Goal: Task Accomplishment & Management: Use online tool/utility

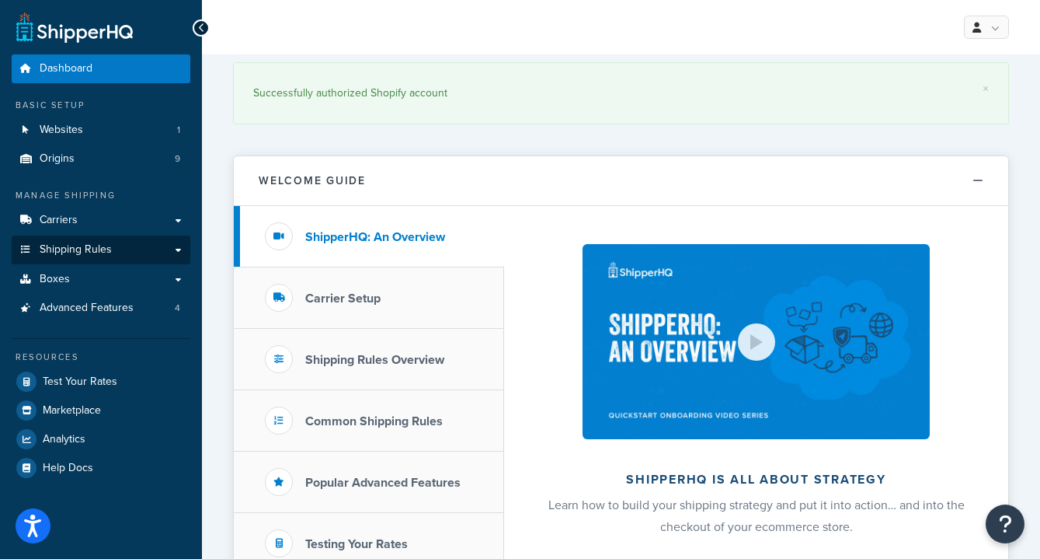
click at [175, 252] on link "Shipping Rules" at bounding box center [101, 249] width 179 height 29
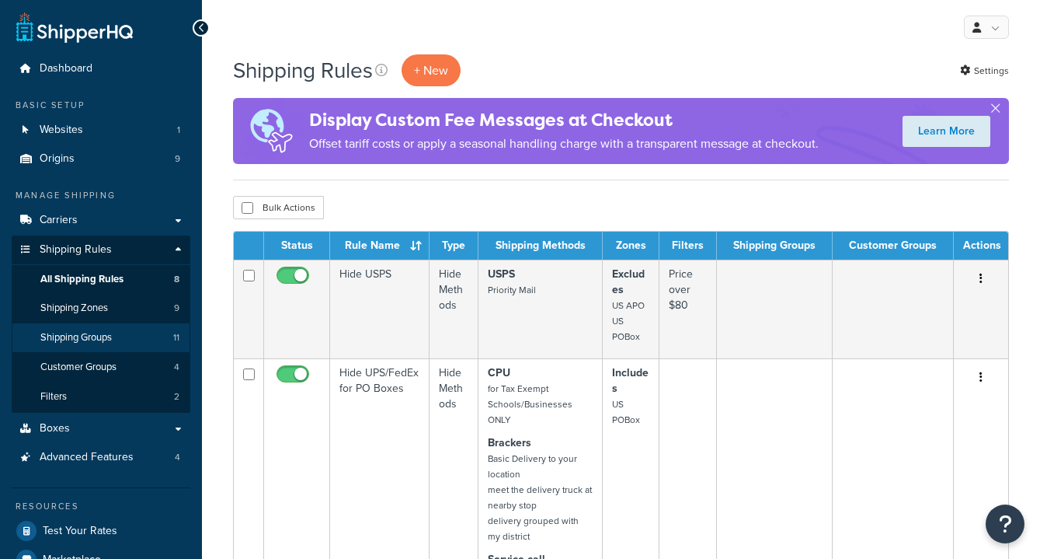
click at [94, 331] on span "Shipping Groups" at bounding box center [75, 337] width 71 height 13
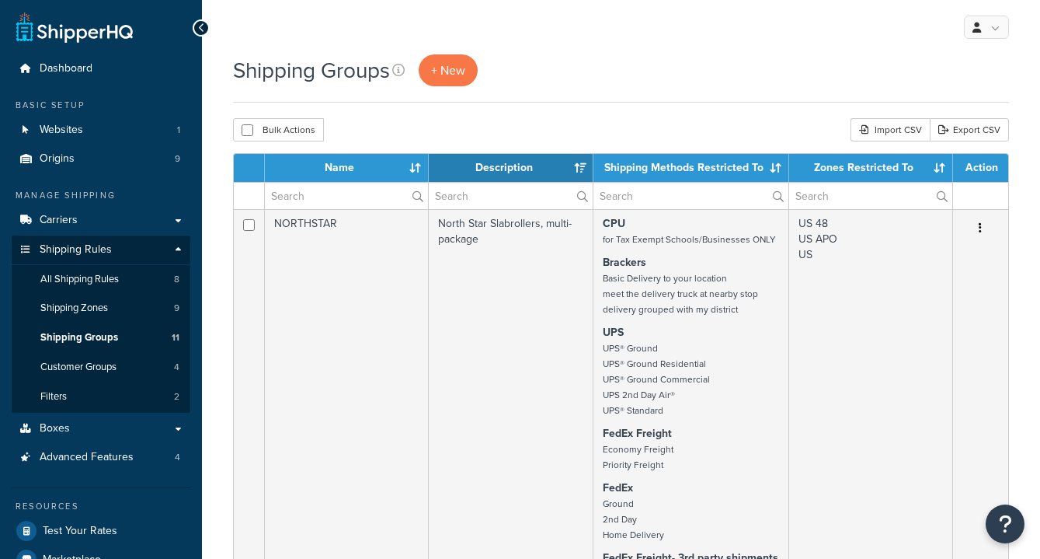
select select "15"
click at [116, 156] on link "Origins 9" at bounding box center [101, 159] width 179 height 29
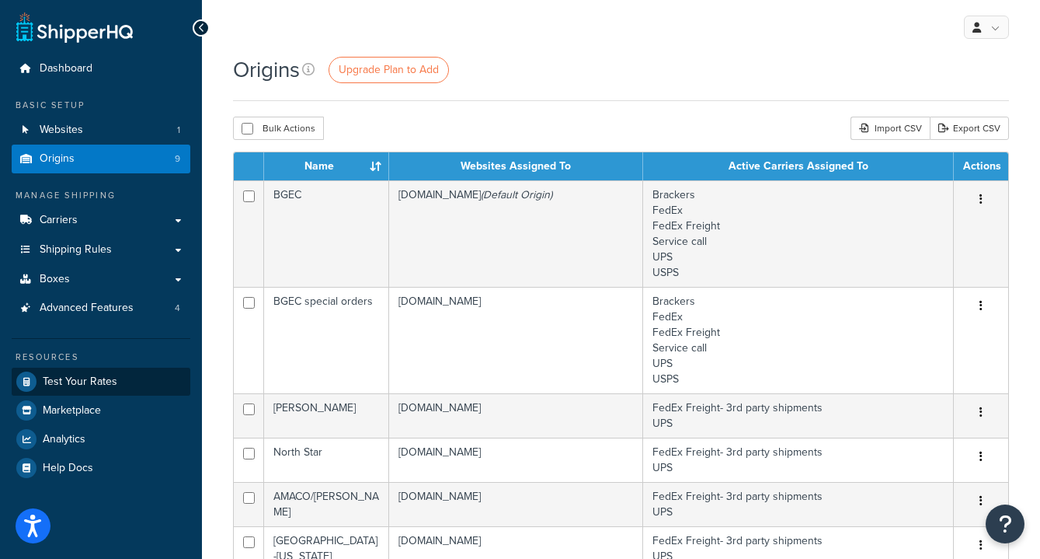
click at [89, 375] on span "Test Your Rates" at bounding box center [80, 381] width 75 height 13
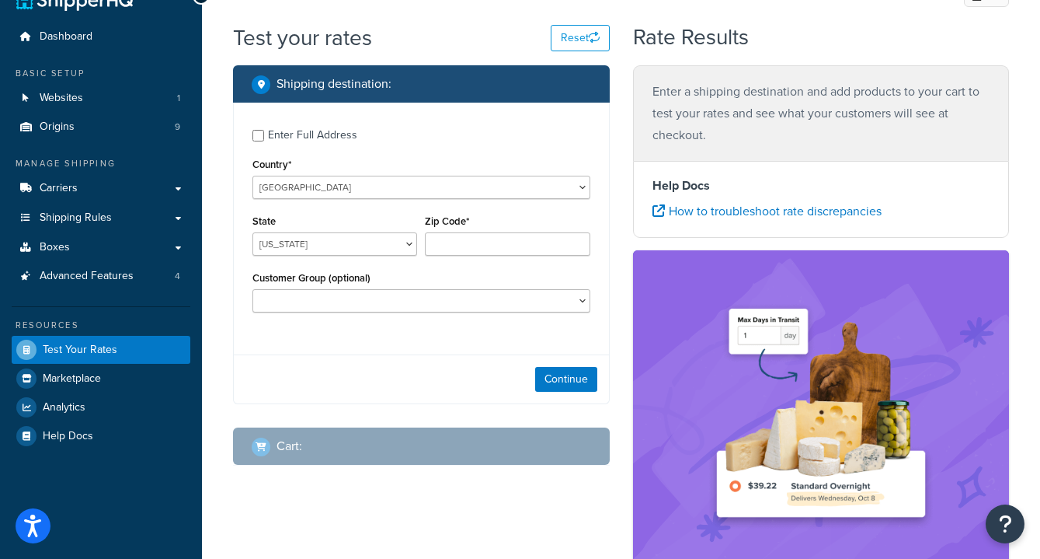
scroll to position [45, 0]
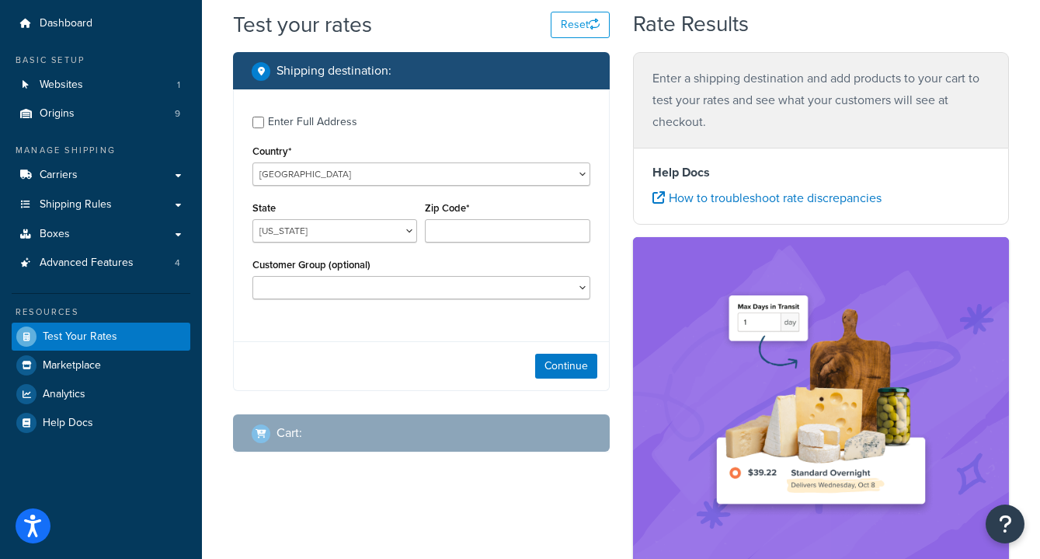
click at [294, 130] on div "Enter Full Address" at bounding box center [312, 122] width 89 height 22
click at [264, 128] on input "Enter Full Address" at bounding box center [259, 123] width 12 height 12
checkbox input "true"
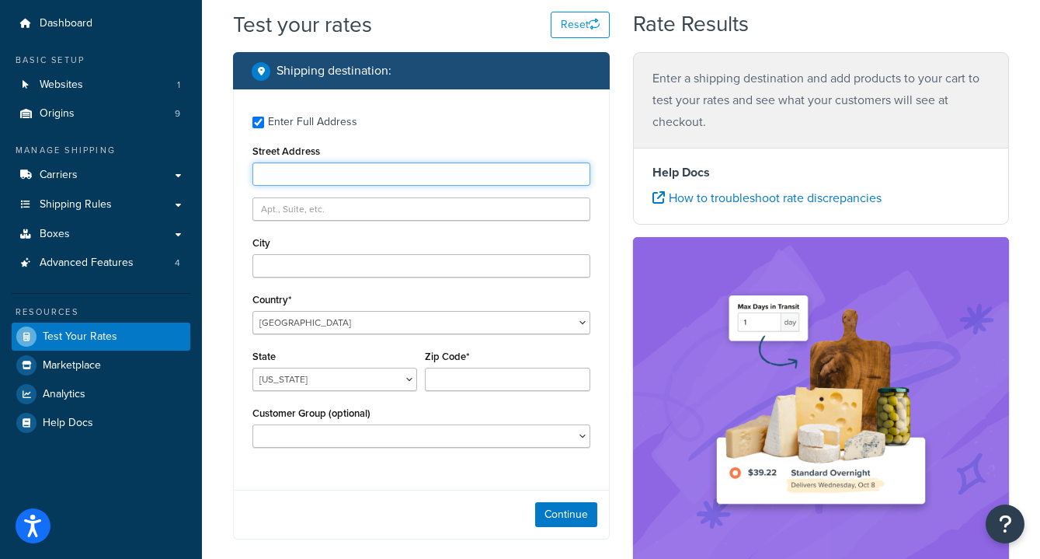
paste input "30 Daisy Hill Road Canaan CT 06018"
drag, startPoint x: 428, startPoint y: 179, endPoint x: 335, endPoint y: 176, distance: 93.3
click at [335, 176] on input "30 Daisy Hill Road Canaan CT 06018" at bounding box center [422, 173] width 338 height 23
type input "30 Daisy Hill Road"
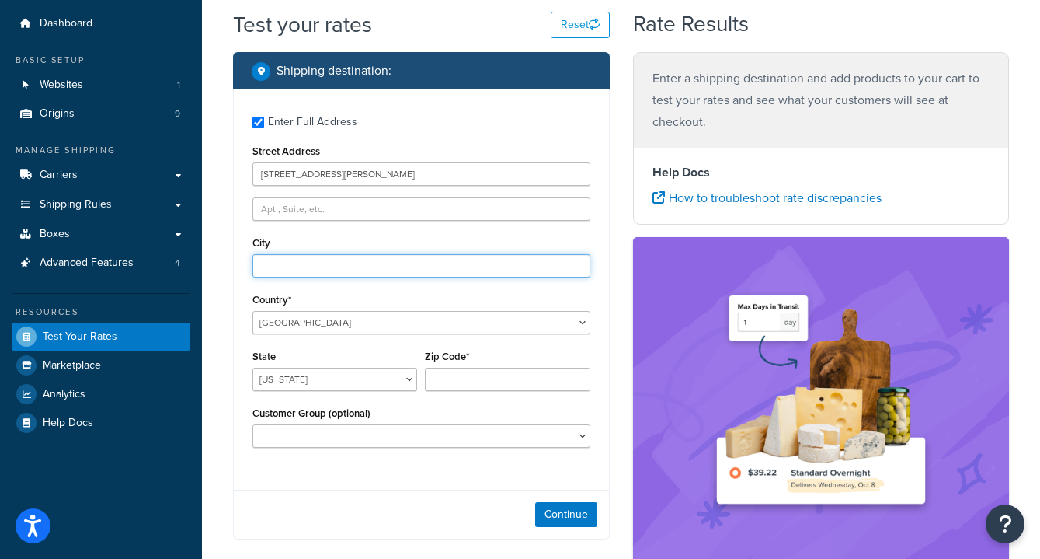
paste input "30 Daisy Hill Road Canaan CT 06018"
click at [425, 267] on input "30 Daisy Hill Road Canaan CT 06018" at bounding box center [422, 265] width 338 height 23
click at [334, 268] on input "30 Daisy Hill Road Canaan CT 06018" at bounding box center [422, 265] width 338 height 23
click at [336, 268] on input "30 Daisy Hill Road Canaan CT 06018" at bounding box center [422, 265] width 338 height 23
drag, startPoint x: 340, startPoint y: 268, endPoint x: 164, endPoint y: 262, distance: 175.7
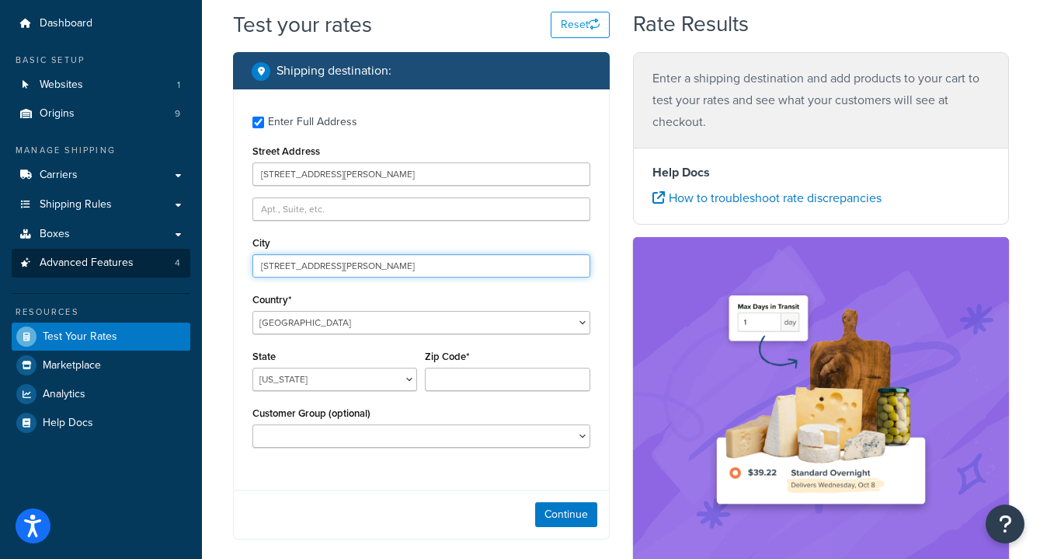
click at [164, 262] on div "Dashboard Basic Setup Websites 1 Origins 9 Manage Shipping Carriers Carriers Al…" at bounding box center [520, 388] width 1040 height 866
drag, startPoint x: 354, startPoint y: 269, endPoint x: 294, endPoint y: 266, distance: 59.9
click at [294, 266] on input "Canaan CT 06018" at bounding box center [422, 265] width 338 height 23
type input "Canaan"
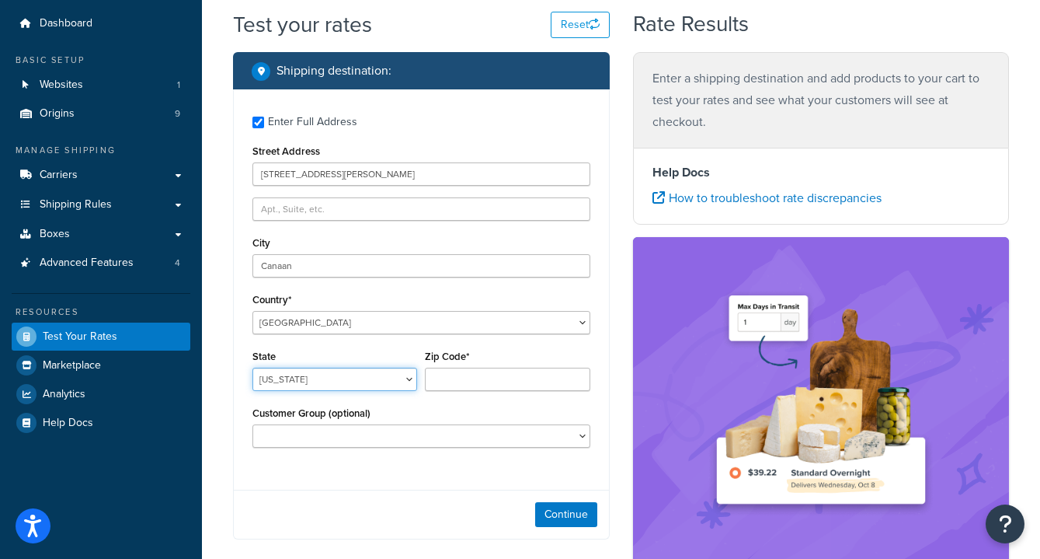
select select "CT"
type input "-"
type input "06018"
click at [486, 417] on div "Customer Group (optional) B2B Not Logged in Retail Wholesale" at bounding box center [422, 424] width 338 height 45
click at [552, 522] on button "Continue" at bounding box center [566, 514] width 62 height 25
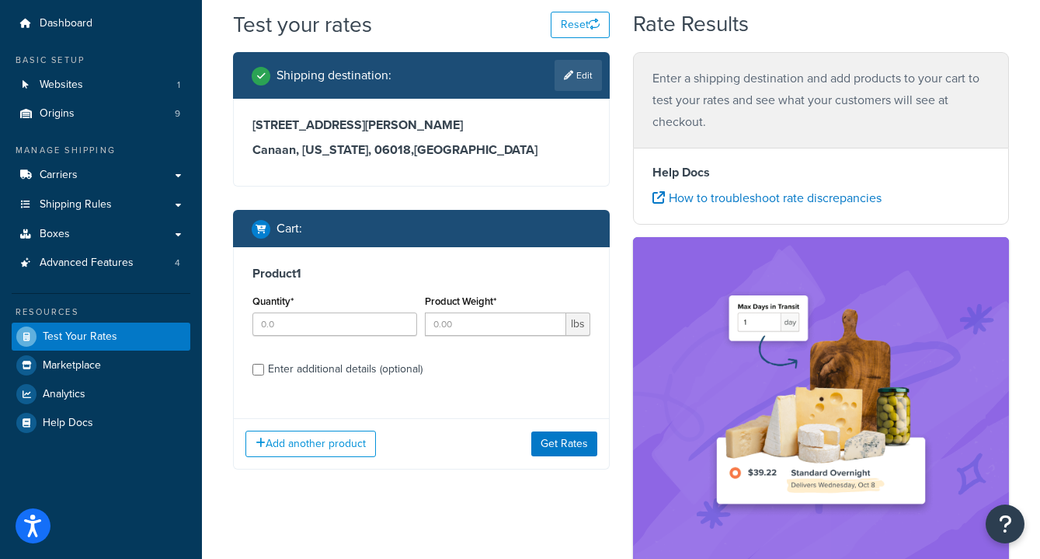
click at [298, 371] on div "Enter additional details (optional)" at bounding box center [345, 369] width 155 height 22
click at [264, 371] on input "Enter additional details (optional)" at bounding box center [259, 370] width 12 height 12
checkbox input "true"
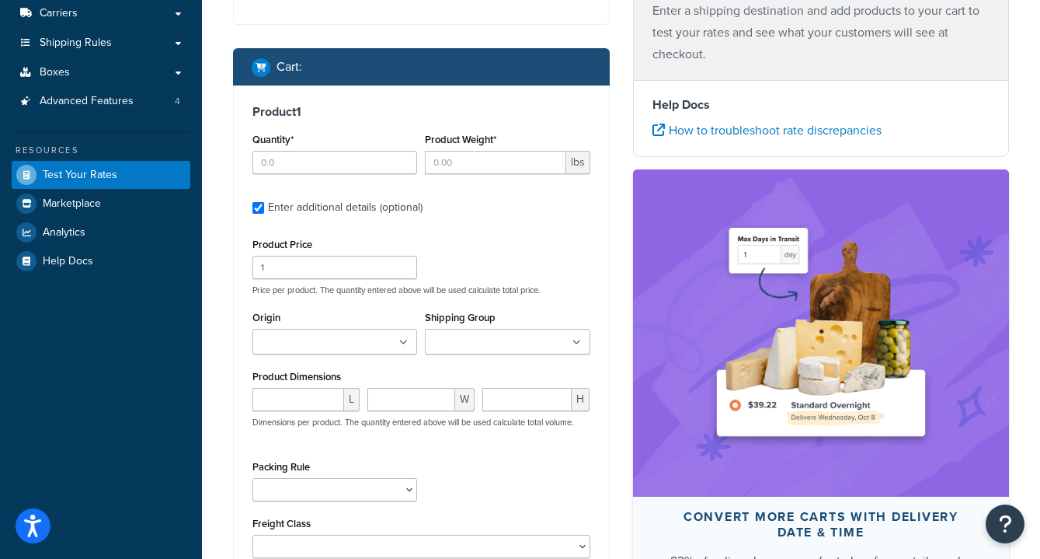
scroll to position [267, 0]
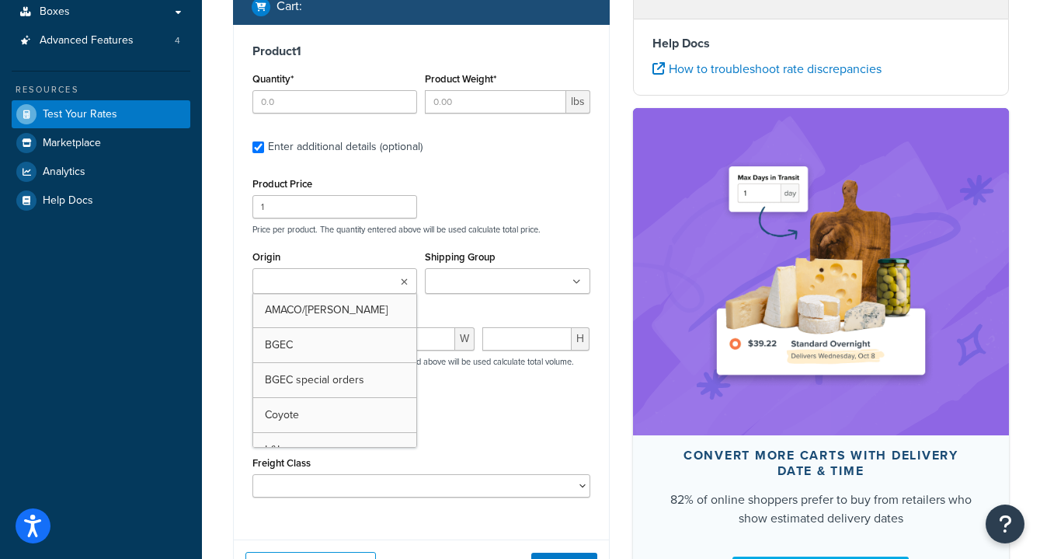
click at [329, 271] on ul at bounding box center [335, 281] width 165 height 26
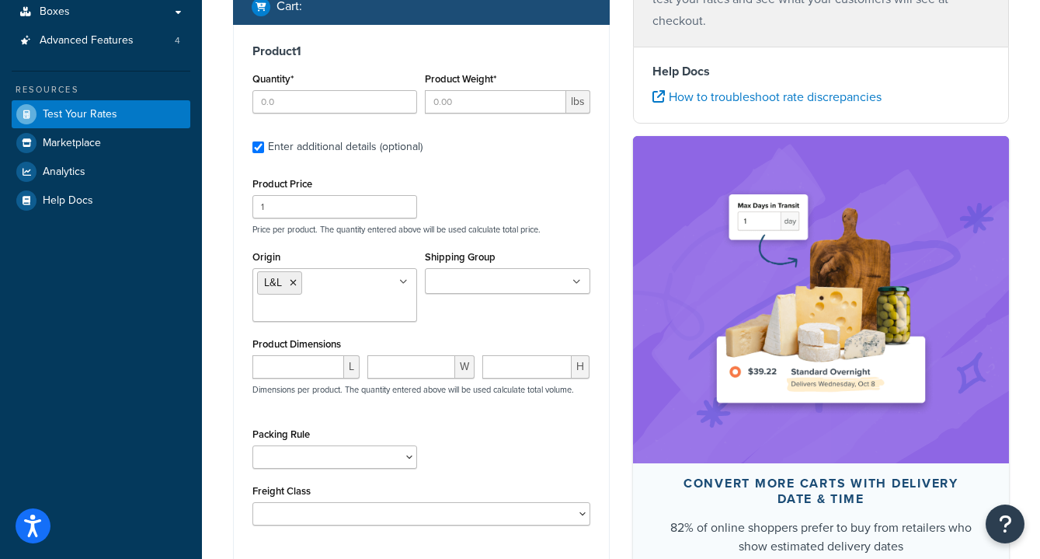
click at [513, 298] on div "Shipping Group ConeArt Everything but Envelopes Freight Kiln Laguna Direct Ship…" at bounding box center [507, 275] width 172 height 59
click at [514, 284] on input "Shipping Group" at bounding box center [499, 281] width 138 height 17
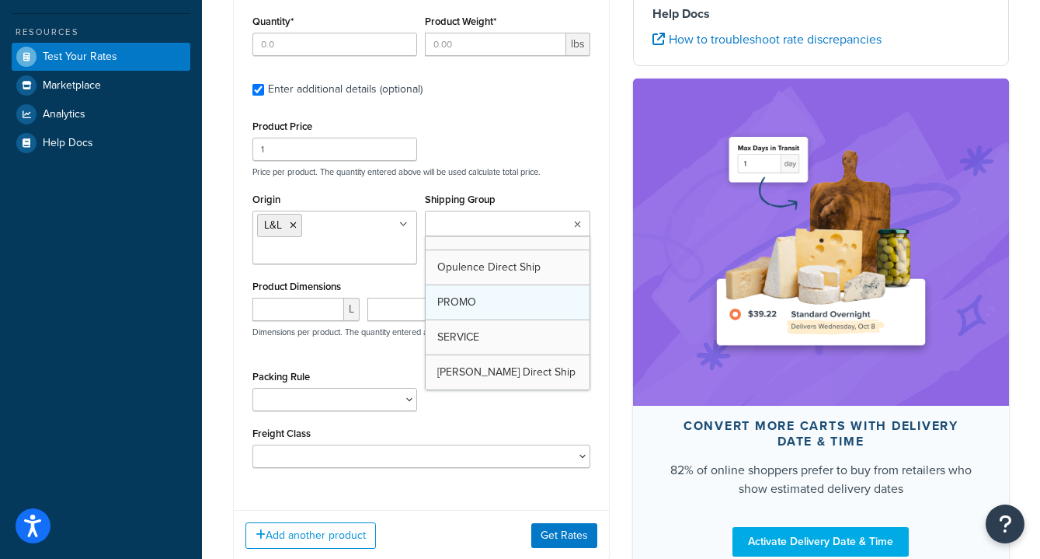
scroll to position [351, 0]
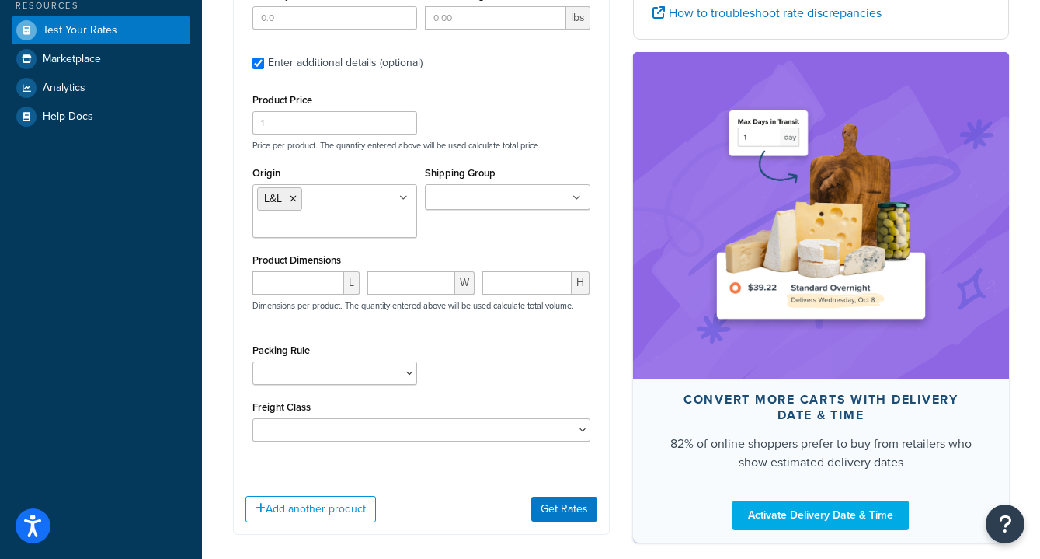
click at [607, 265] on div "Product 1 Quantity* Product Weight* lbs Enter additional details (optional) Pro…" at bounding box center [421, 206] width 375 height 531
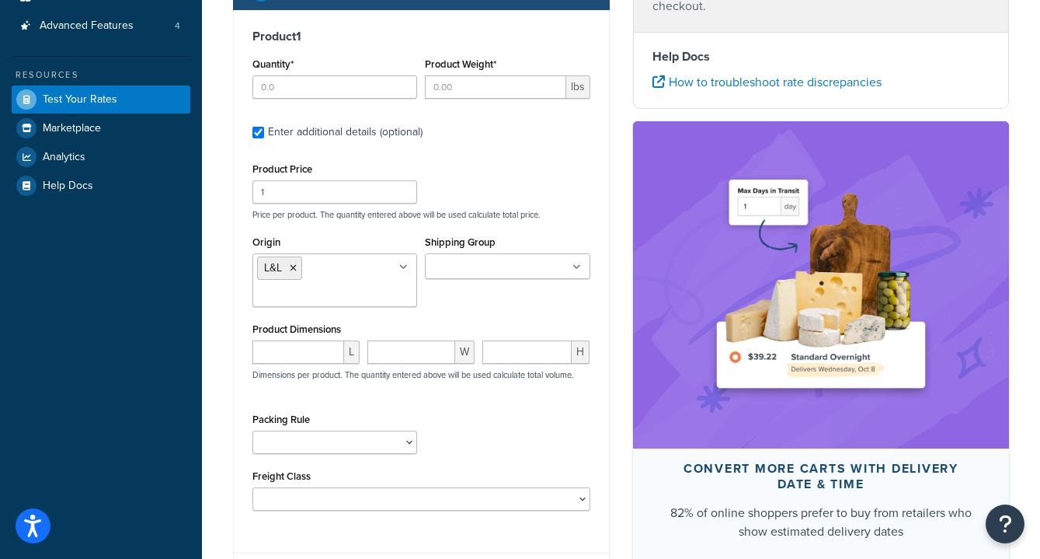
scroll to position [281, 0]
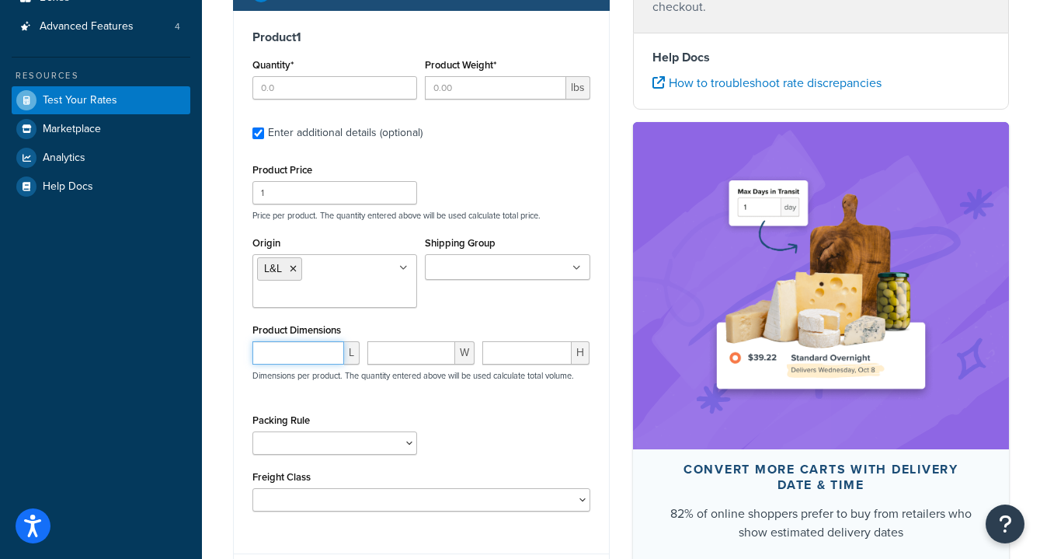
click at [324, 357] on input "number" at bounding box center [299, 352] width 92 height 23
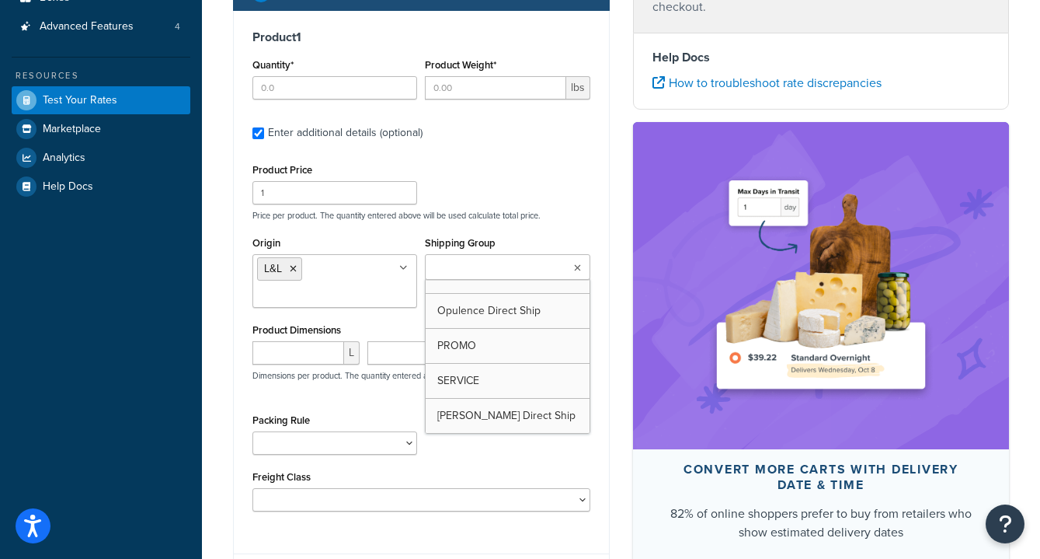
click at [546, 273] on input "Shipping Group" at bounding box center [499, 268] width 138 height 17
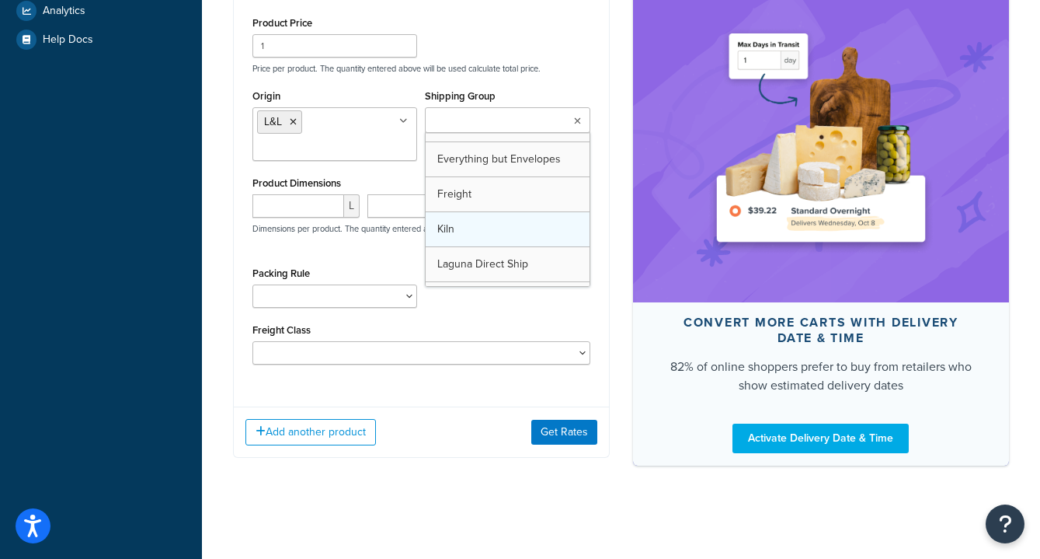
scroll to position [12, 0]
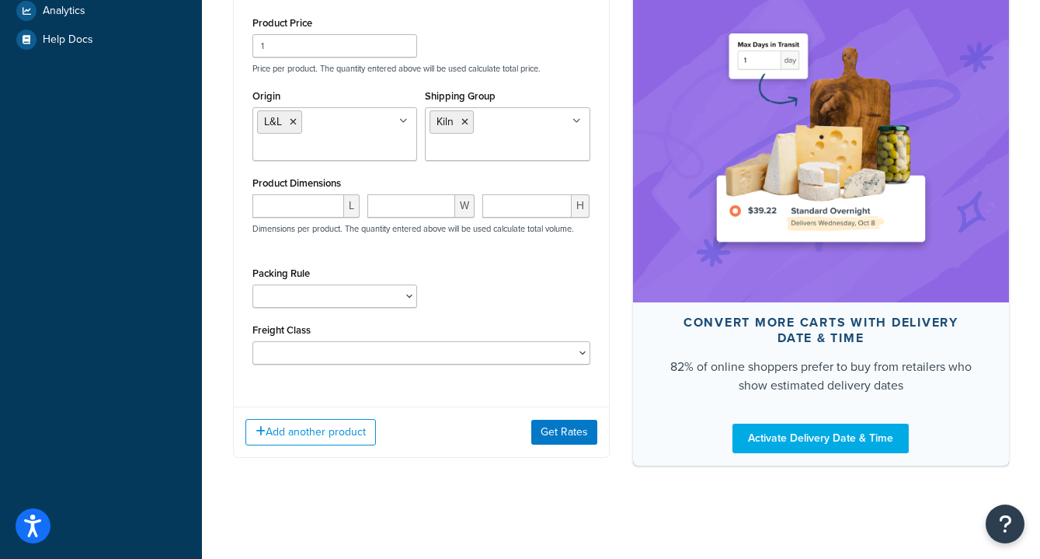
click at [608, 183] on div "Product 1 Quantity* Product Weight* lbs Enter additional details (optional) Pro…" at bounding box center [421, 129] width 375 height 531
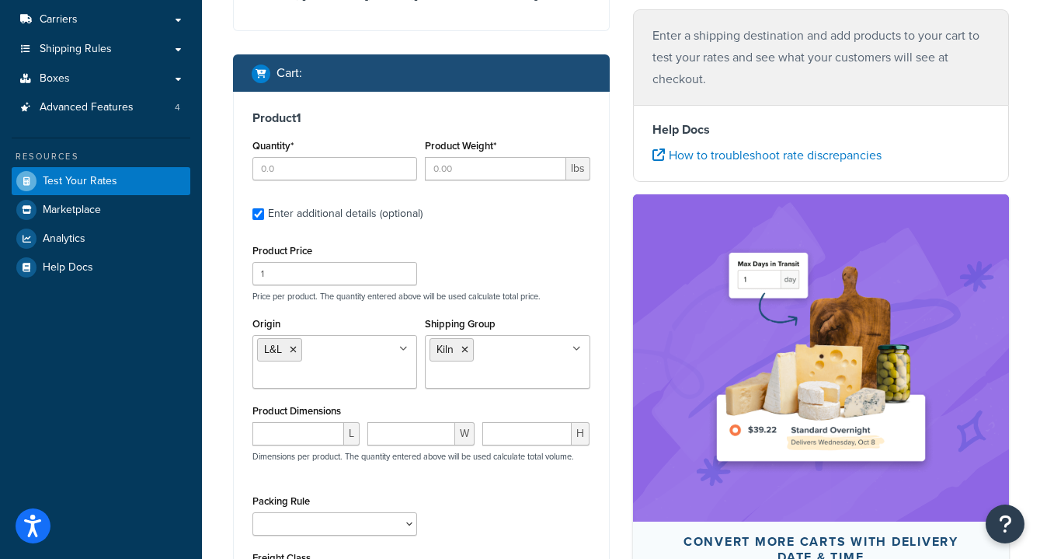
scroll to position [212, 0]
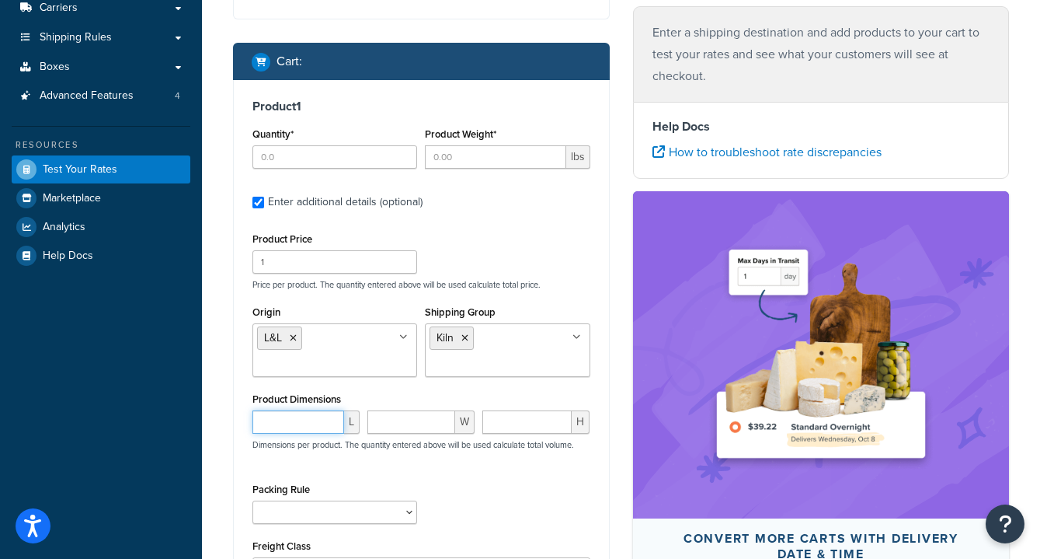
click at [311, 434] on input "number" at bounding box center [299, 421] width 92 height 23
type input "40"
click at [406, 416] on input "number" at bounding box center [411, 421] width 88 height 23
type input "48"
click at [547, 434] on input "number" at bounding box center [526, 421] width 89 height 23
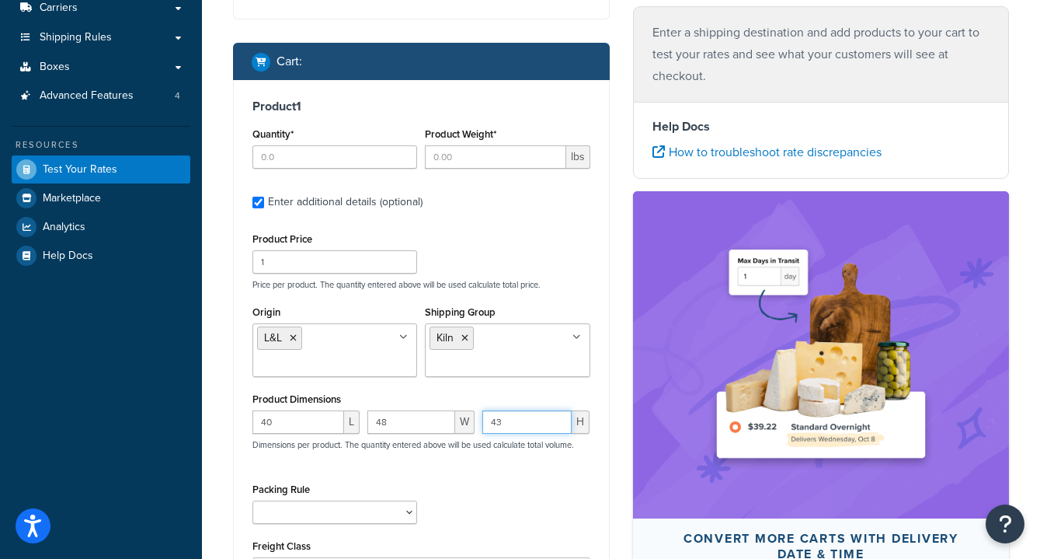
type input "4"
type input "8"
type input "56"
click at [601, 402] on div "Product 1 Quantity* Product Weight* lbs Enter additional details (optional) Pro…" at bounding box center [421, 345] width 375 height 531
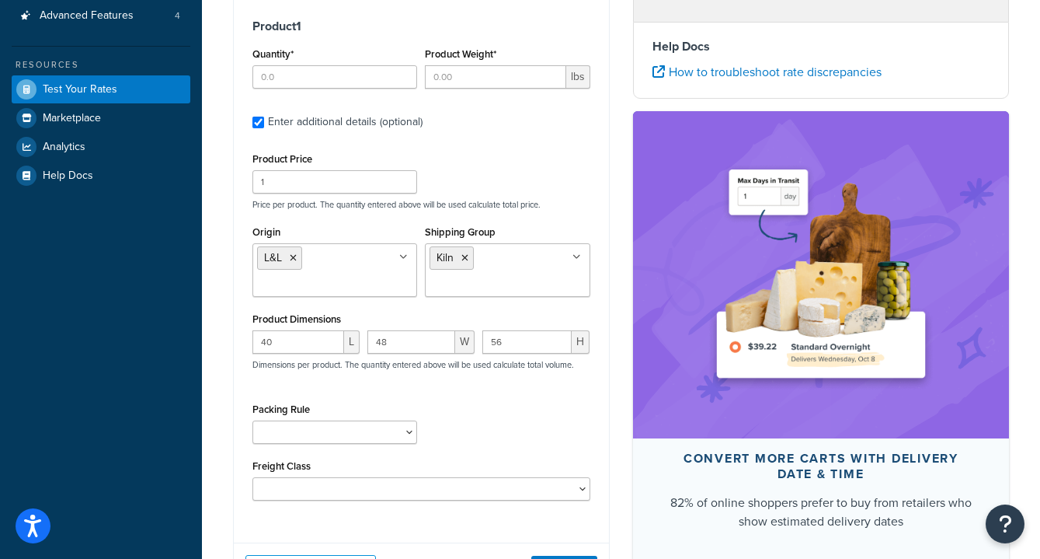
scroll to position [287, 0]
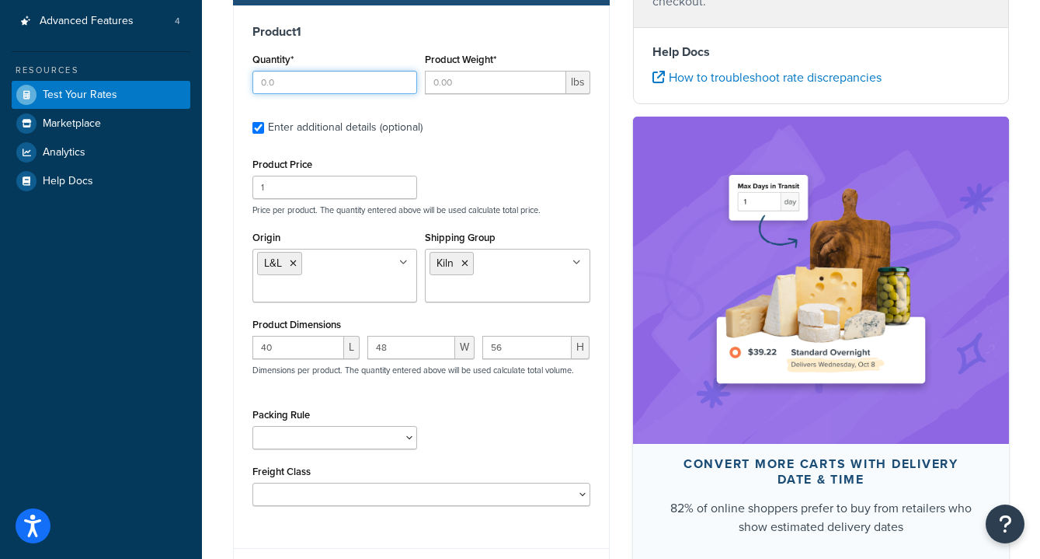
click at [370, 85] on input "Quantity*" at bounding box center [335, 82] width 165 height 23
type input "1"
click at [479, 82] on input "Product Weight*" at bounding box center [495, 82] width 141 height 23
type input "650"
click at [505, 133] on label "Enter additional details (optional)" at bounding box center [429, 125] width 322 height 25
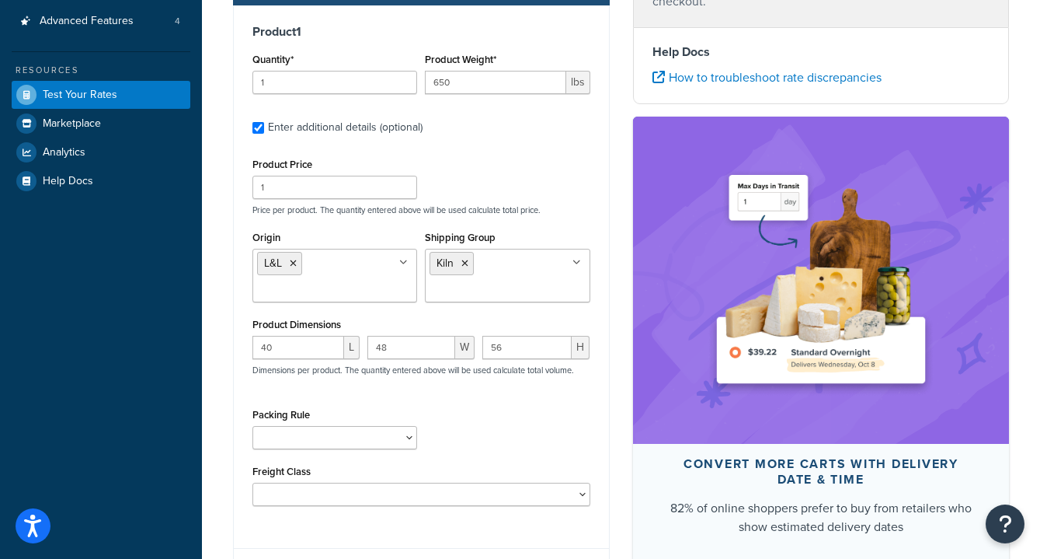
click at [264, 133] on input "Enter additional details (optional)" at bounding box center [259, 128] width 12 height 12
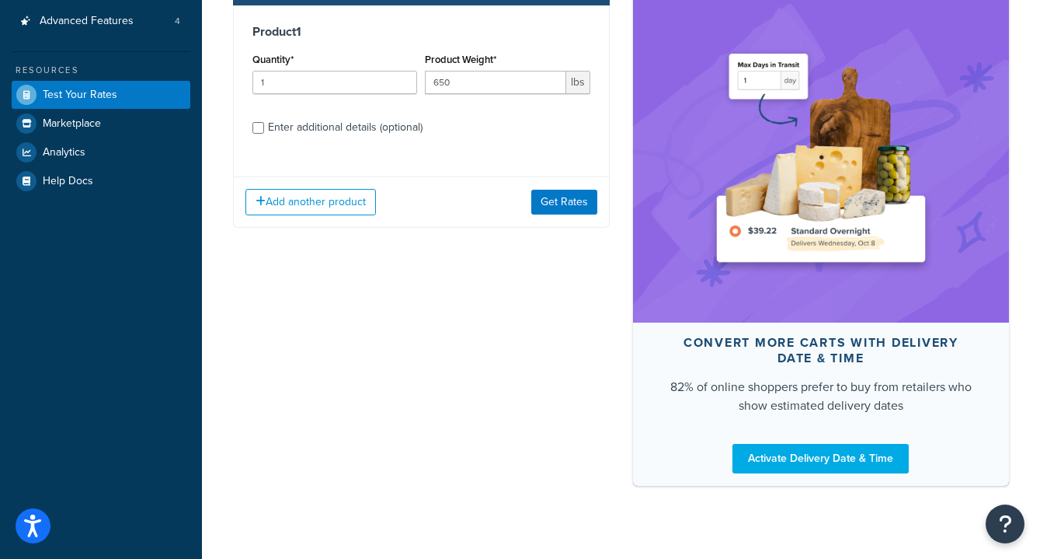
click at [410, 128] on div "Enter additional details (optional)" at bounding box center [345, 128] width 155 height 22
click at [264, 128] on input "Enter additional details (optional)" at bounding box center [259, 128] width 12 height 12
checkbox input "true"
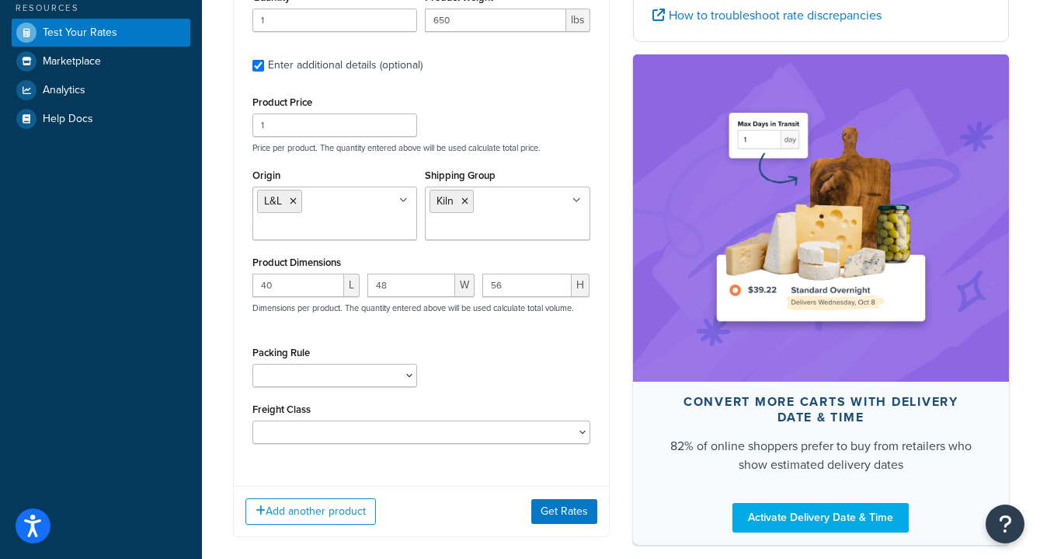
scroll to position [378, 0]
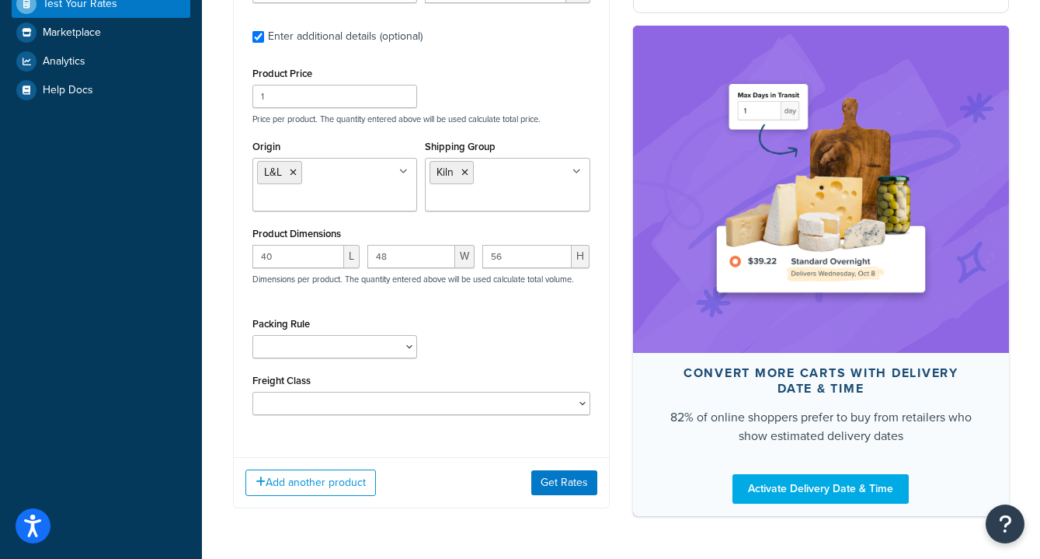
click at [401, 418] on div "Product 1 Quantity* 1 Product Weight* 650 lbs Enter additional details (optiona…" at bounding box center [421, 180] width 375 height 531
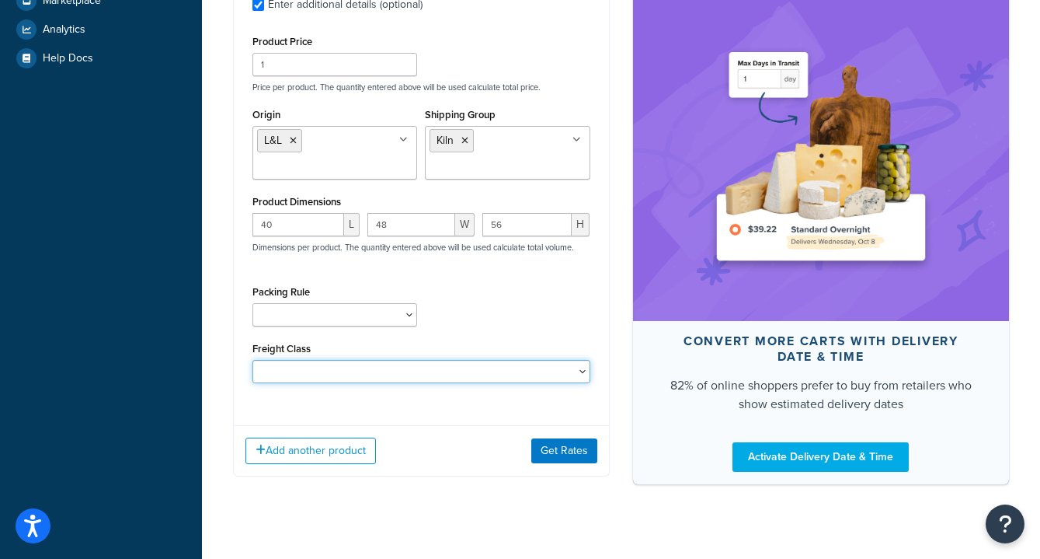
scroll to position [403, 0]
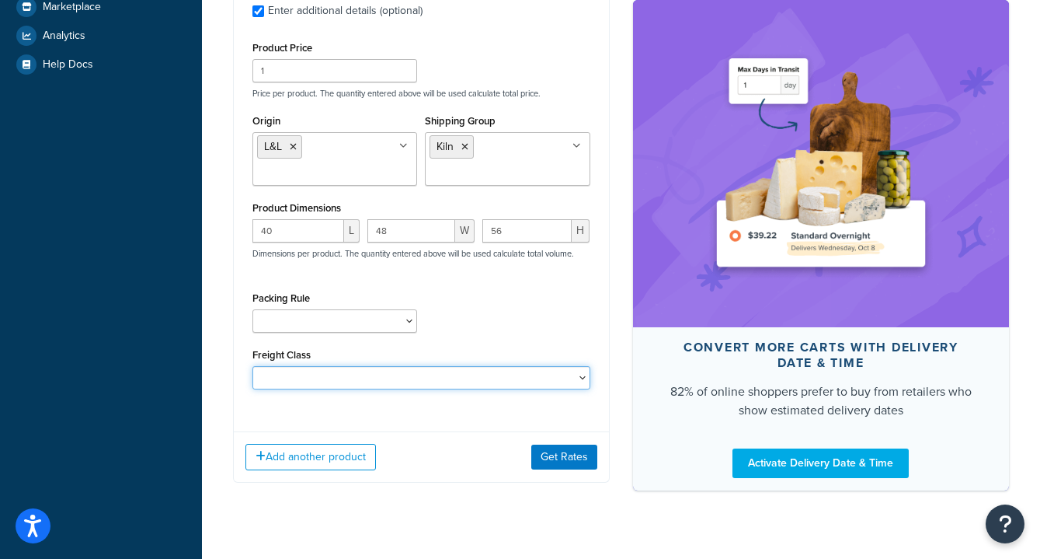
select select "110"
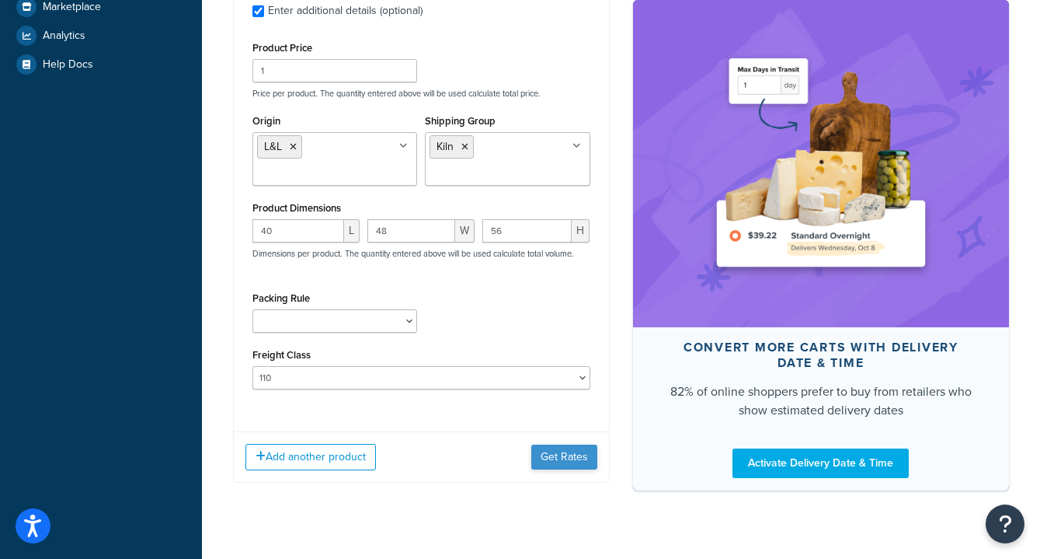
click at [560, 457] on button "Get Rates" at bounding box center [564, 456] width 66 height 25
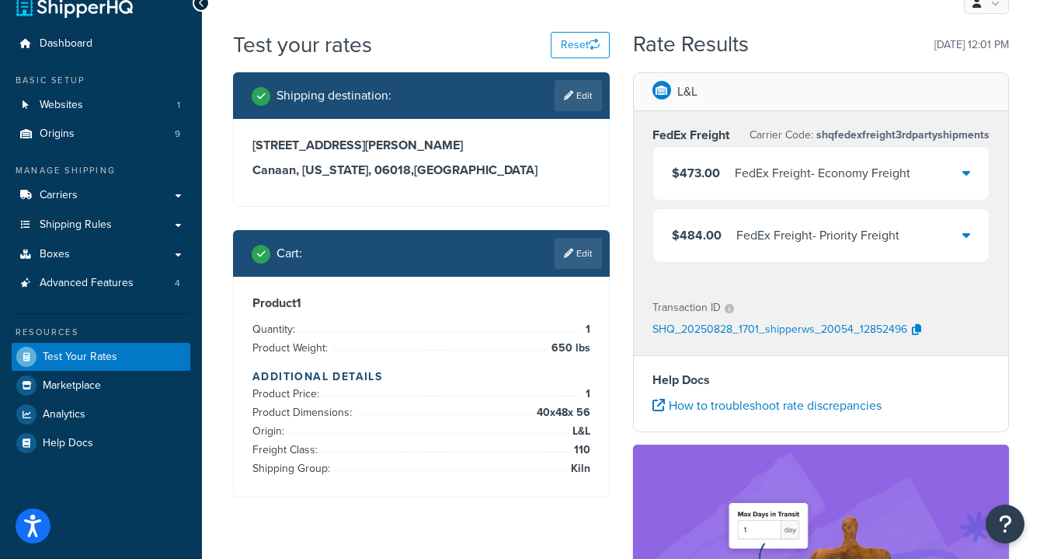
scroll to position [0, 0]
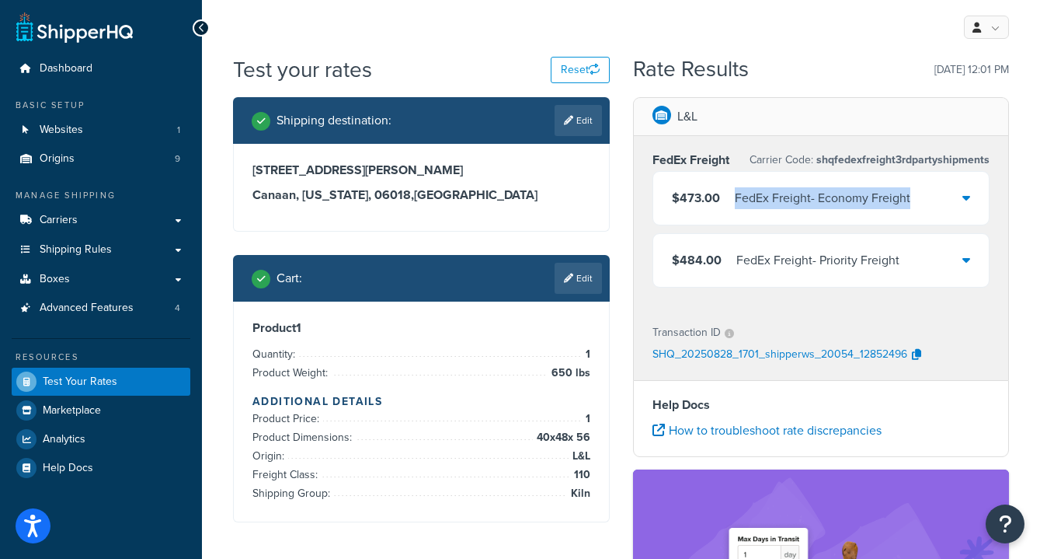
drag, startPoint x: 918, startPoint y: 203, endPoint x: 733, endPoint y: 204, distance: 184.1
click at [733, 204] on div "$473.00 FedEx Freight - Economy Freight" at bounding box center [821, 198] width 336 height 53
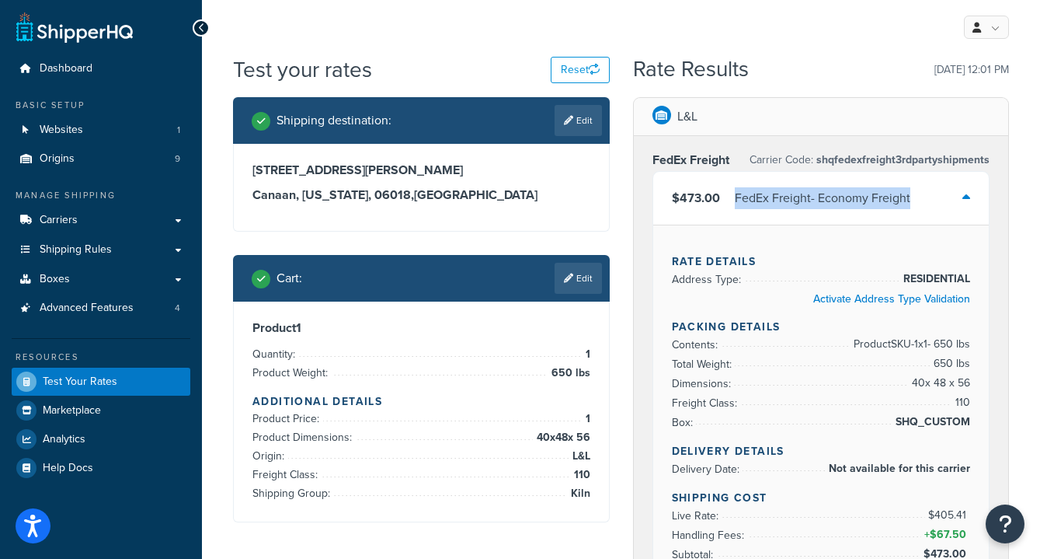
copy div "FedEx Freight - Economy Freight"
click at [111, 245] on link "Shipping Rules" at bounding box center [101, 249] width 179 height 29
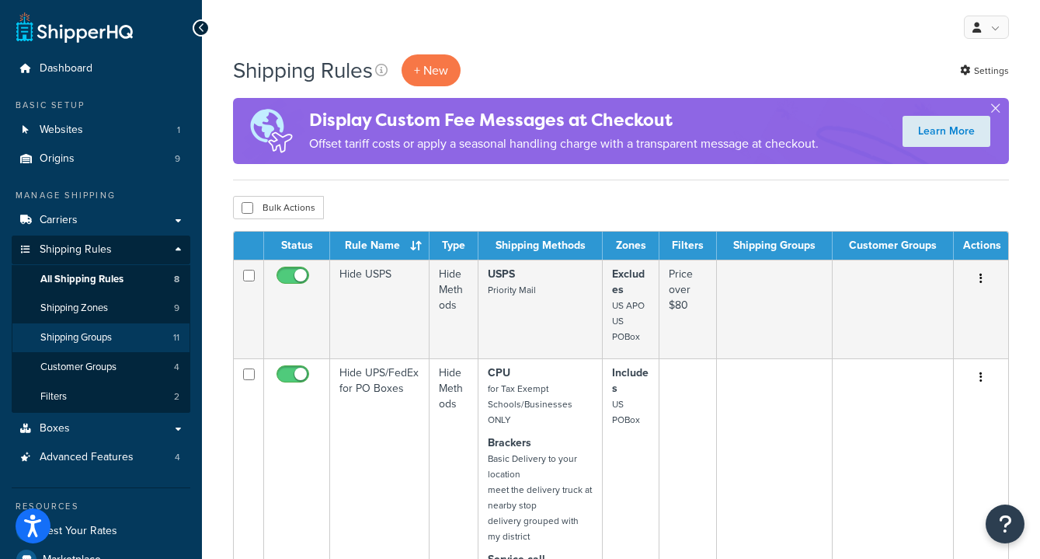
click at [103, 335] on span "Shipping Groups" at bounding box center [75, 337] width 71 height 13
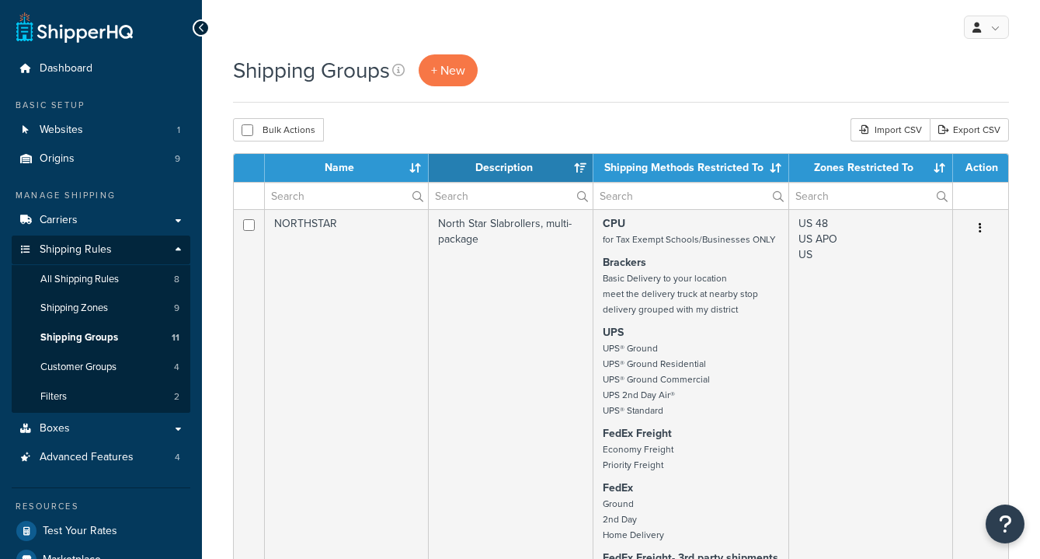
select select "15"
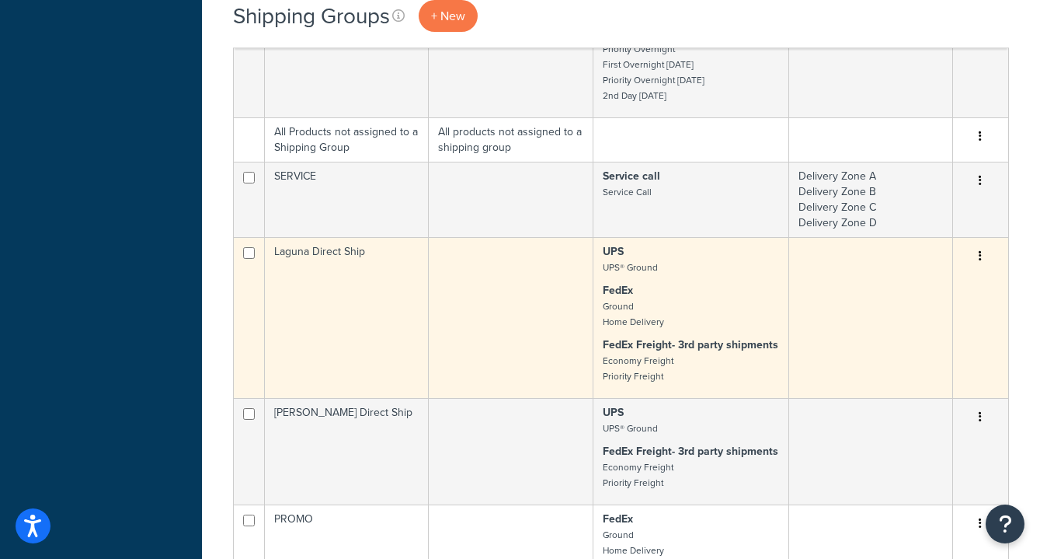
scroll to position [1188, 0]
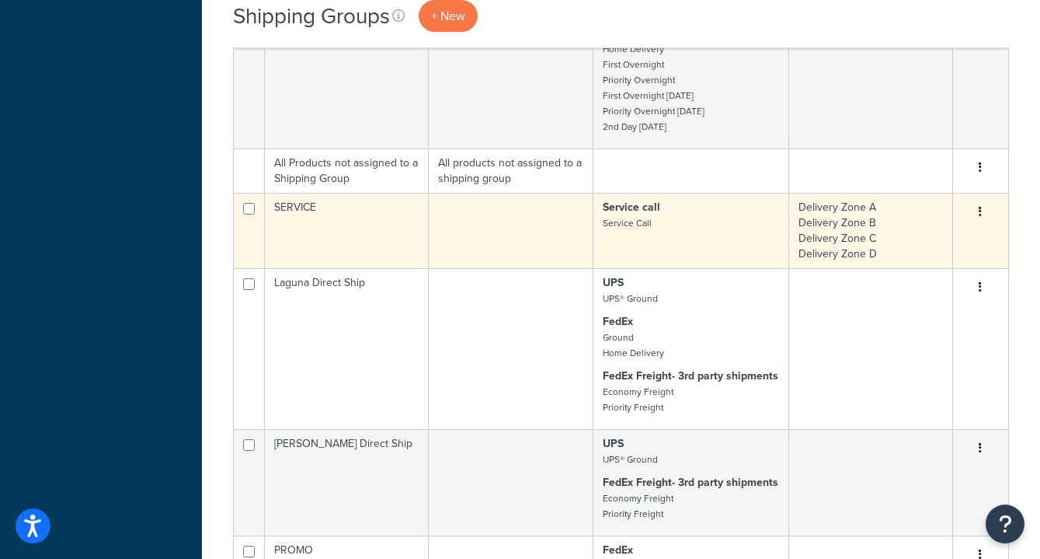
click at [429, 266] on td "SERVICE" at bounding box center [347, 230] width 165 height 75
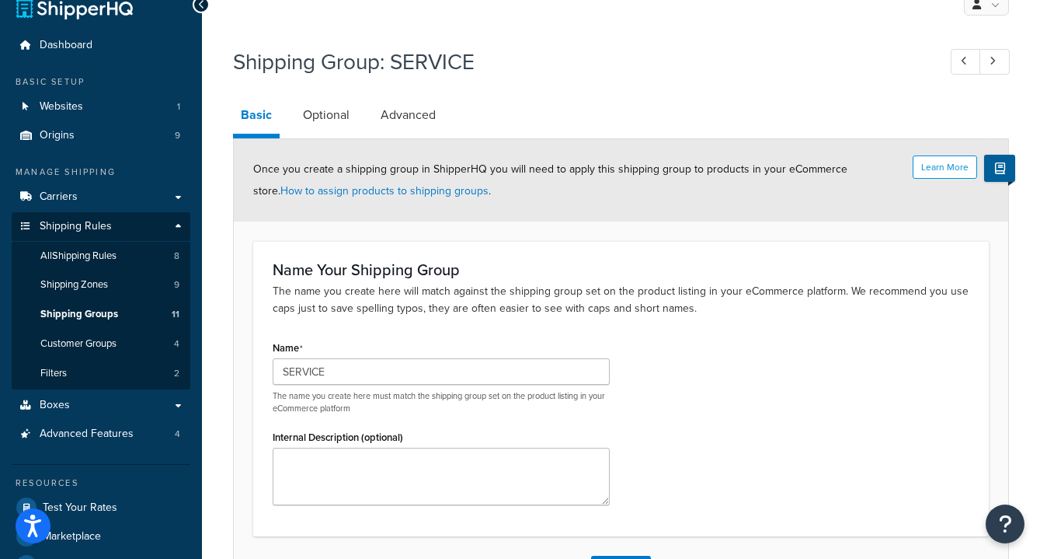
scroll to position [23, 0]
click at [323, 110] on link "Optional" at bounding box center [326, 114] width 62 height 37
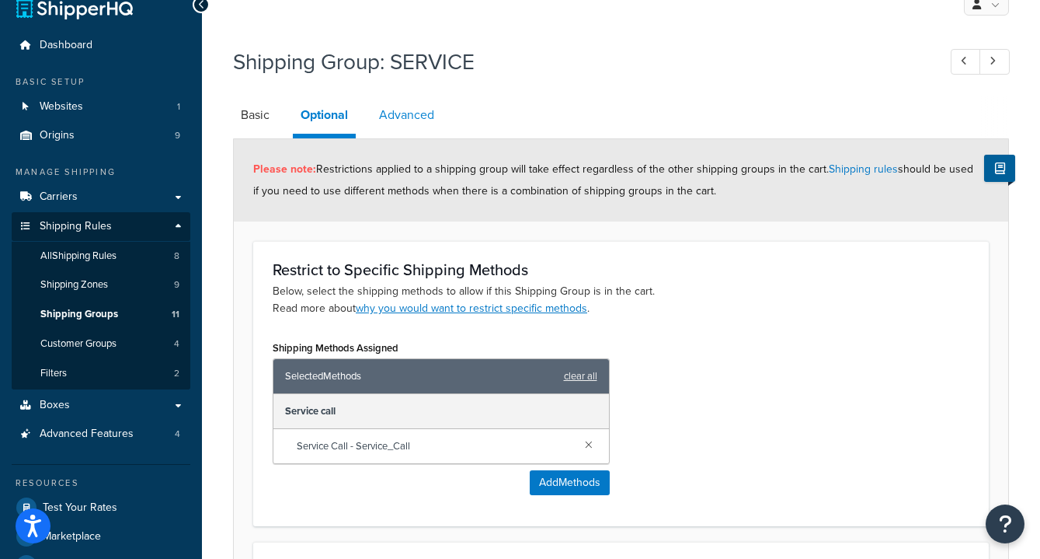
click at [398, 115] on link "Advanced" at bounding box center [406, 114] width 71 height 37
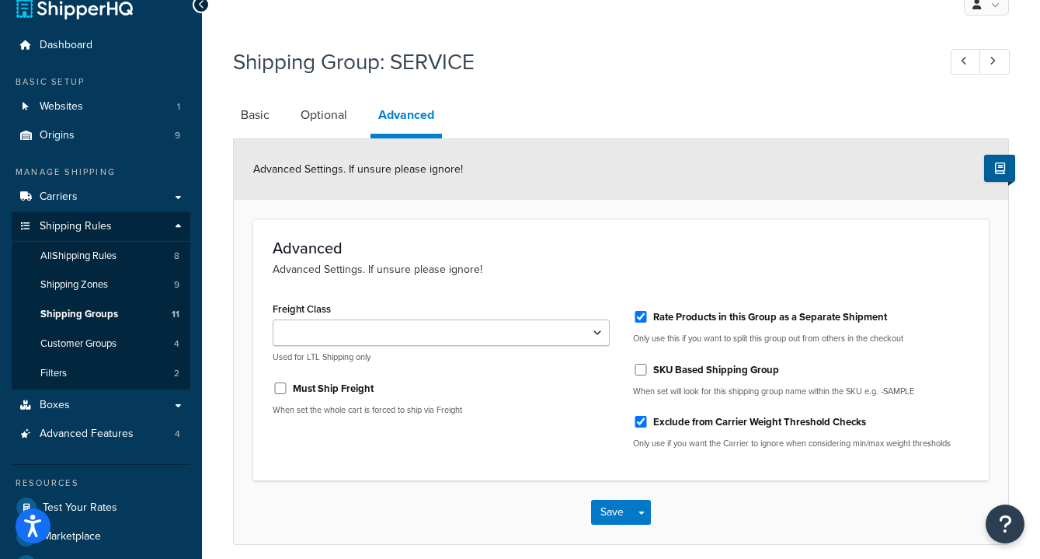
click at [639, 369] on input "SKU Based Shipping Group" at bounding box center [641, 370] width 16 height 12
click at [638, 369] on input "SKU Based Shipping Group" at bounding box center [641, 370] width 16 height 12
checkbox input "false"
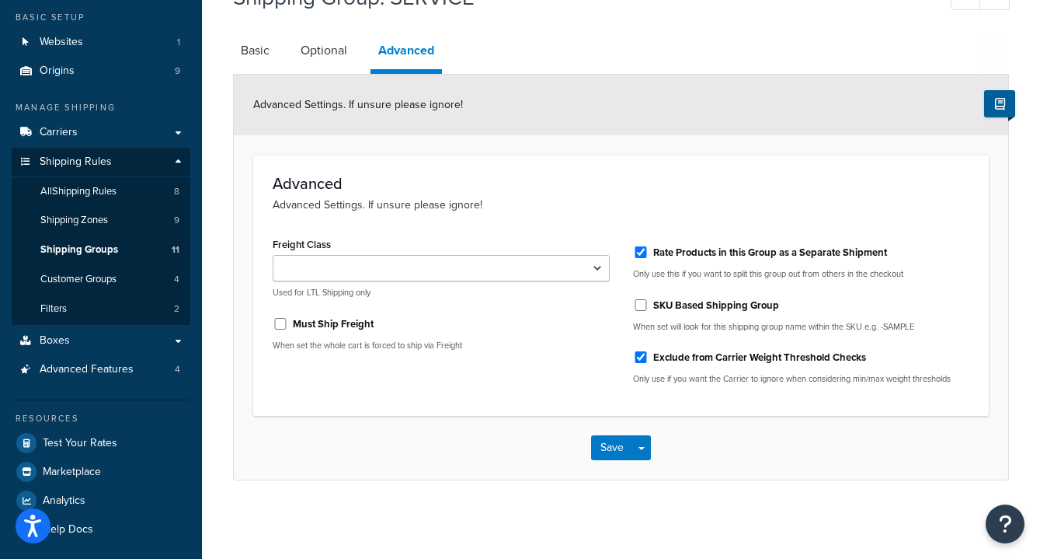
scroll to position [87, 0]
click at [642, 444] on button "Save Dropdown" at bounding box center [641, 448] width 19 height 25
click at [681, 413] on div "Advanced Advanced Settings. If unsure please ignore! Freight Class 50 55 60 65 …" at bounding box center [621, 285] width 736 height 261
click at [628, 400] on div "Advanced Advanced Settings. If unsure please ignore! Freight Class 50 55 60 65 …" at bounding box center [621, 285] width 736 height 261
click at [603, 409] on div "Advanced Advanced Settings. If unsure please ignore! Freight Class 50 55 60 65 …" at bounding box center [621, 285] width 736 height 261
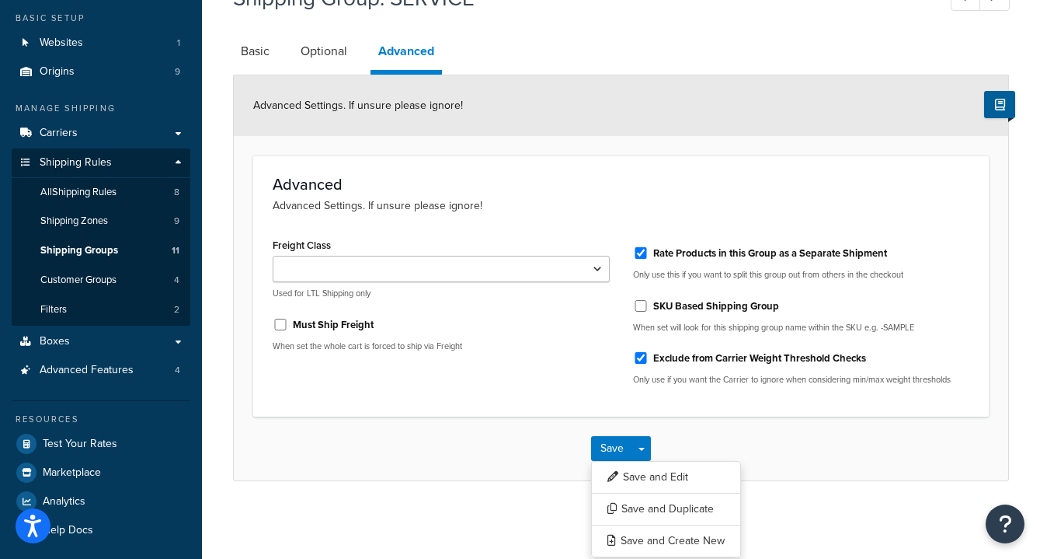
click at [643, 396] on div "Rate Products in this Group as a Separate Shipment Only use this if you want to…" at bounding box center [802, 315] width 361 height 163
click at [622, 400] on div "Advanced Advanced Settings. If unsure please ignore! Freight Class 50 55 60 65 …" at bounding box center [621, 285] width 736 height 261
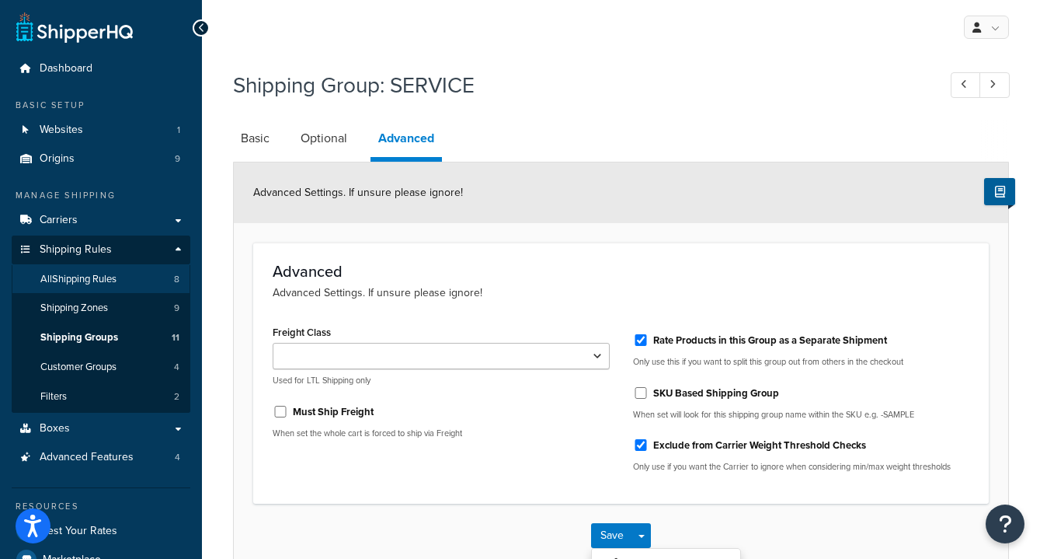
scroll to position [0, 0]
click at [89, 331] on span "Shipping Groups" at bounding box center [79, 337] width 78 height 13
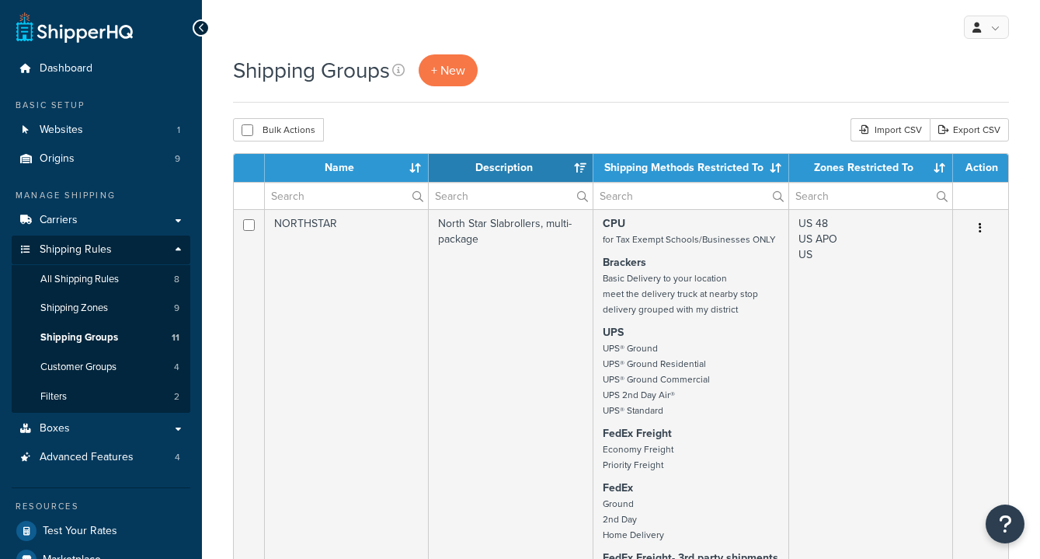
select select "15"
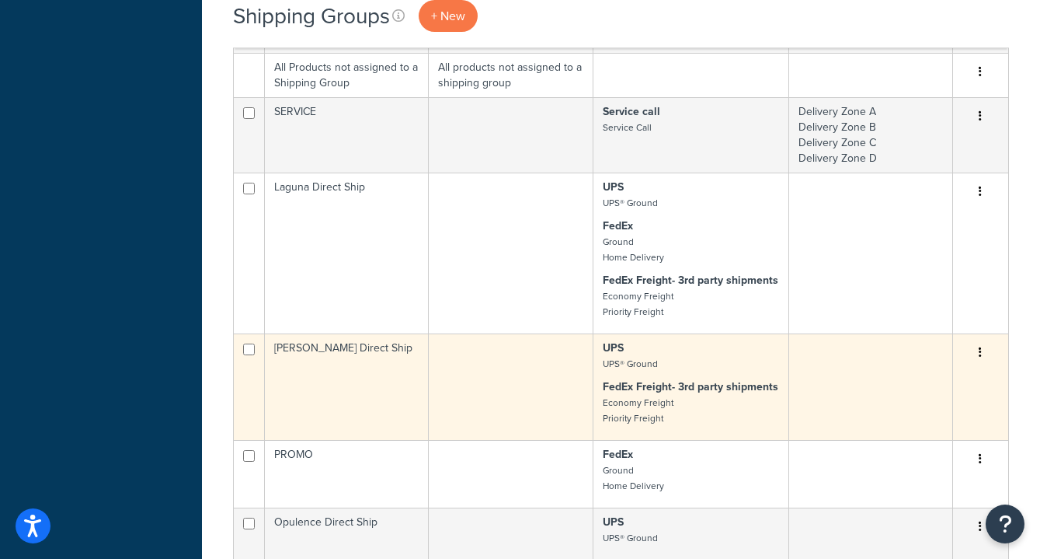
scroll to position [1256, 0]
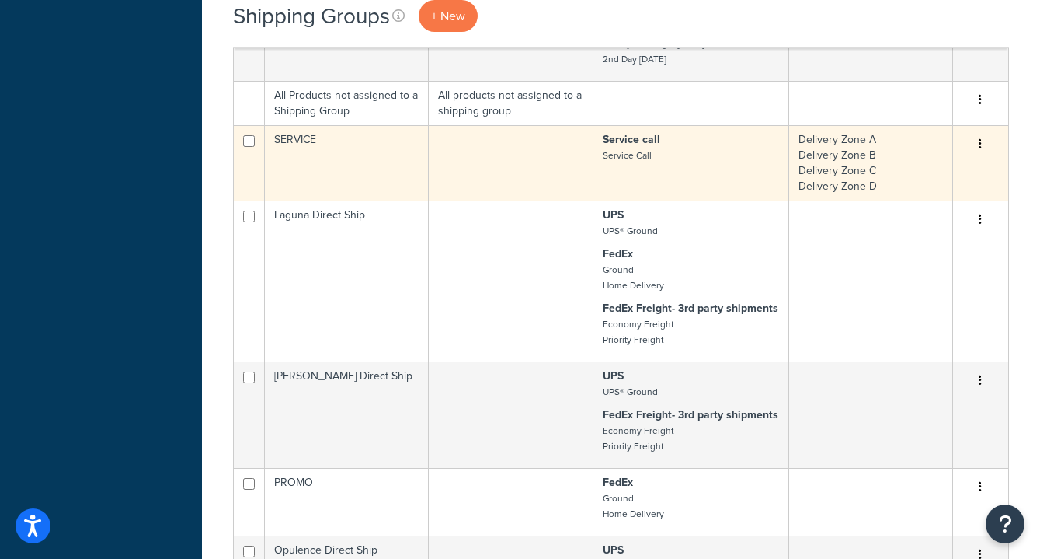
click at [982, 149] on icon "button" at bounding box center [980, 143] width 3 height 11
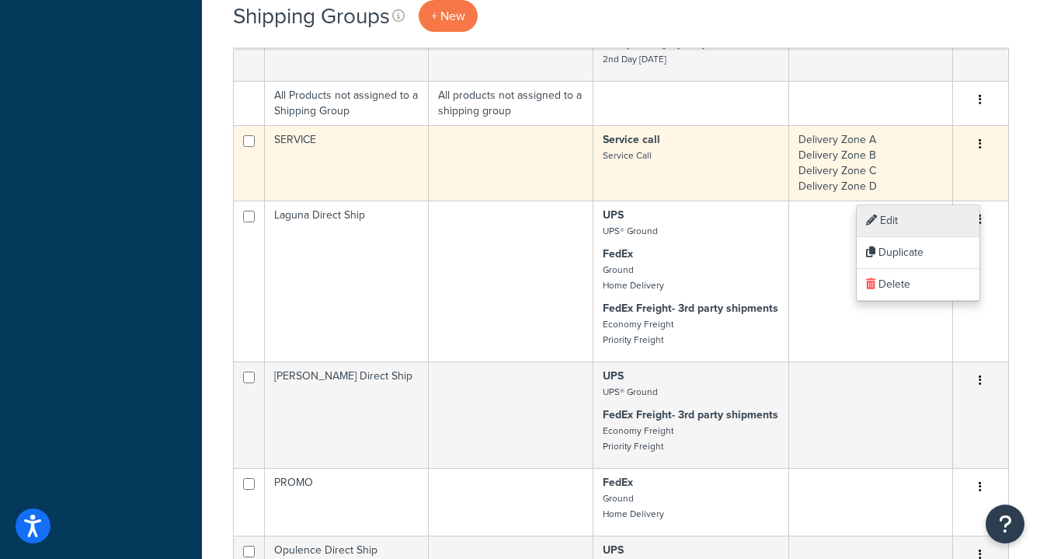
click at [927, 222] on link "Edit" at bounding box center [918, 221] width 123 height 32
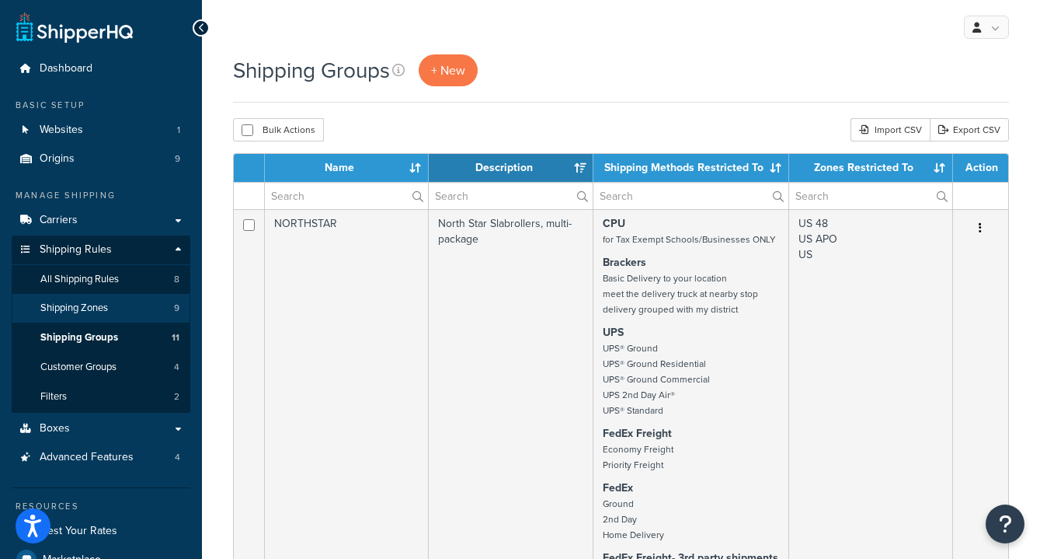
scroll to position [0, 0]
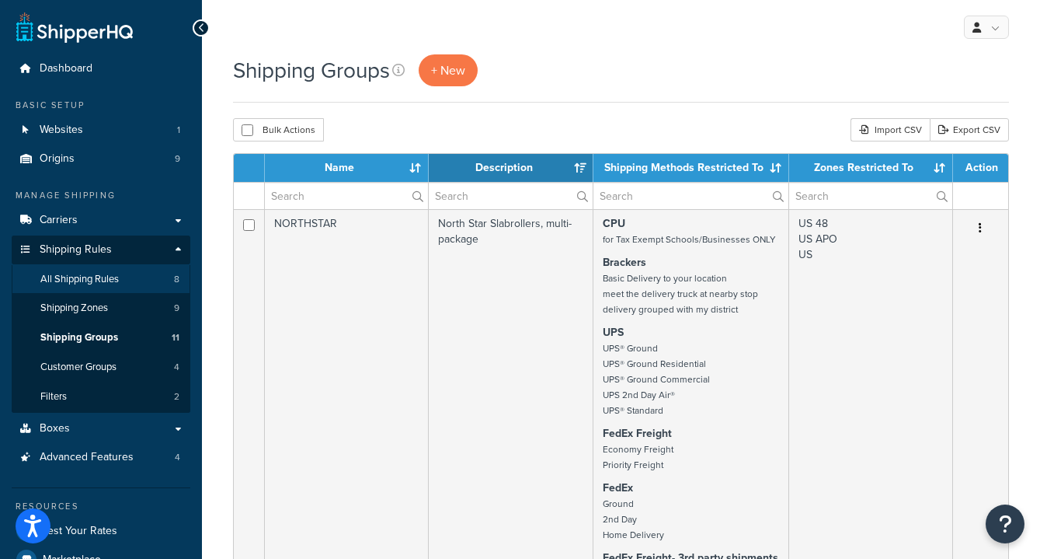
click at [95, 273] on span "All Shipping Rules" at bounding box center [79, 279] width 78 height 13
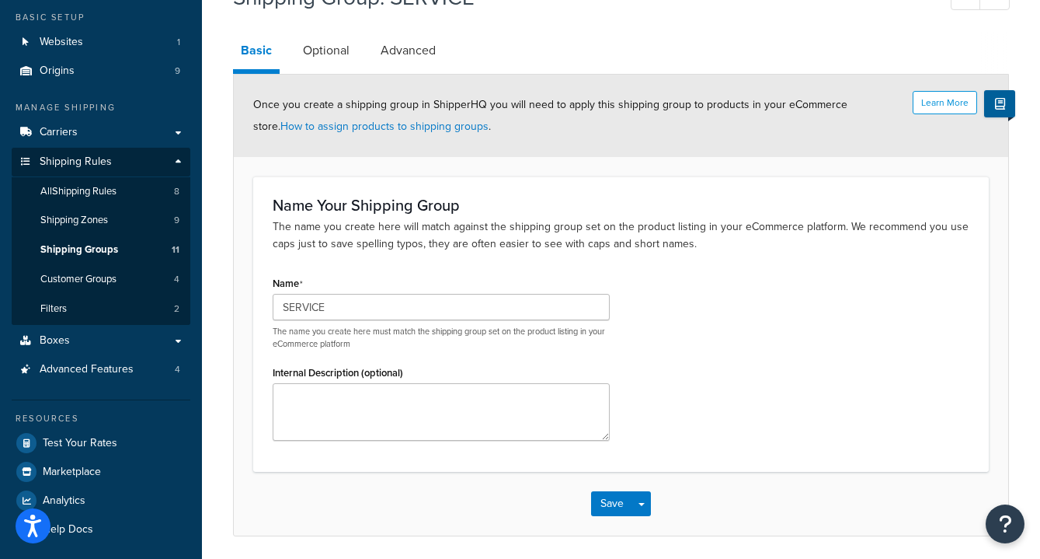
scroll to position [89, 0]
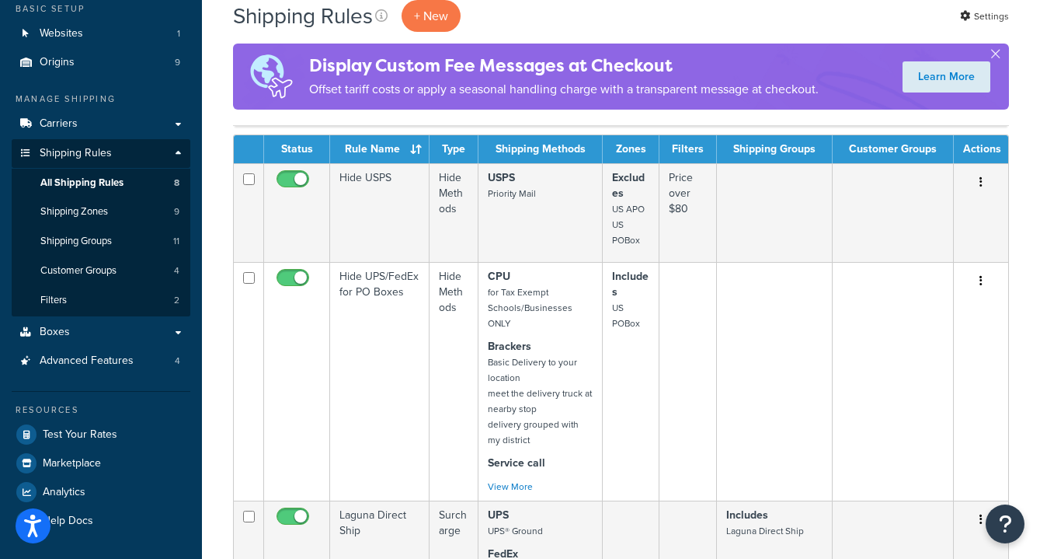
scroll to position [104, 0]
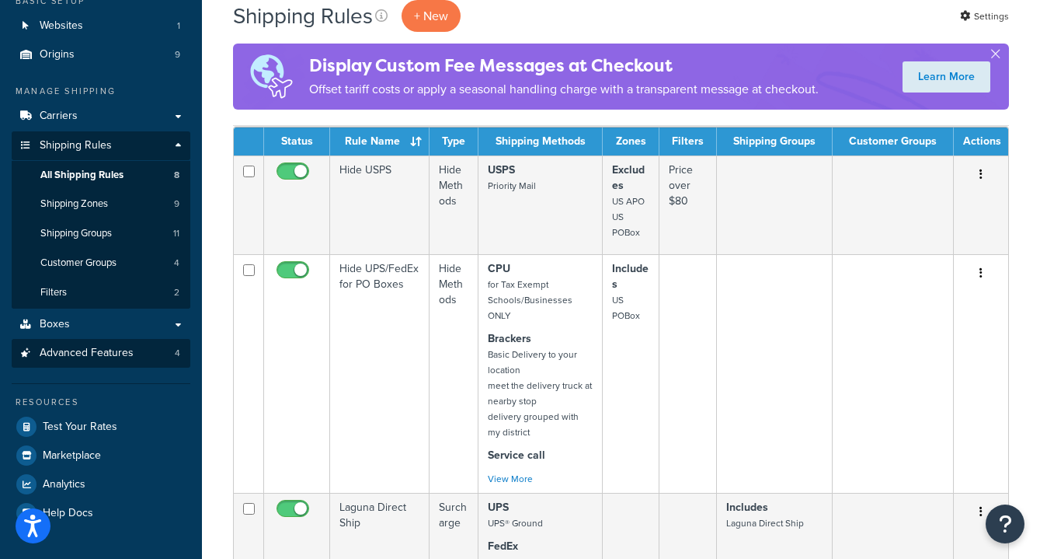
click at [164, 339] on link "Advanced Features 4" at bounding box center [101, 353] width 179 height 29
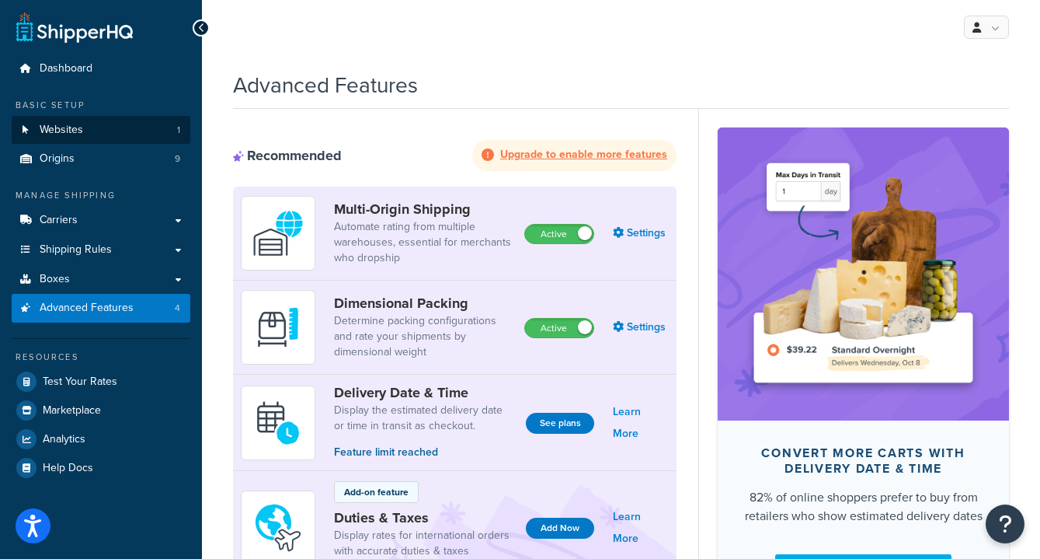
click at [86, 132] on link "Websites 1" at bounding box center [101, 130] width 179 height 29
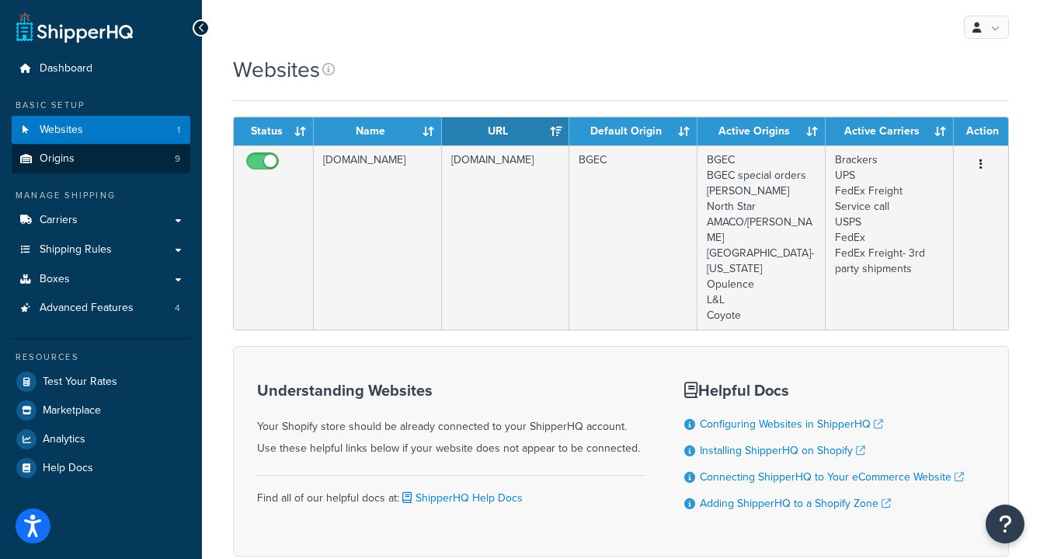
click at [117, 153] on link "Origins 9" at bounding box center [101, 159] width 179 height 29
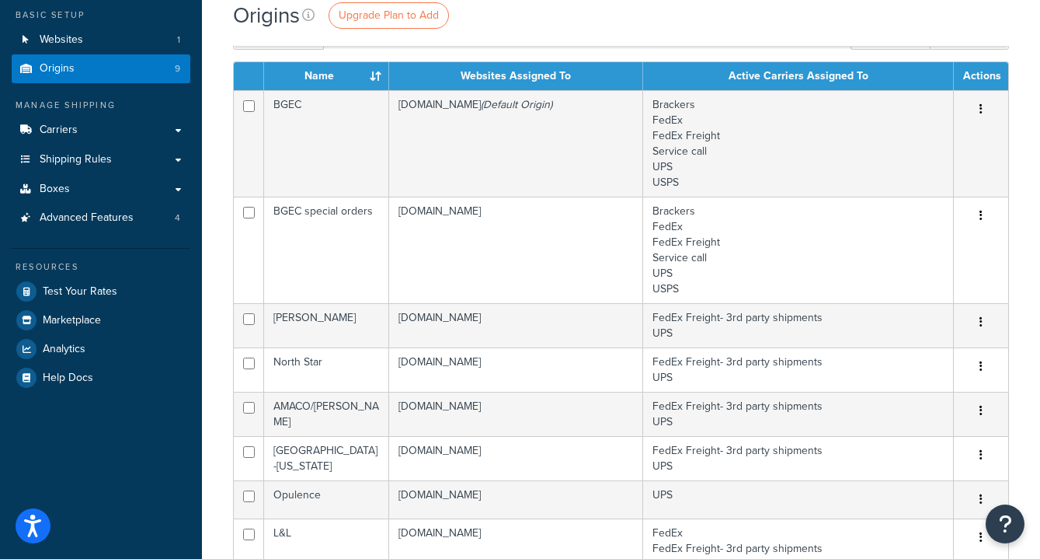
scroll to position [35, 0]
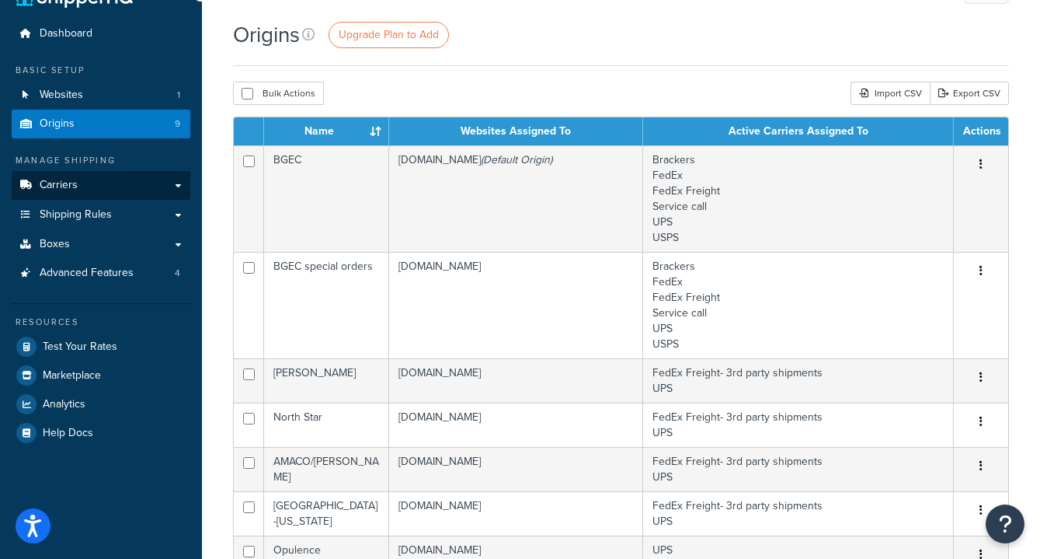
click at [172, 179] on link "Carriers" at bounding box center [101, 185] width 179 height 29
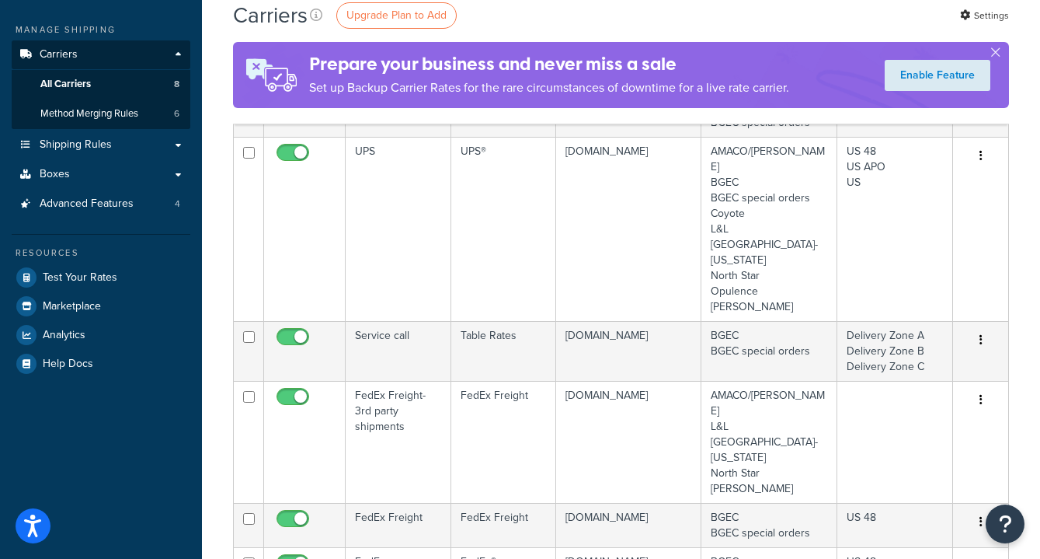
scroll to position [129, 0]
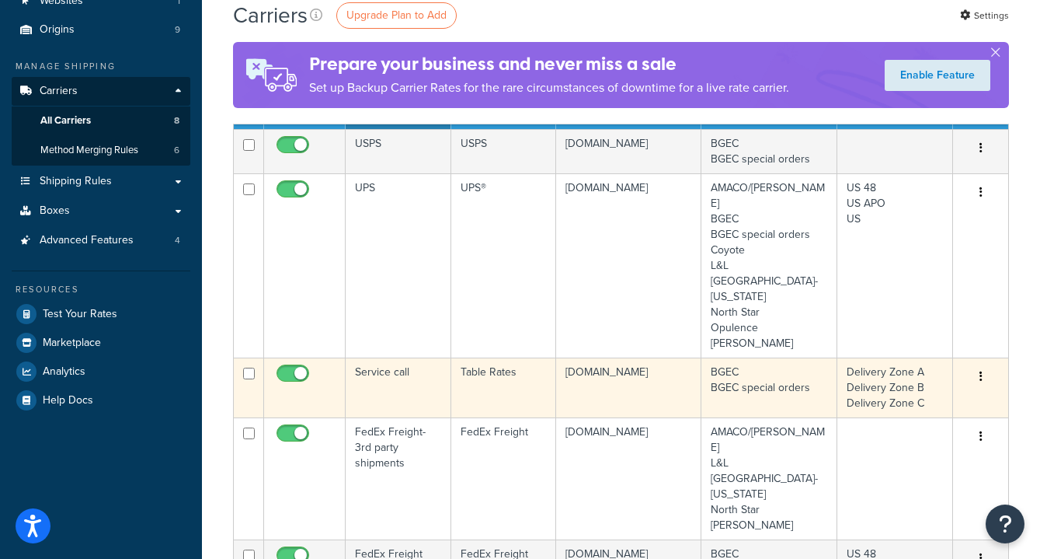
click at [404, 357] on td "Service call" at bounding box center [399, 387] width 106 height 60
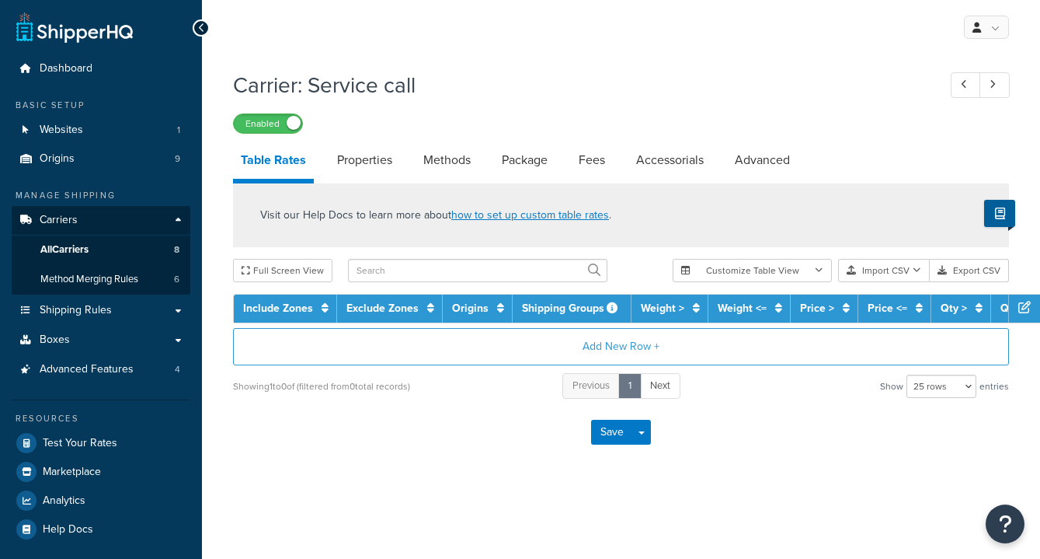
select select "25"
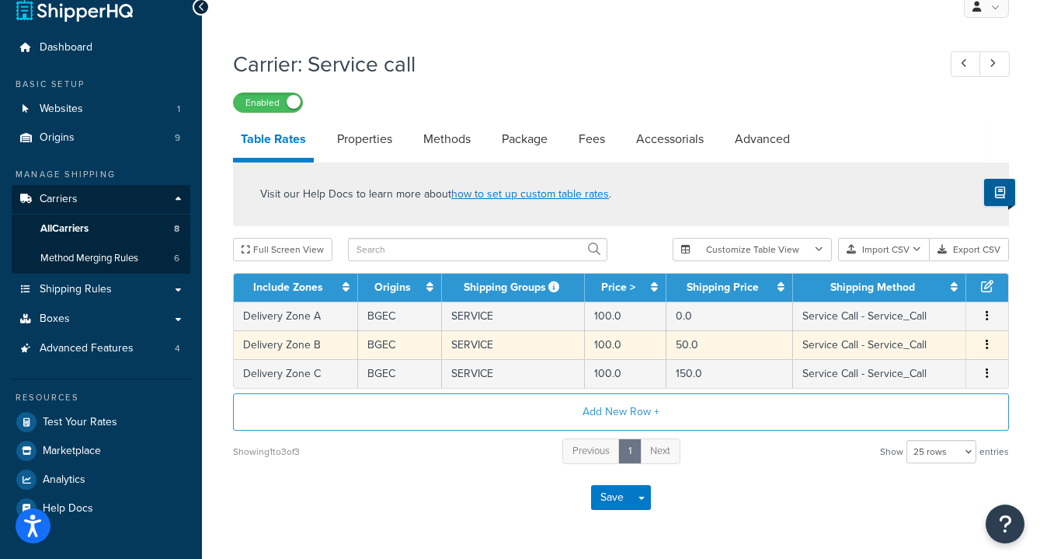
scroll to position [20, 0]
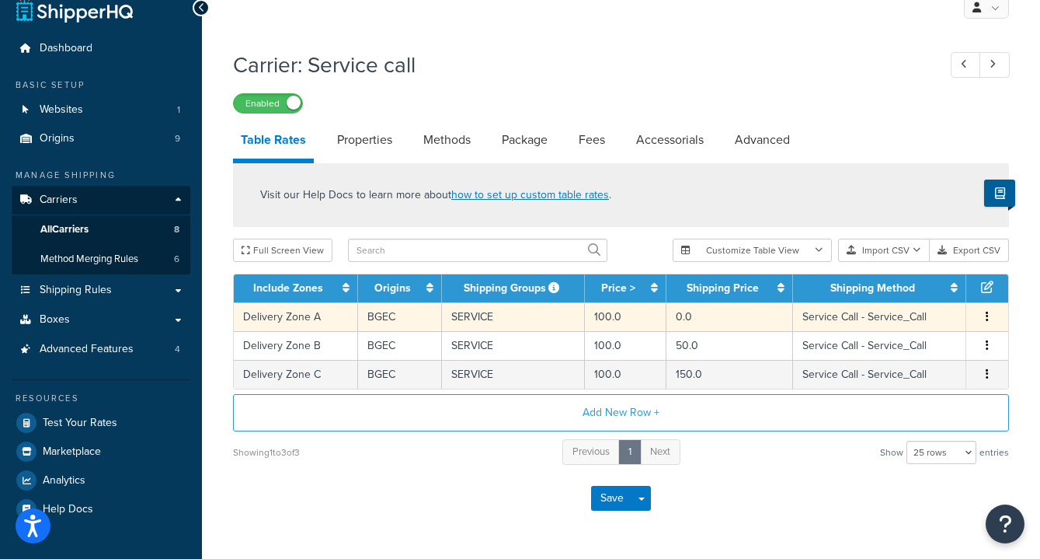
click at [297, 319] on td "Delivery Zone A" at bounding box center [296, 316] width 124 height 29
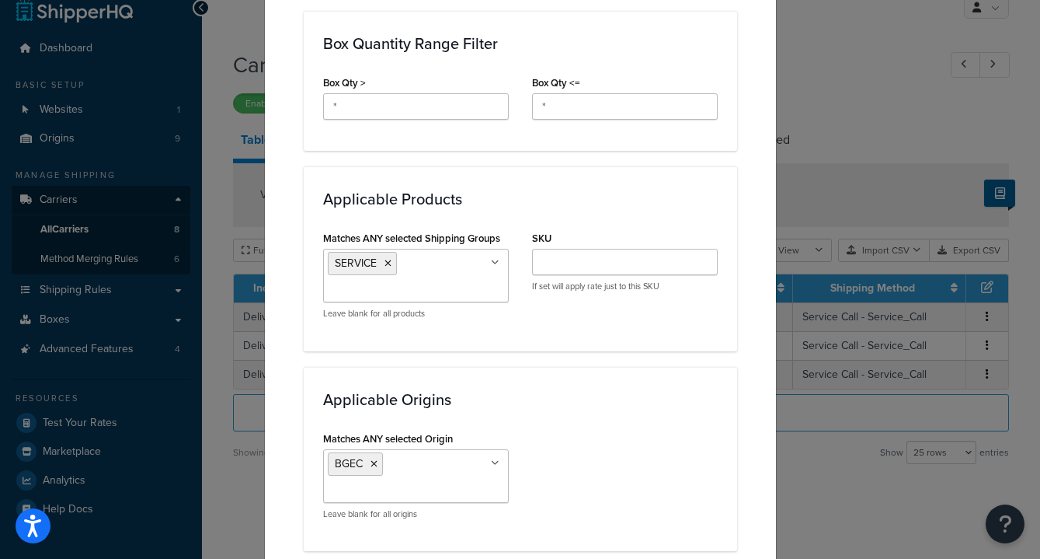
scroll to position [831, 0]
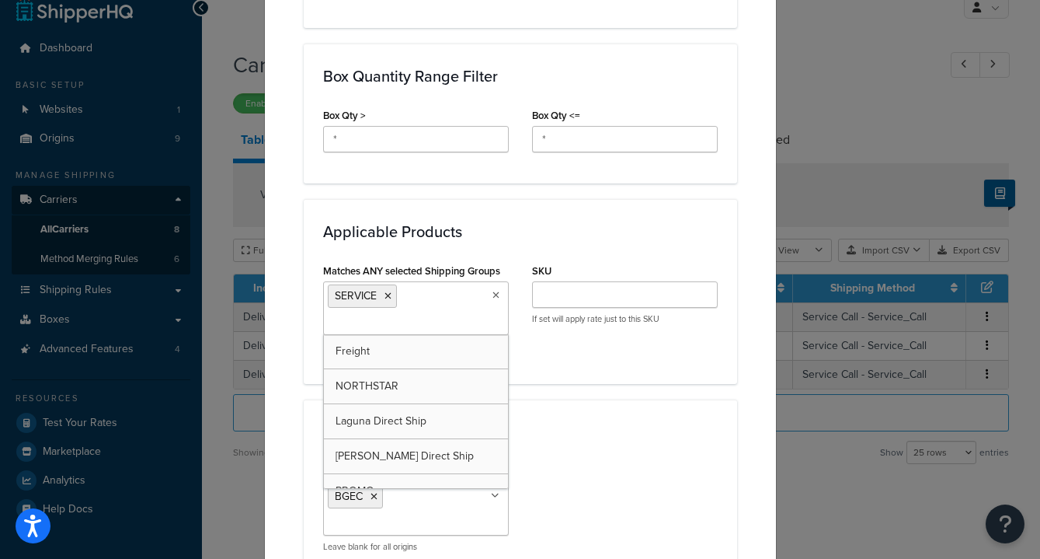
click at [443, 287] on ul "SERVICE" at bounding box center [416, 308] width 186 height 54
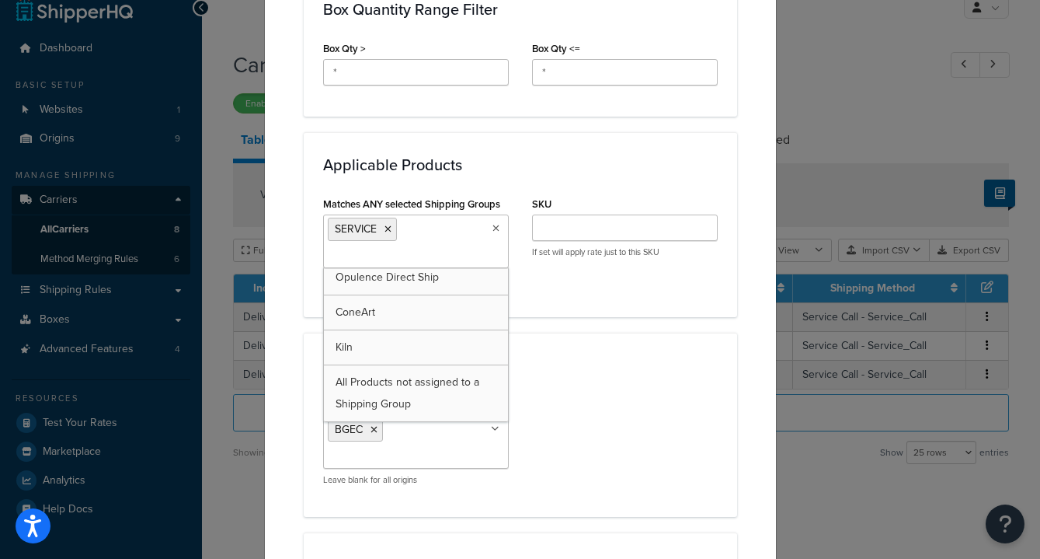
scroll to position [897, 0]
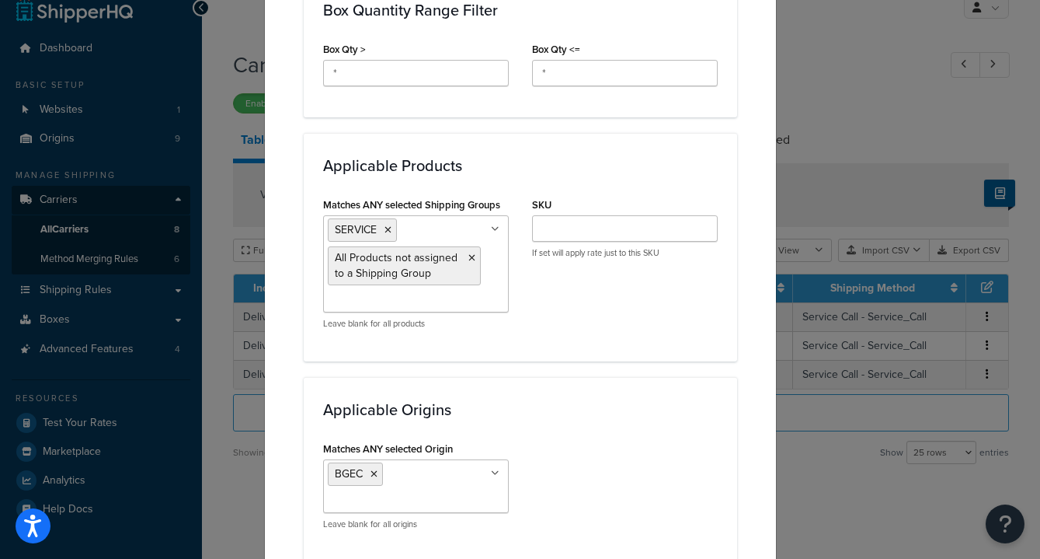
click at [608, 338] on div "Matches ANY selected Shipping Groups SERVICE All Products not assigned to a Shi…" at bounding box center [521, 267] width 418 height 148
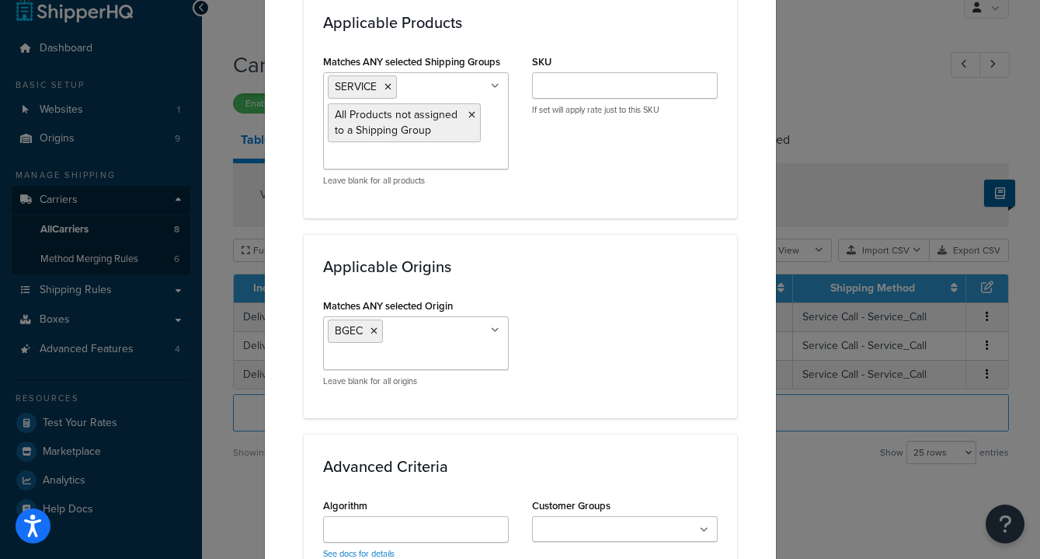
scroll to position [1044, 0]
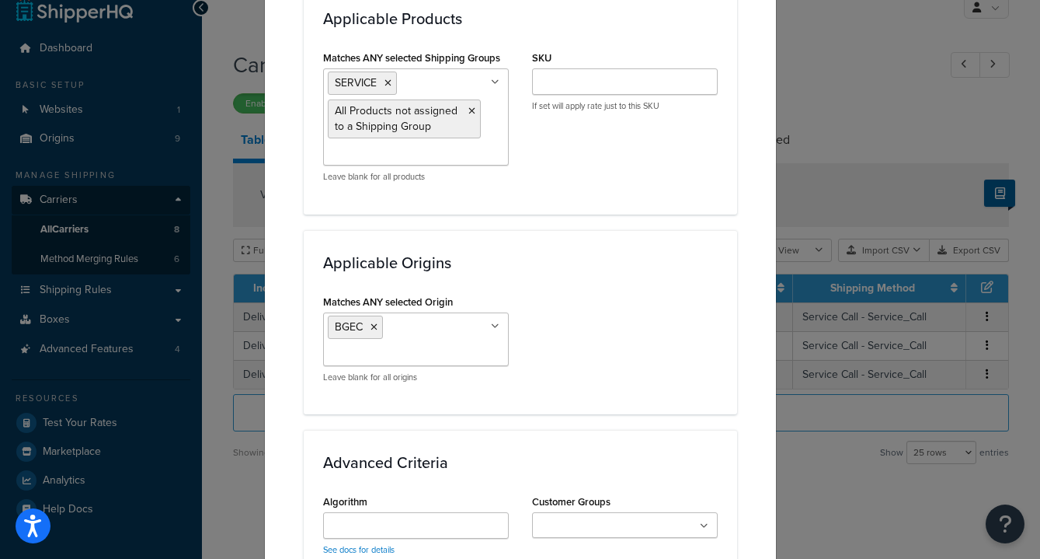
click at [426, 348] on input "Matches ANY selected Origin" at bounding box center [397, 354] width 138 height 17
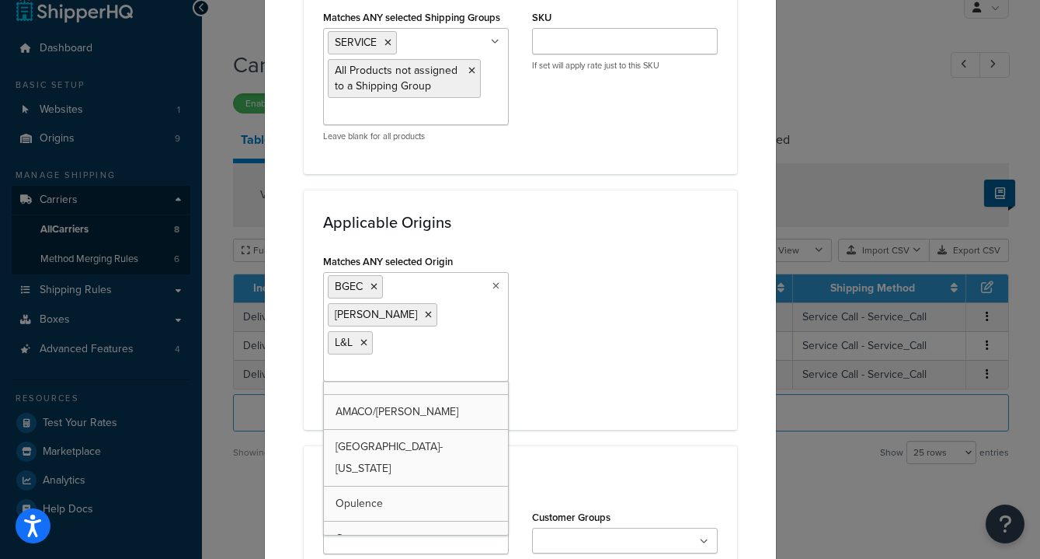
scroll to position [55, 0]
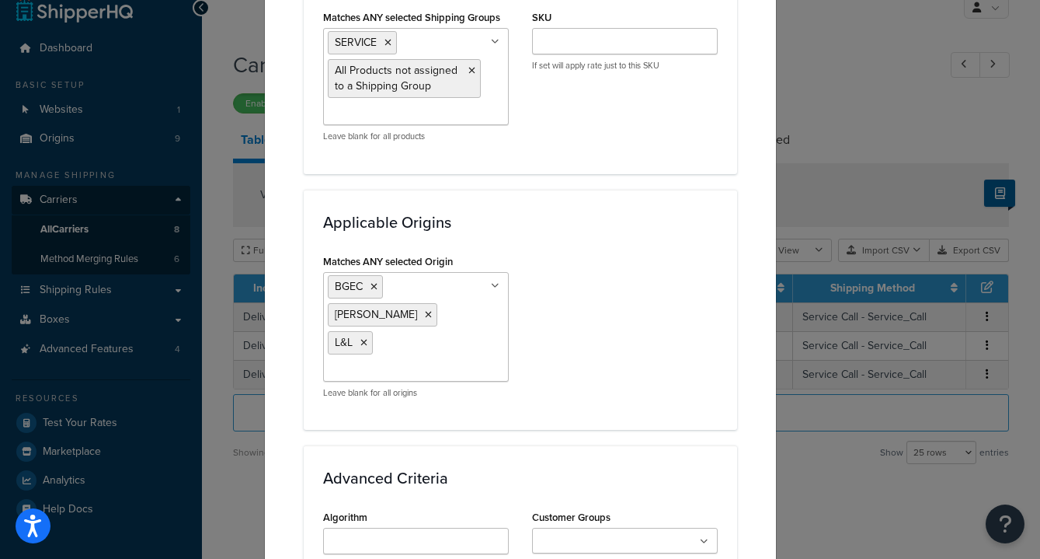
click at [640, 291] on div "Matches ANY selected Origin BGEC Skutt L&L BGEC special orders North Star AMACO…" at bounding box center [521, 330] width 418 height 160
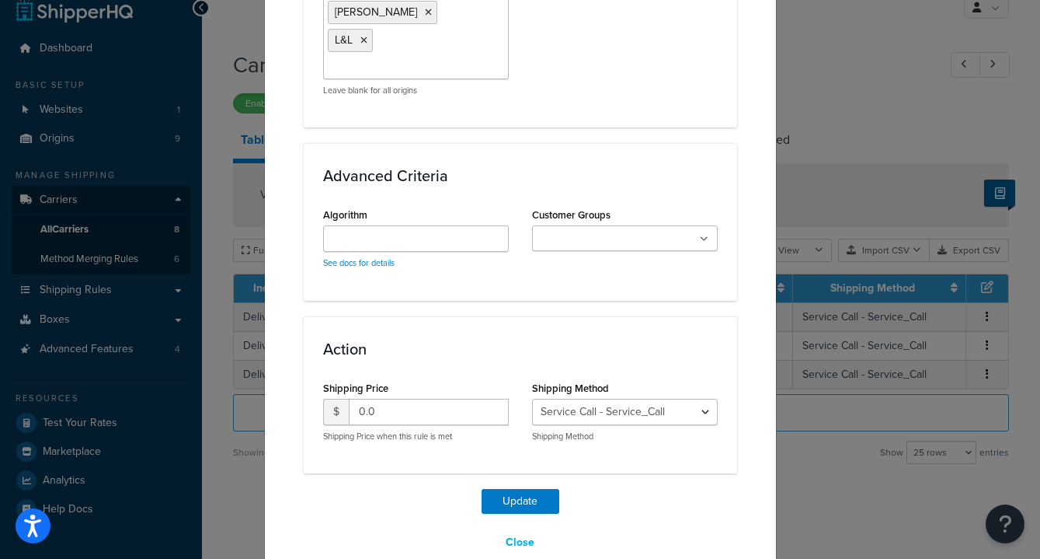
scroll to position [1386, 0]
click at [521, 489] on button "Update" at bounding box center [521, 501] width 78 height 25
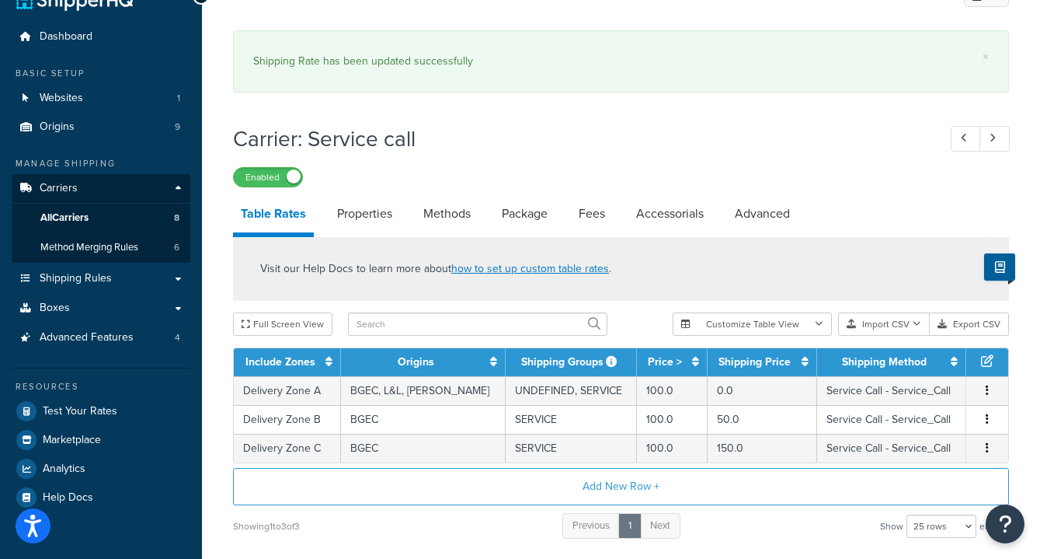
scroll to position [36, 0]
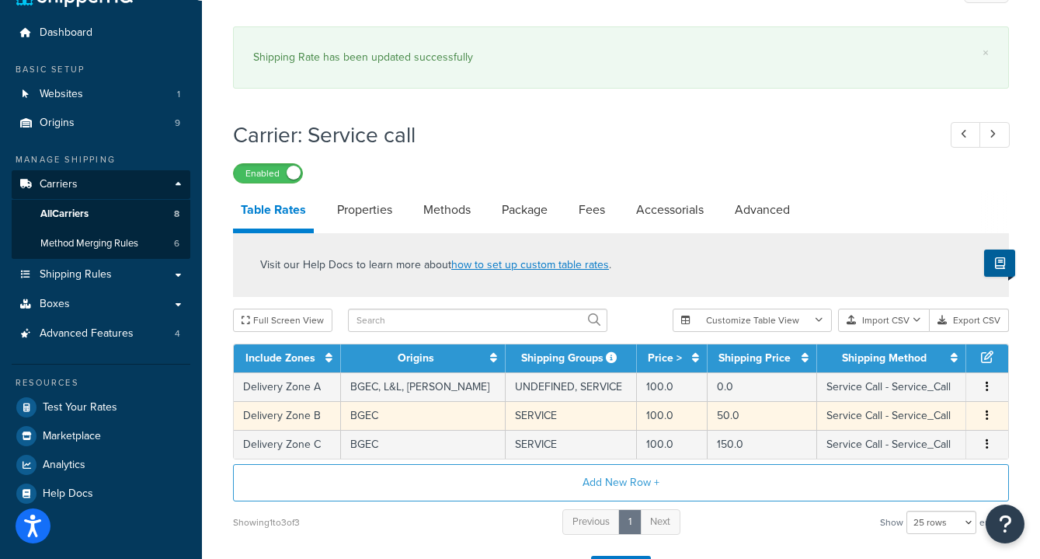
click at [413, 418] on td "BGEC" at bounding box center [423, 415] width 165 height 29
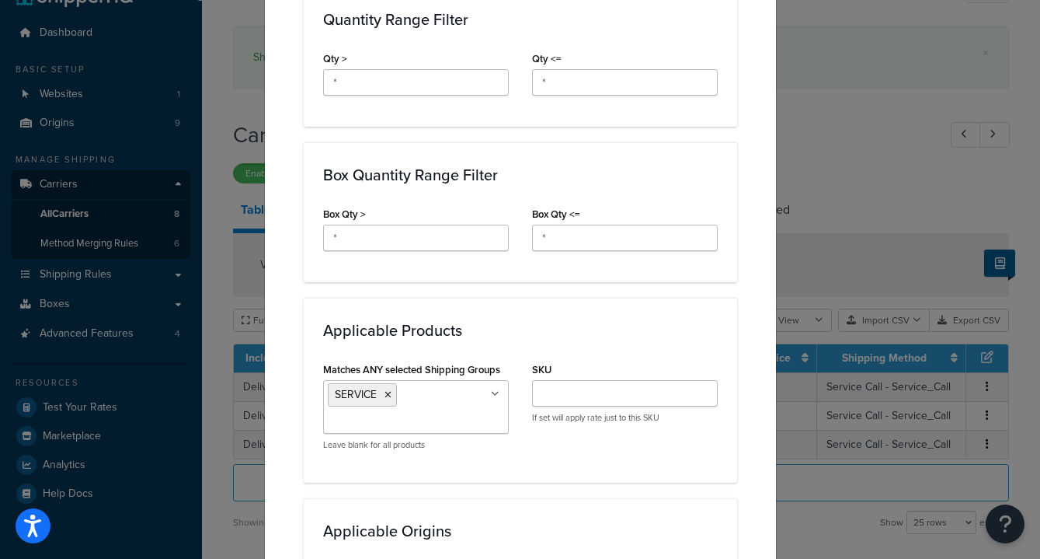
scroll to position [813, 0]
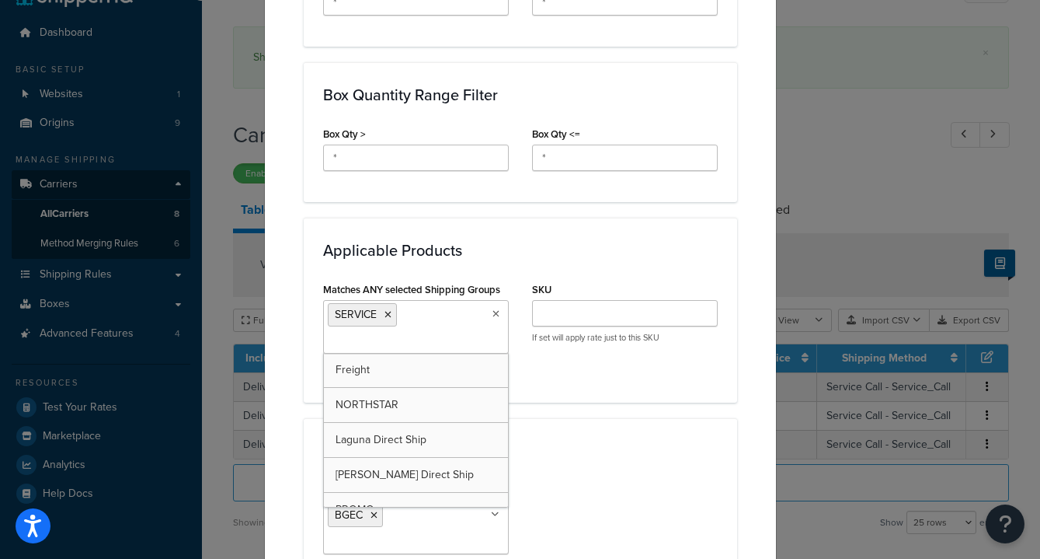
click at [416, 332] on ul "SERVICE" at bounding box center [416, 327] width 186 height 54
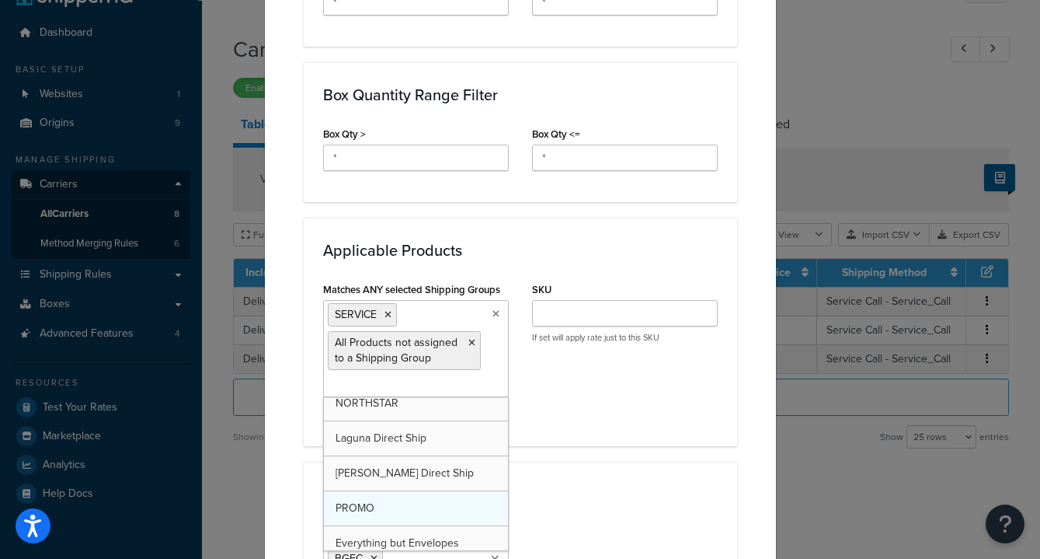
scroll to position [51, 0]
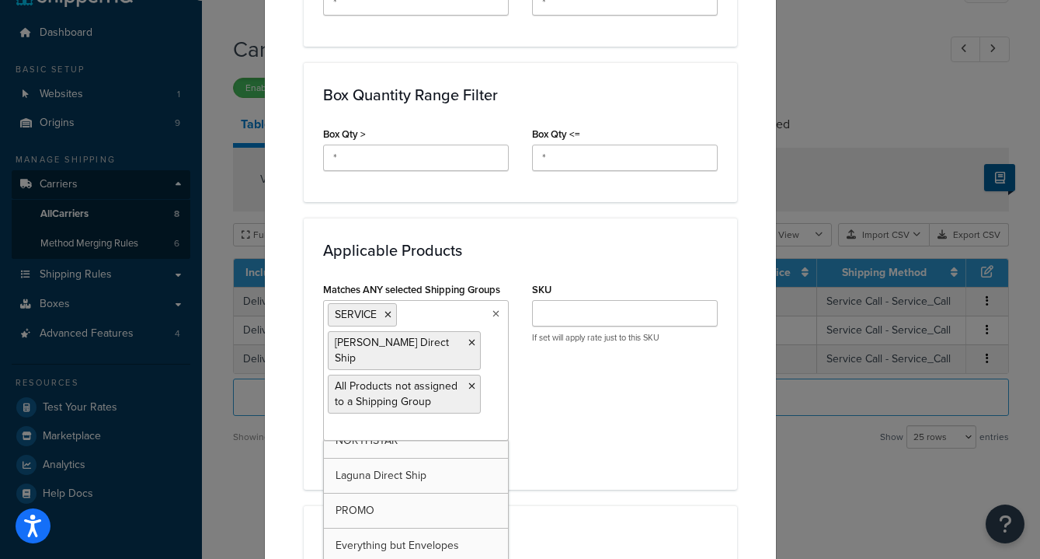
click at [570, 419] on div "Matches ANY selected Shipping Groups SERVICE Skutt Direct Ship All Products not…" at bounding box center [521, 373] width 418 height 191
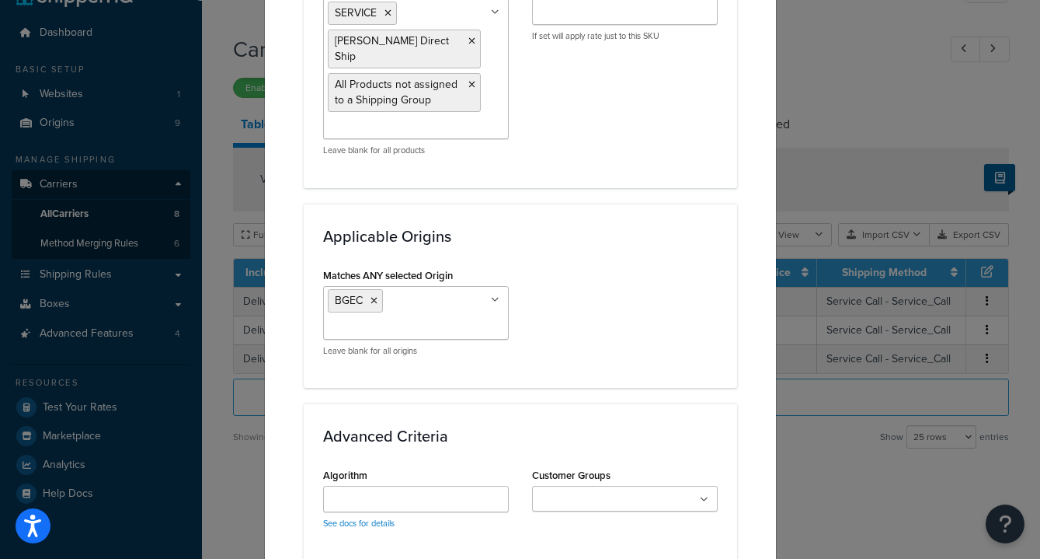
scroll to position [1136, 0]
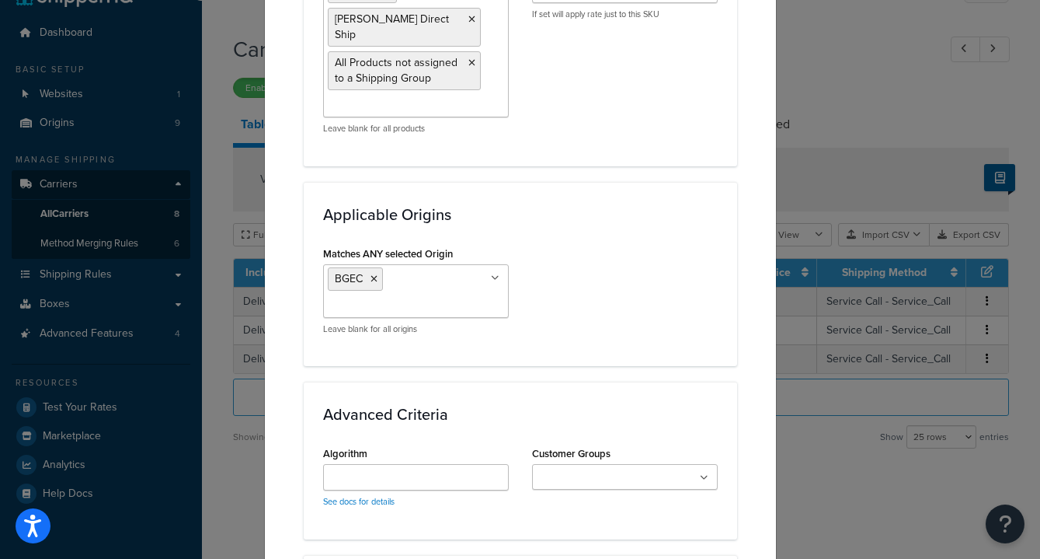
click at [425, 298] on input "Matches ANY selected Origin" at bounding box center [397, 306] width 138 height 17
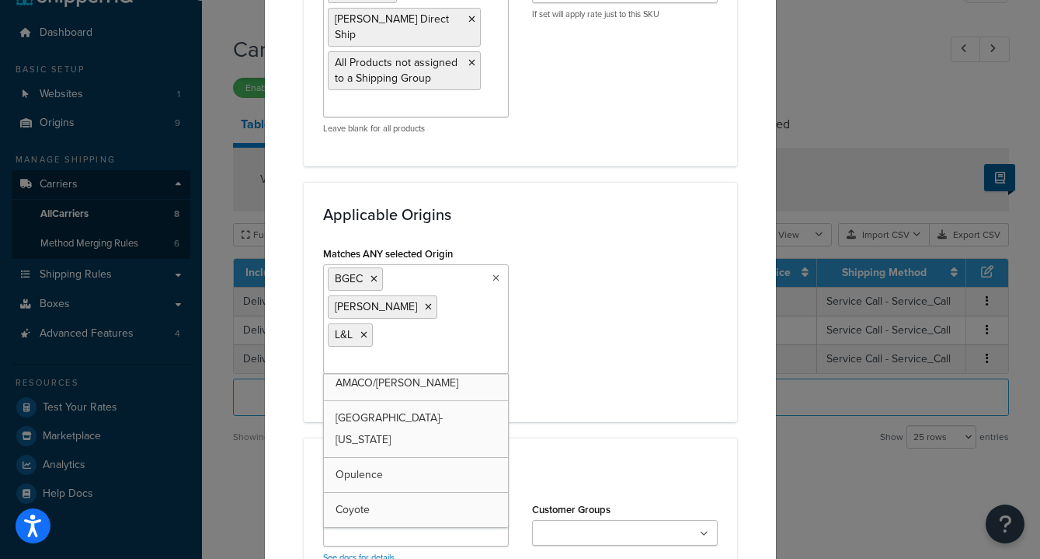
scroll to position [55, 0]
click at [626, 315] on div "Matches ANY selected Origin BGEC Skutt L&L BGEC special orders North Star AMACO…" at bounding box center [521, 322] width 418 height 160
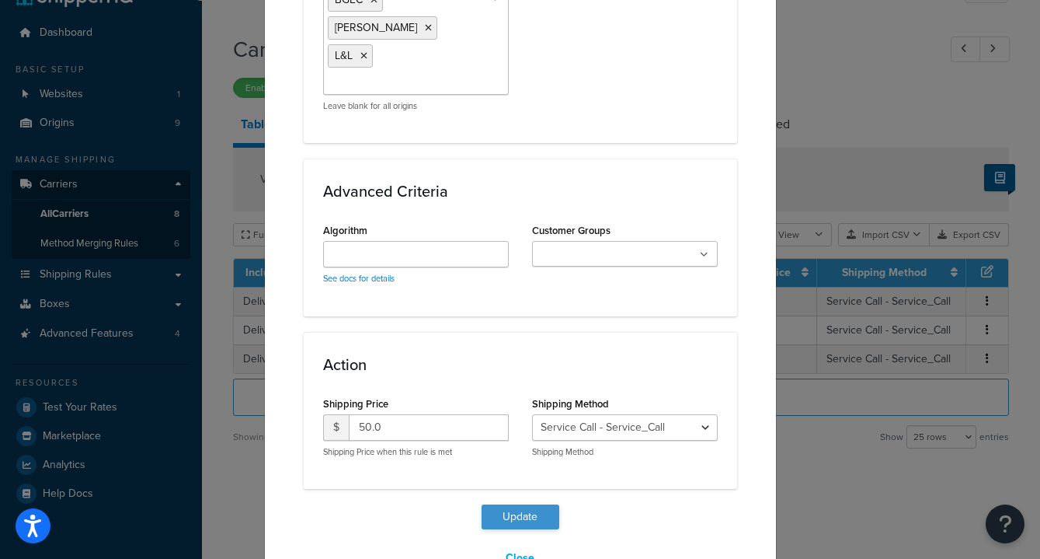
click at [524, 504] on button "Update" at bounding box center [521, 516] width 78 height 25
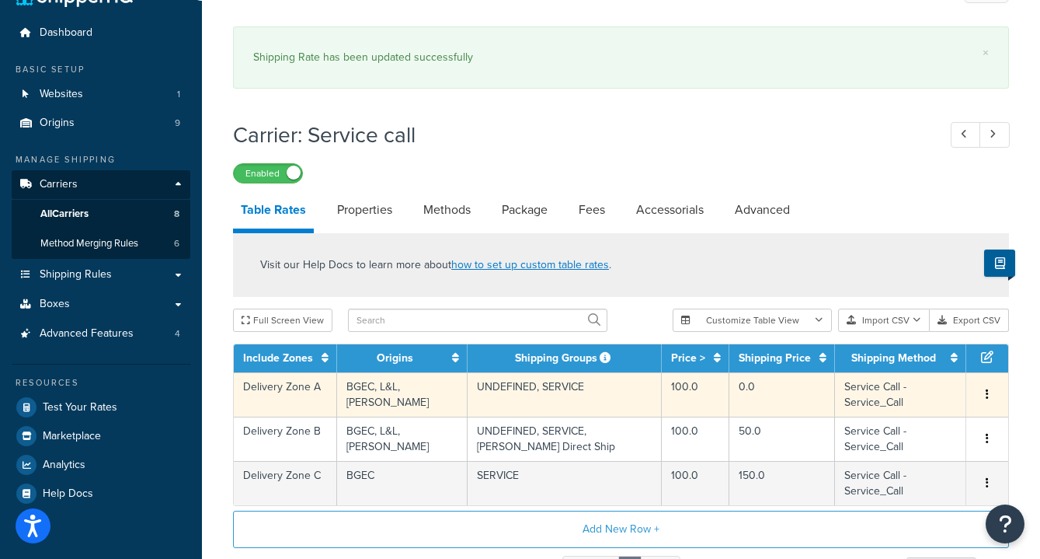
click at [489, 395] on td "UNDEFINED, SERVICE" at bounding box center [565, 394] width 195 height 44
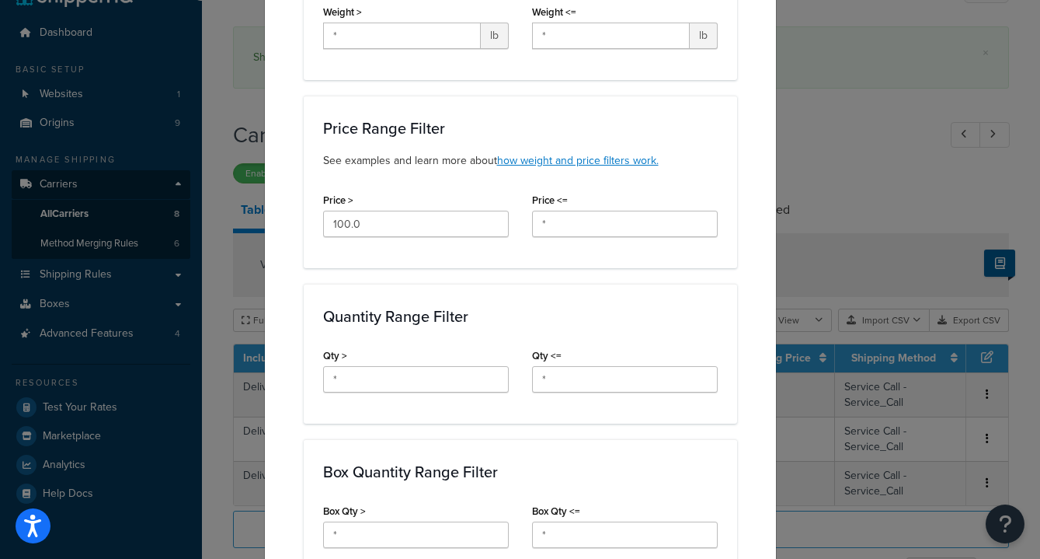
scroll to position [436, 0]
click at [884, 165] on div "Update Table Rate Applicable Zones See examples and learn more about how includ…" at bounding box center [520, 279] width 1040 height 559
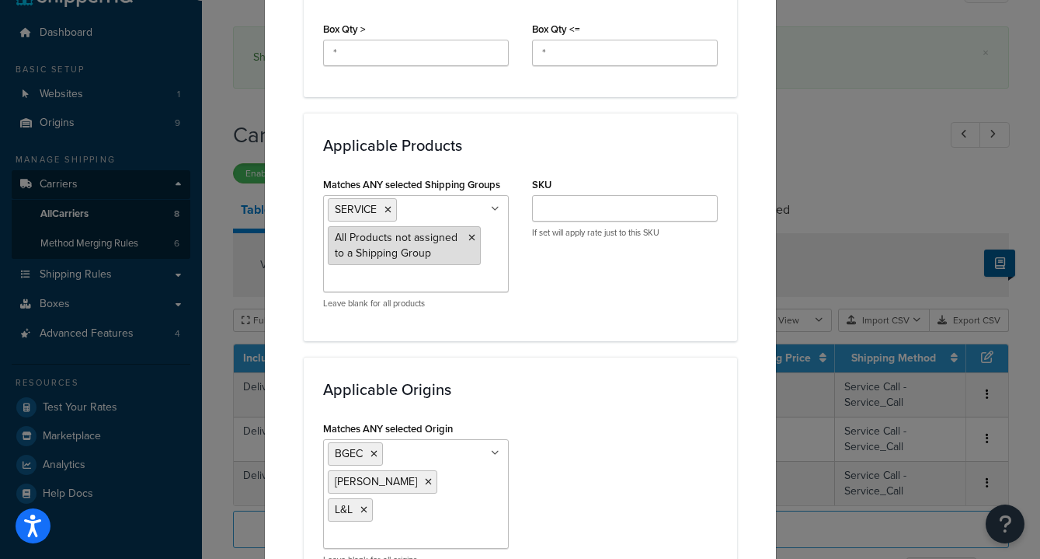
scroll to position [949, 0]
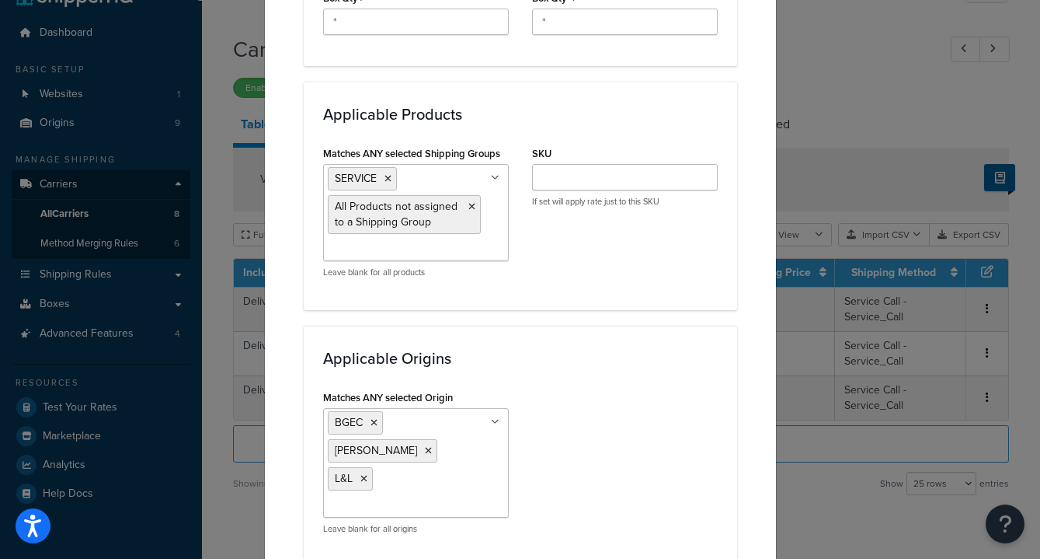
click at [468, 244] on ul "SERVICE All Products not assigned to a Shipping Group" at bounding box center [416, 212] width 186 height 97
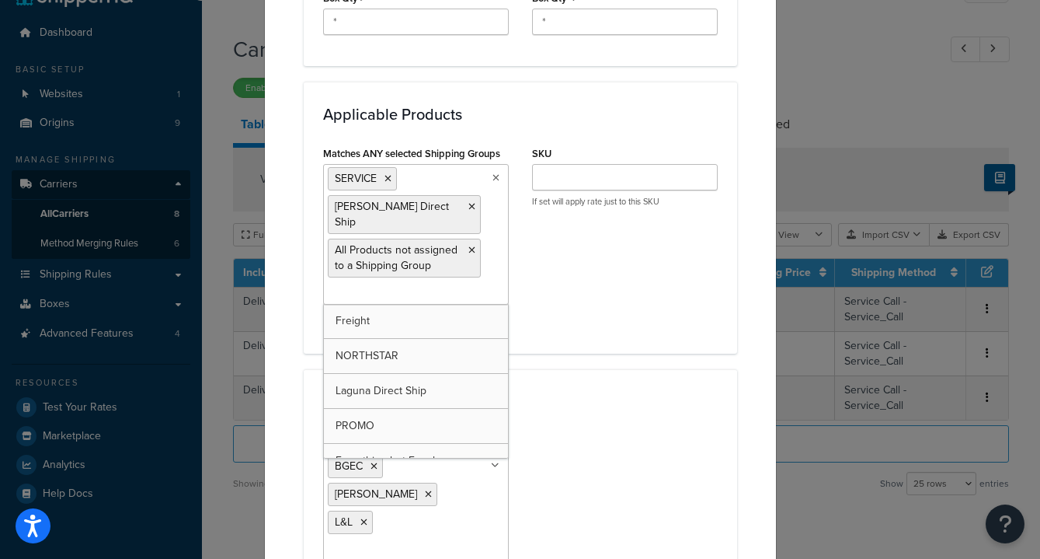
click at [821, 112] on div "Update Table Rate Applicable Zones See examples and learn more about how includ…" at bounding box center [520, 279] width 1040 height 559
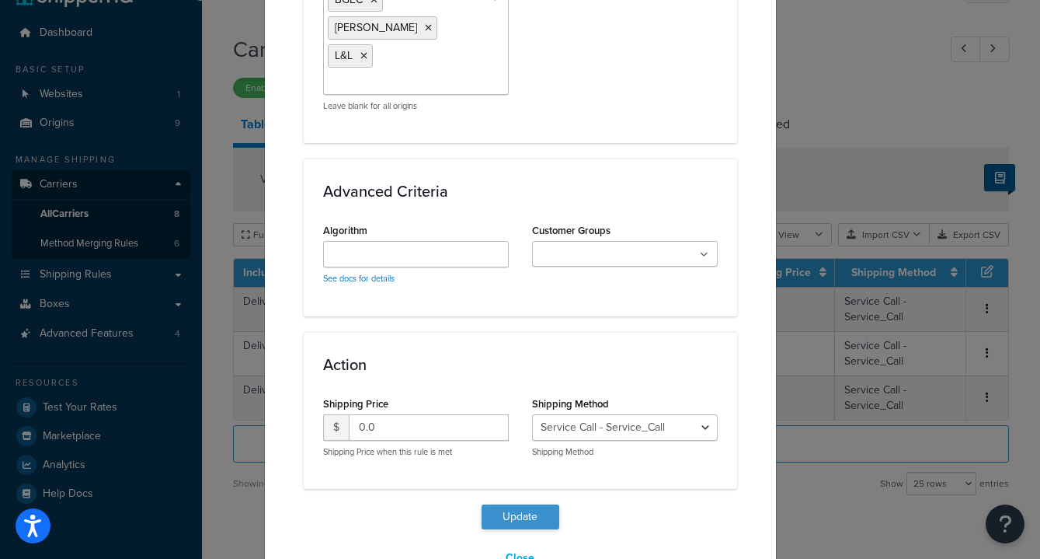
click at [524, 504] on button "Update" at bounding box center [521, 516] width 78 height 25
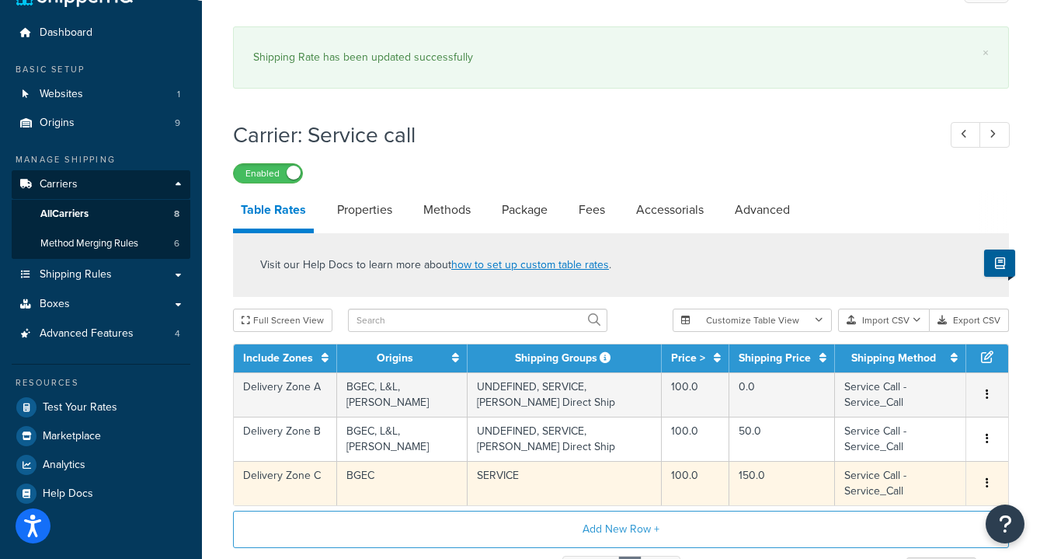
click at [384, 461] on td "BGEC" at bounding box center [402, 483] width 131 height 44
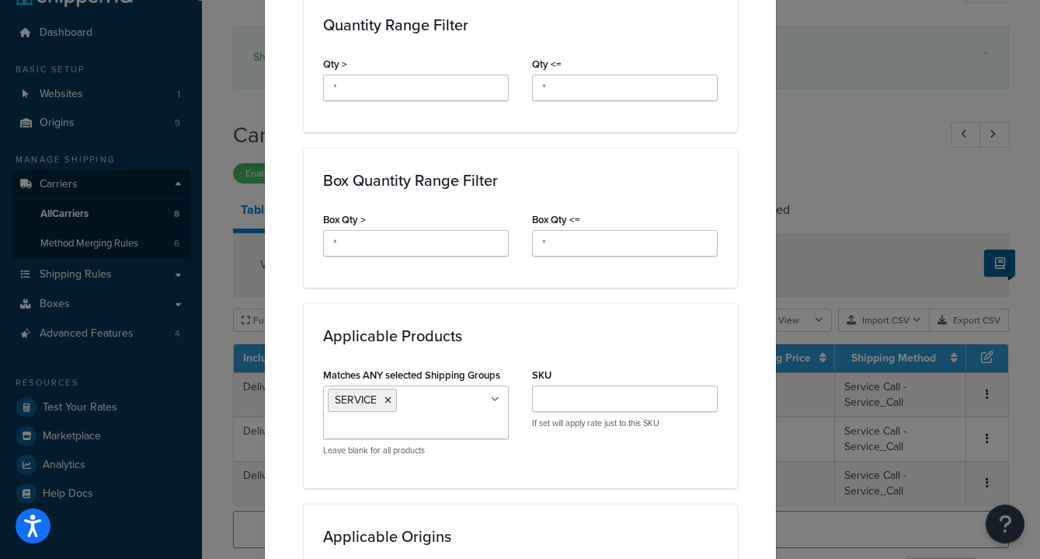
scroll to position [744, 0]
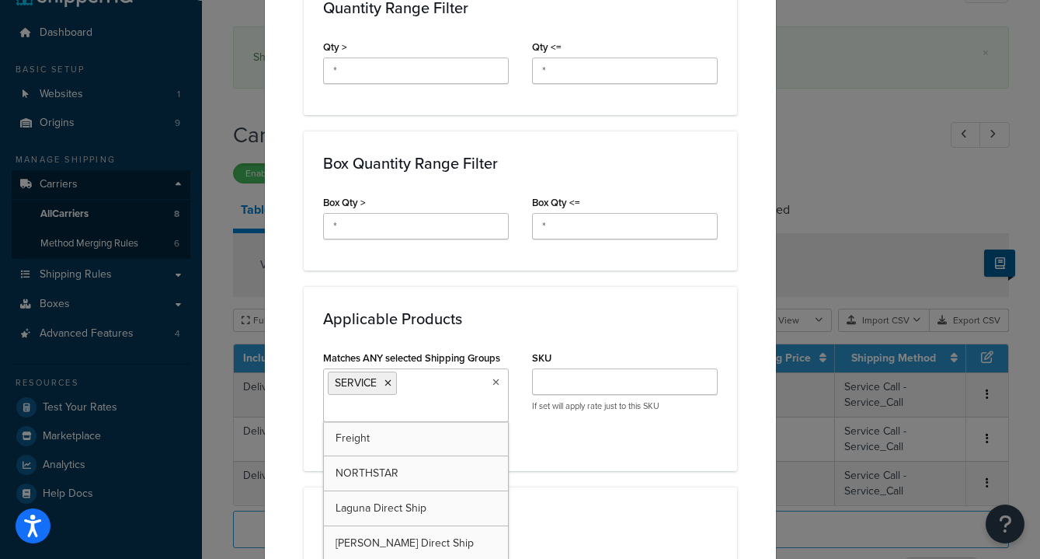
click at [432, 393] on ul "SERVICE" at bounding box center [416, 395] width 186 height 54
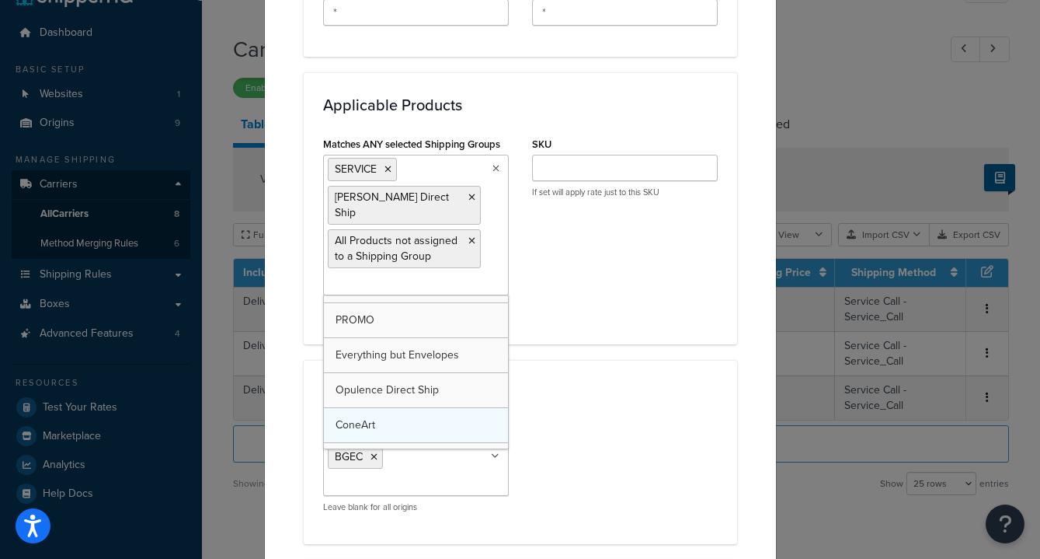
scroll to position [966, 0]
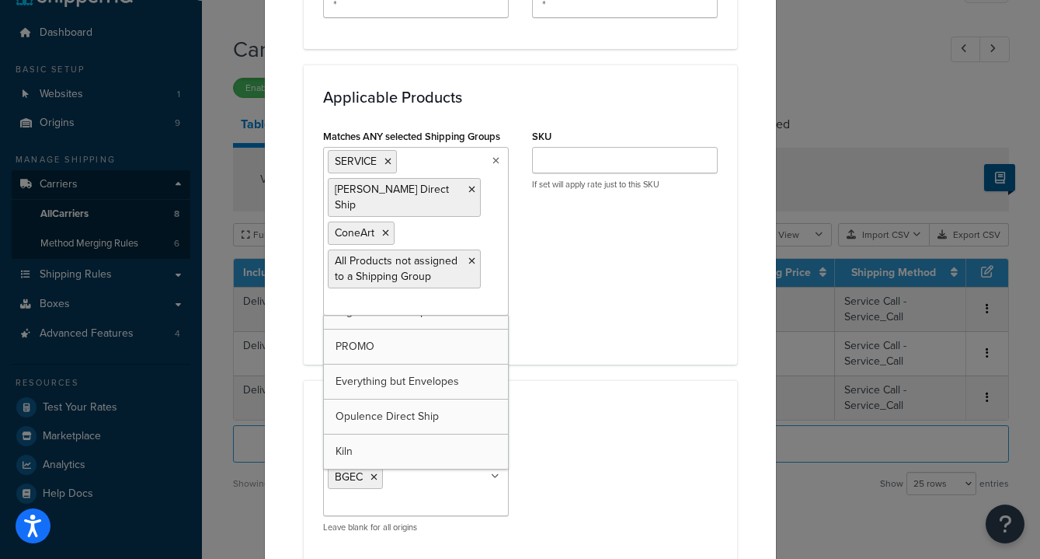
click at [567, 342] on div "Applicable Products Matches ANY selected Shipping Groups SERVICE Skutt Direct S…" at bounding box center [521, 213] width 434 height 299
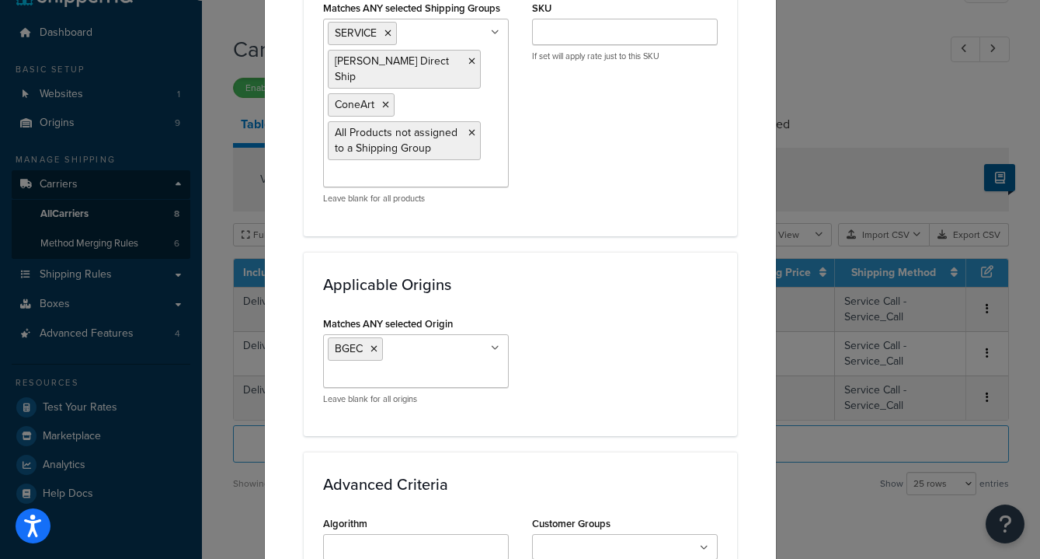
click at [416, 350] on ul "BGEC" at bounding box center [416, 361] width 186 height 54
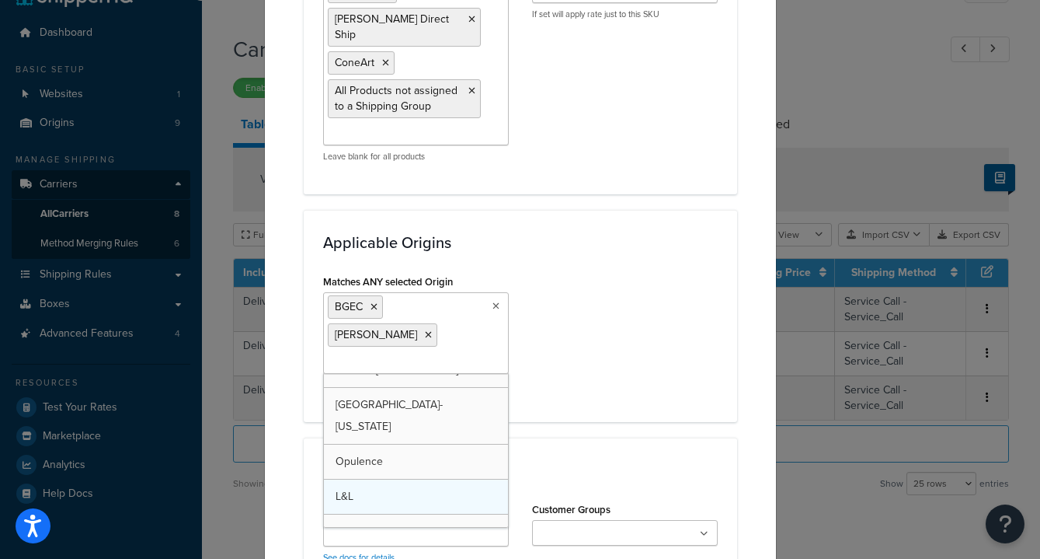
scroll to position [55, 0]
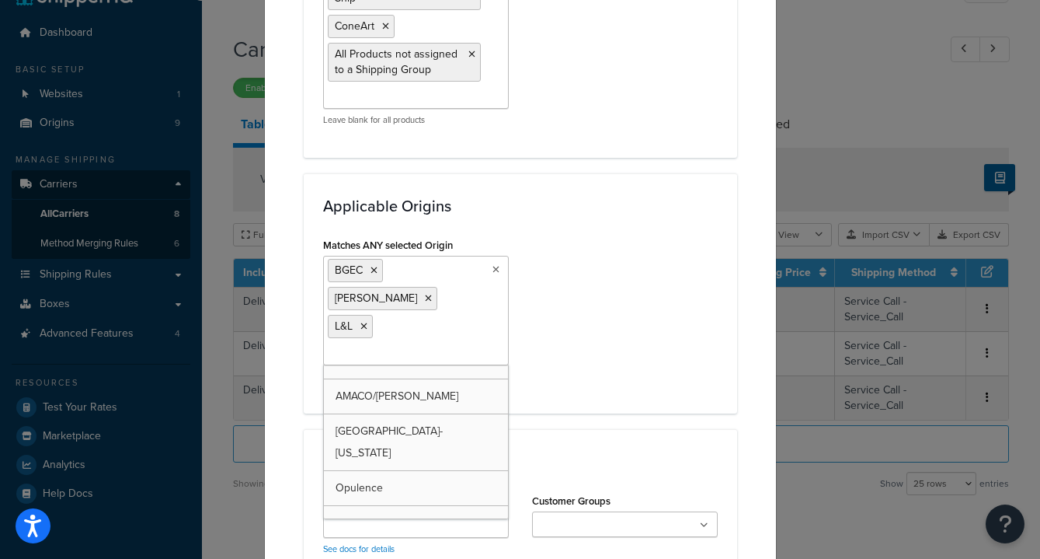
click at [615, 329] on div "Matches ANY selected Origin BGEC Skutt L&L BGEC special orders North Star AMACO…" at bounding box center [521, 314] width 418 height 160
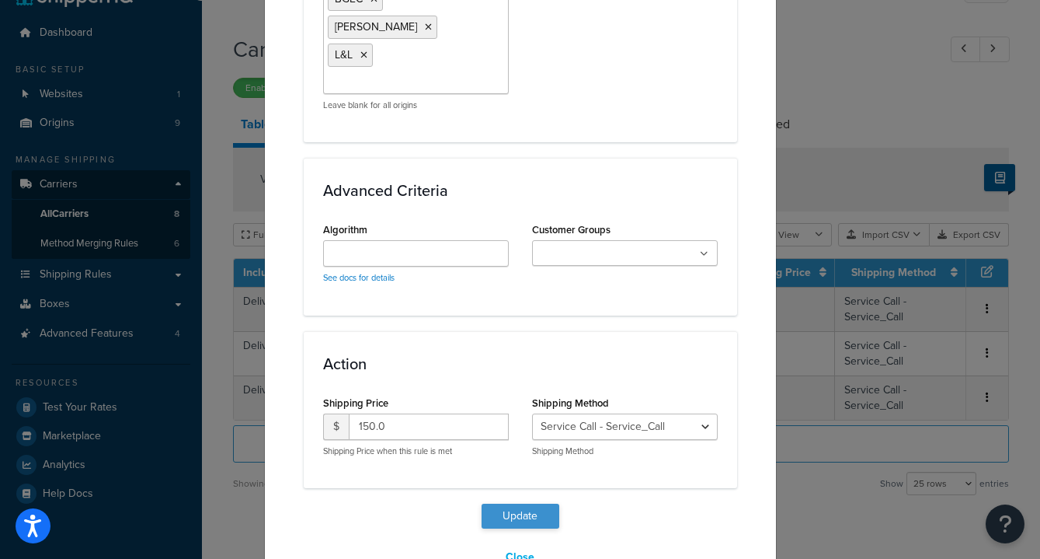
scroll to position [1442, 0]
click at [535, 505] on button "Update" at bounding box center [521, 517] width 78 height 25
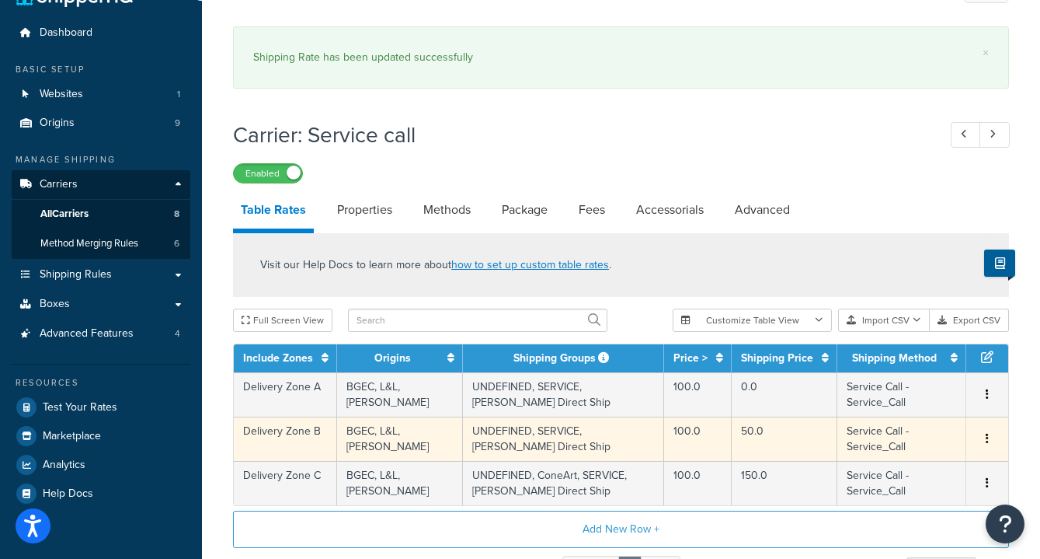
click at [496, 437] on td "UNDEFINED, SERVICE, Skutt Direct Ship" at bounding box center [563, 438] width 201 height 44
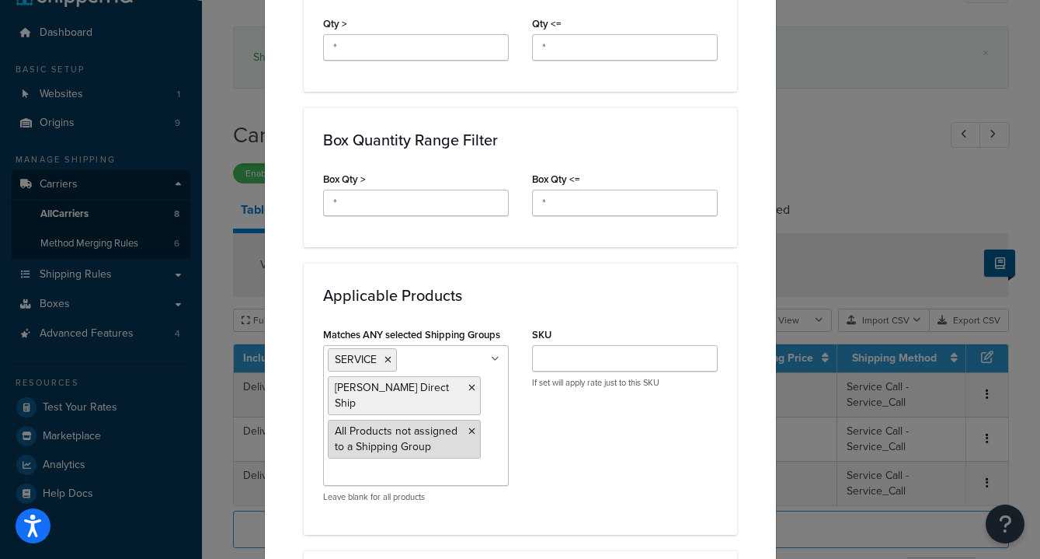
scroll to position [779, 0]
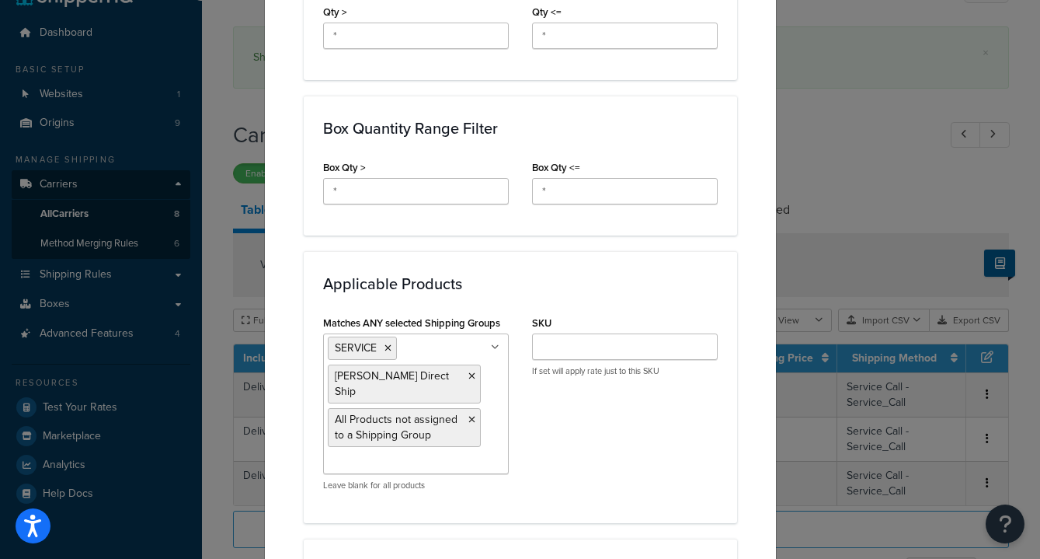
click at [428, 454] on input "Matches ANY selected Shipping Groups" at bounding box center [397, 462] width 138 height 17
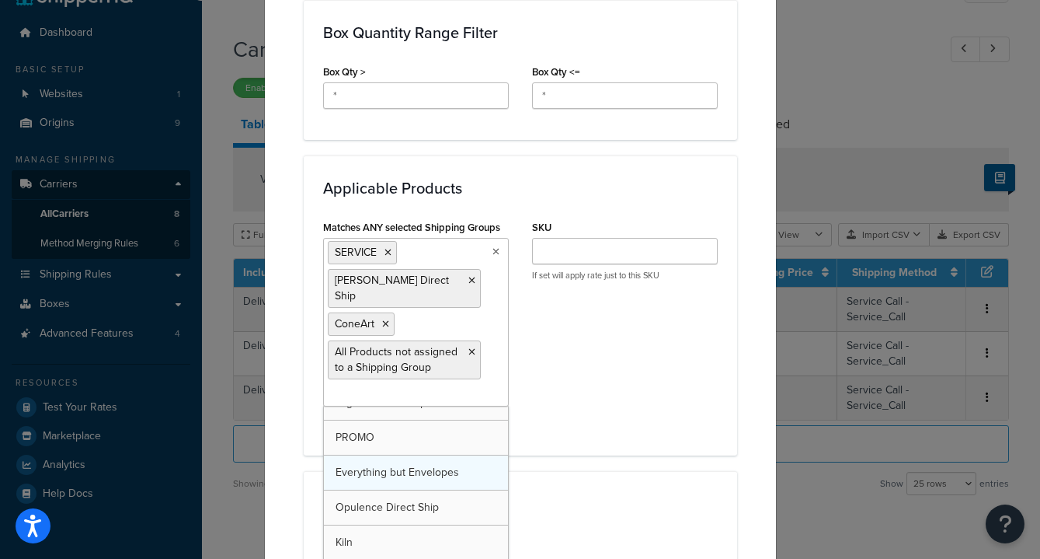
scroll to position [90, 0]
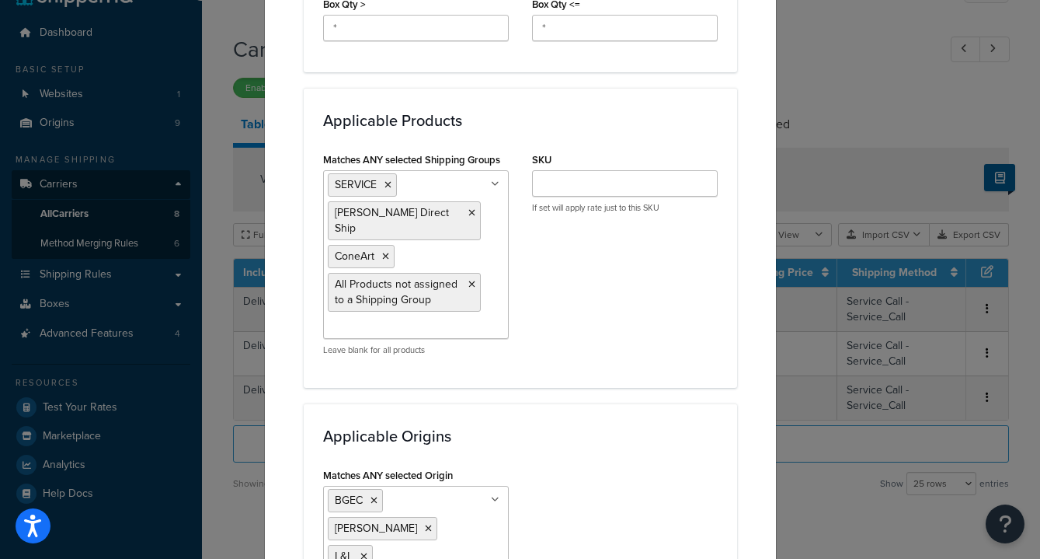
click at [549, 281] on div "Matches ANY selected Shipping Groups SERVICE Skutt Direct Ship ConeArt All Prod…" at bounding box center [521, 257] width 418 height 219
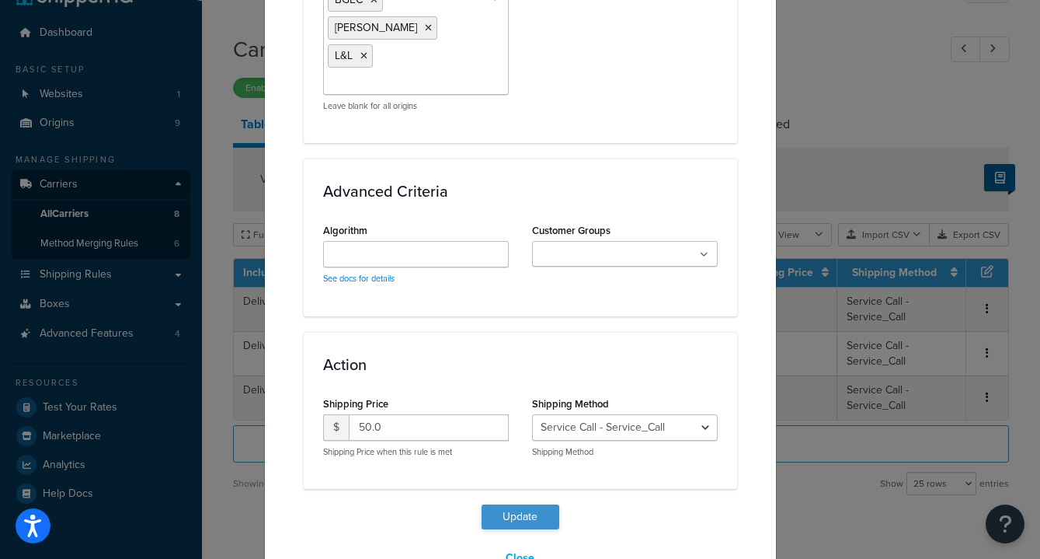
scroll to position [1442, 0]
click at [526, 505] on button "Update" at bounding box center [521, 517] width 78 height 25
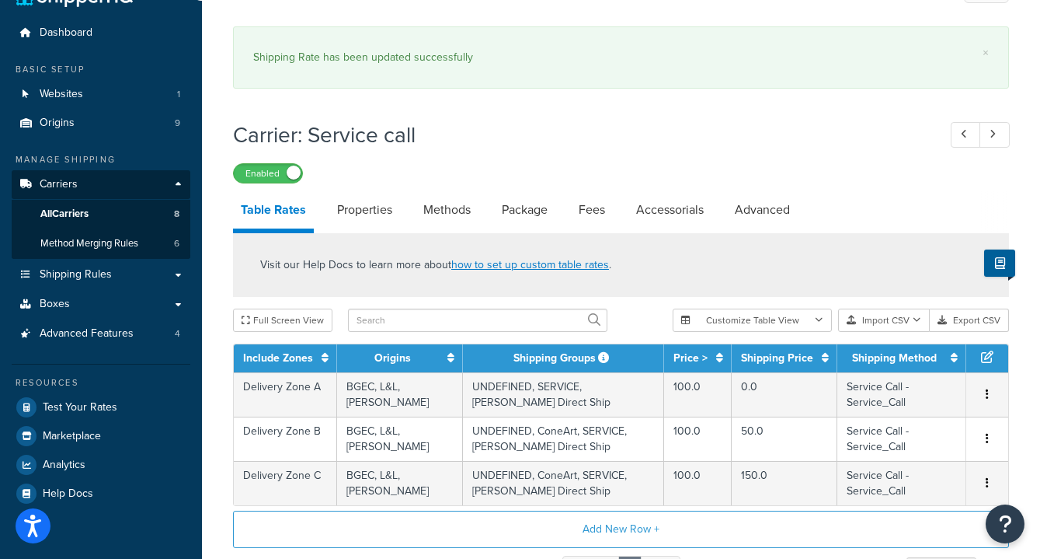
click at [517, 510] on div "Add New Row + Showing 1 to 3 of 3 Previous 1 Next Show 10 rows 15 rows 25 rows …" at bounding box center [621, 546] width 776 height 72
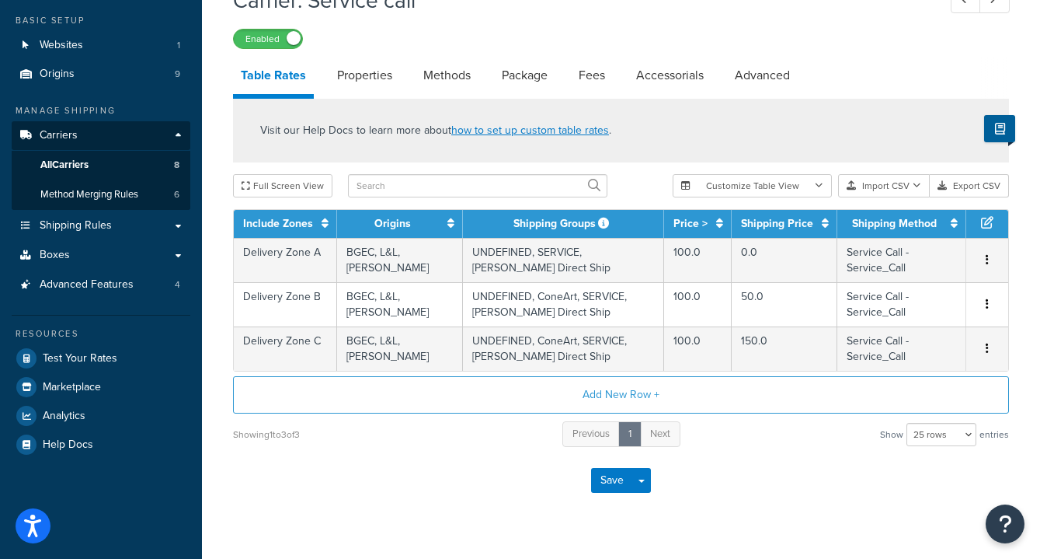
scroll to position [33, 0]
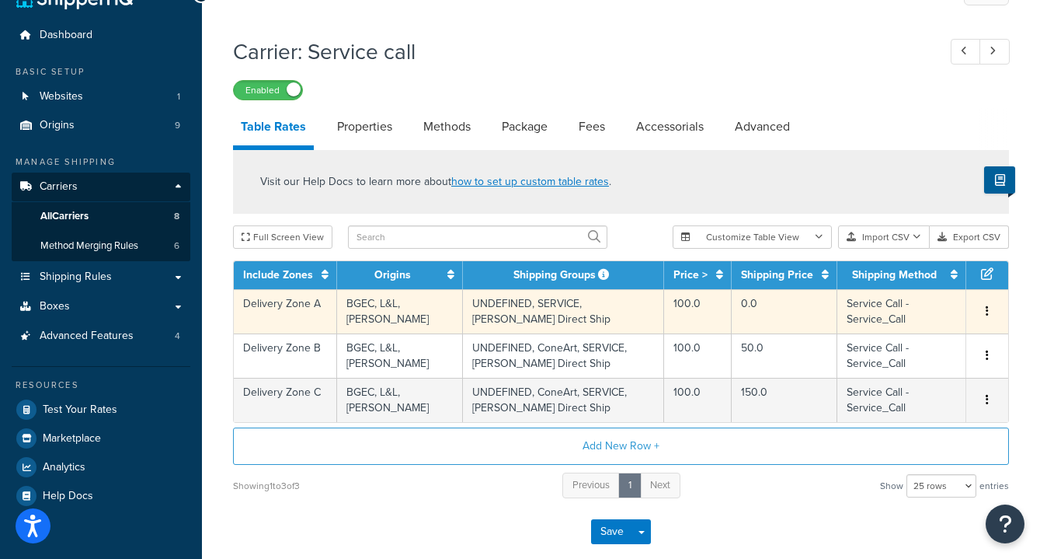
click at [695, 308] on td "100.0" at bounding box center [698, 311] width 68 height 44
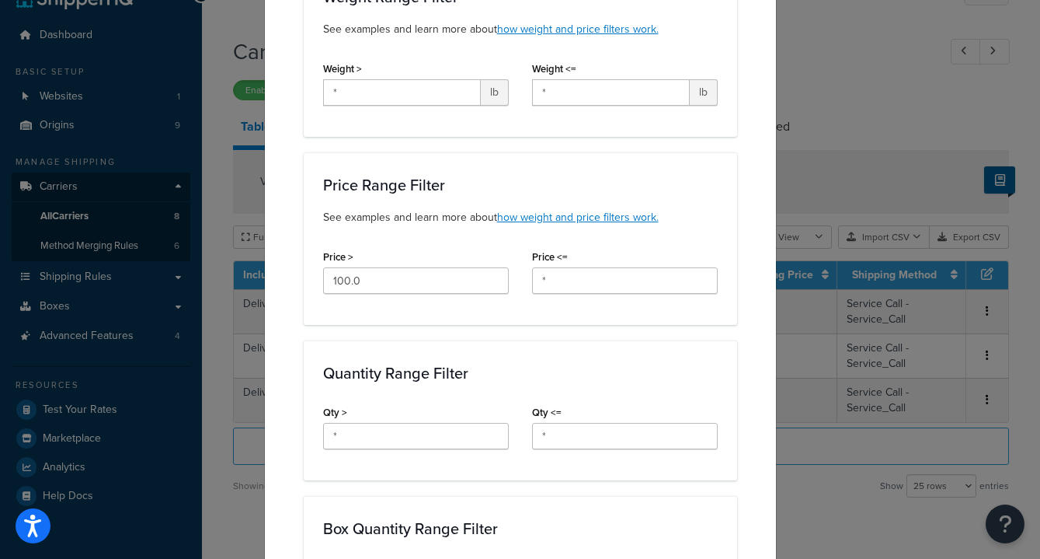
scroll to position [355, 0]
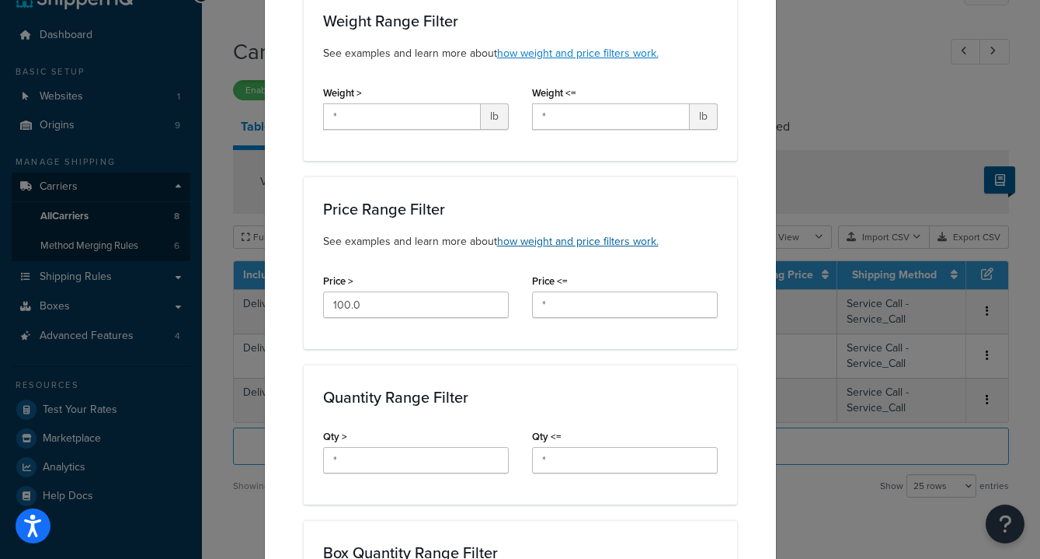
click at [581, 240] on link "how weight and price filters work." at bounding box center [578, 241] width 162 height 16
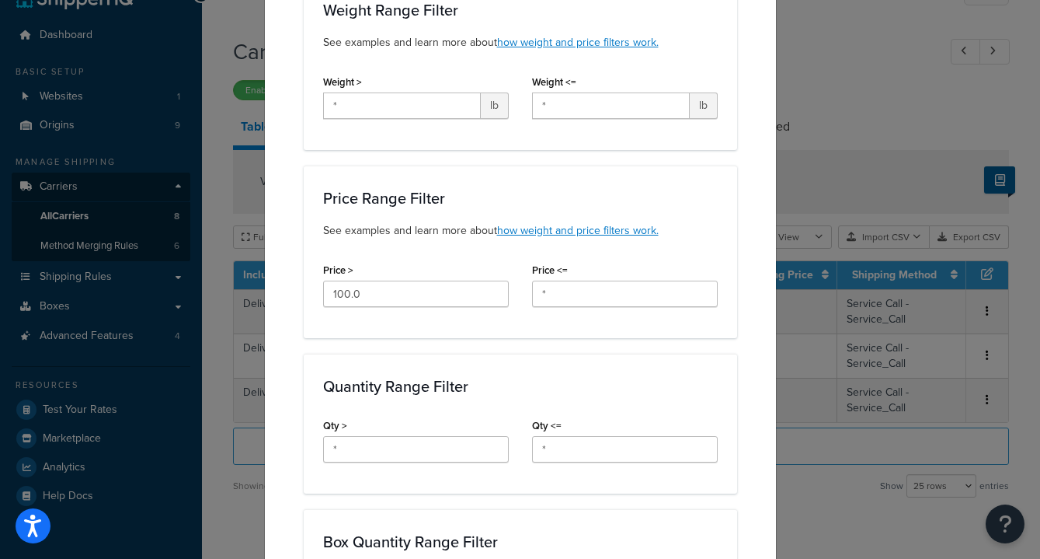
scroll to position [371, 0]
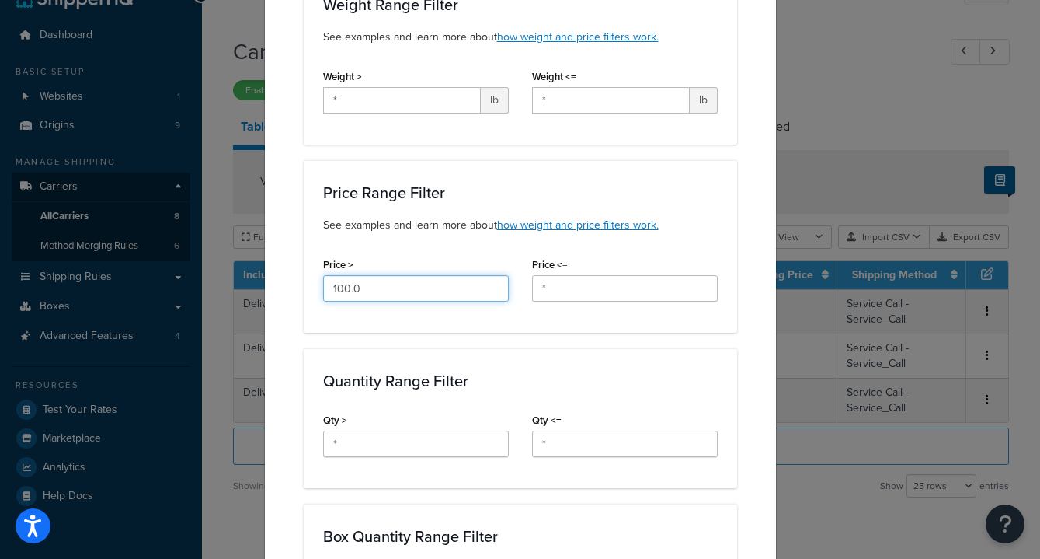
drag, startPoint x: 393, startPoint y: 286, endPoint x: 306, endPoint y: 286, distance: 87.0
click at [306, 286] on div "Price Range Filter See examples and learn more about how weight and price filte…" at bounding box center [521, 246] width 434 height 172
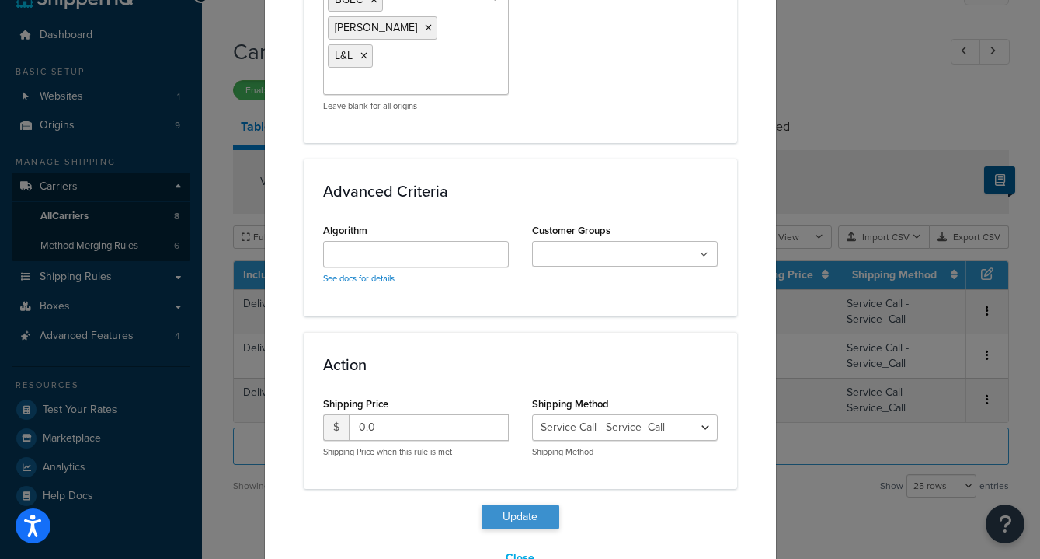
type input "*"
click at [519, 505] on button "Update" at bounding box center [521, 517] width 78 height 25
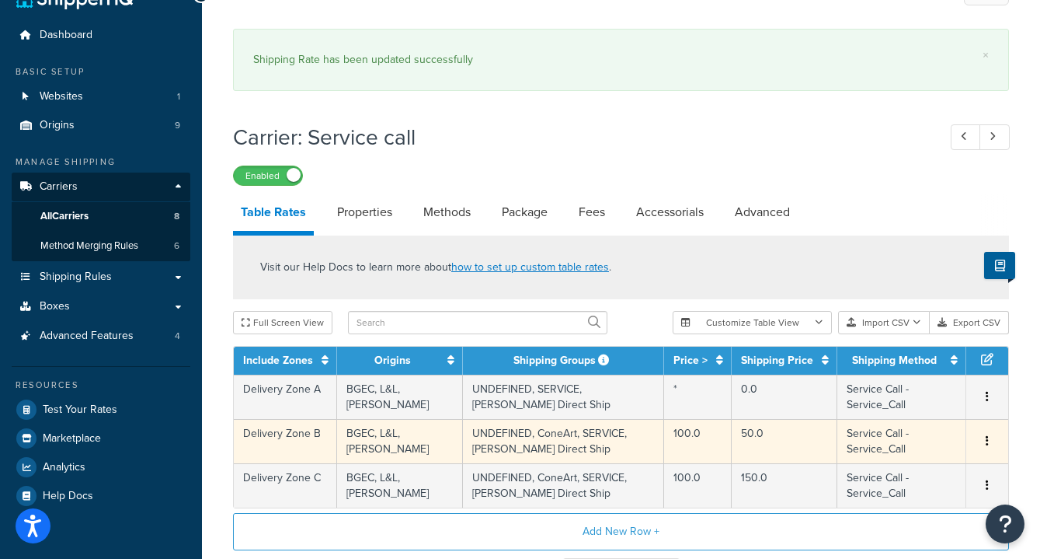
click at [646, 443] on td "UNDEFINED, ConeArt, SERVICE, [PERSON_NAME] Direct Ship" at bounding box center [563, 441] width 201 height 44
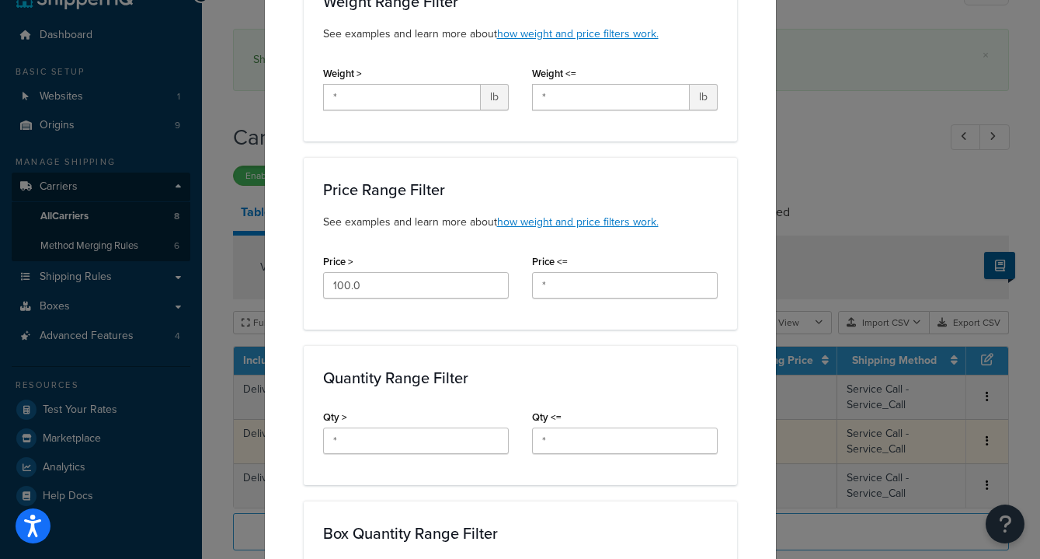
scroll to position [378, 0]
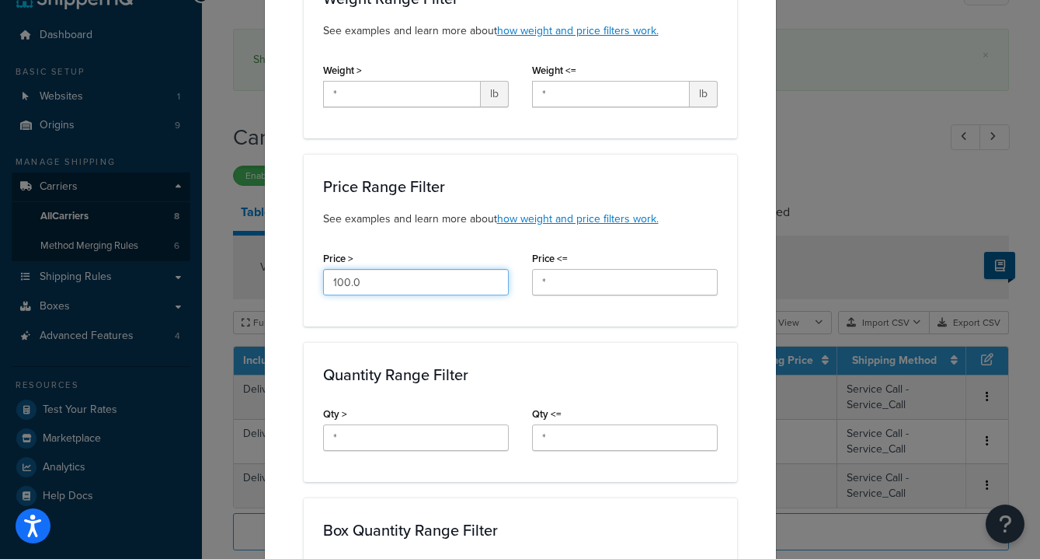
drag, startPoint x: 404, startPoint y: 273, endPoint x: 405, endPoint y: 294, distance: 21.8
click at [405, 294] on input "100.0" at bounding box center [416, 282] width 186 height 26
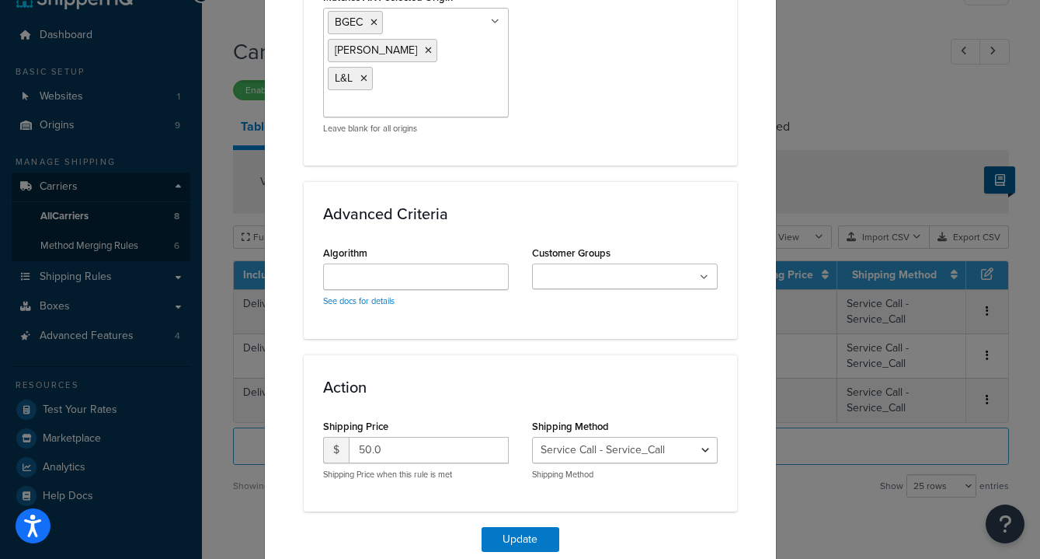
scroll to position [1437, 0]
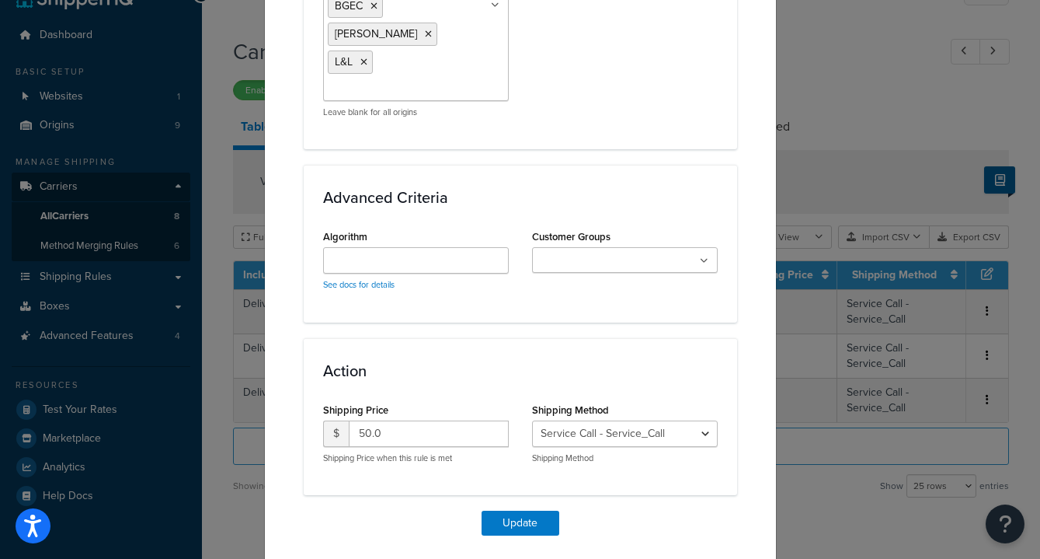
type input "*"
drag, startPoint x: 429, startPoint y: 387, endPoint x: 344, endPoint y: 384, distance: 84.7
click at [344, 420] on div "$ 50.0" at bounding box center [416, 433] width 186 height 26
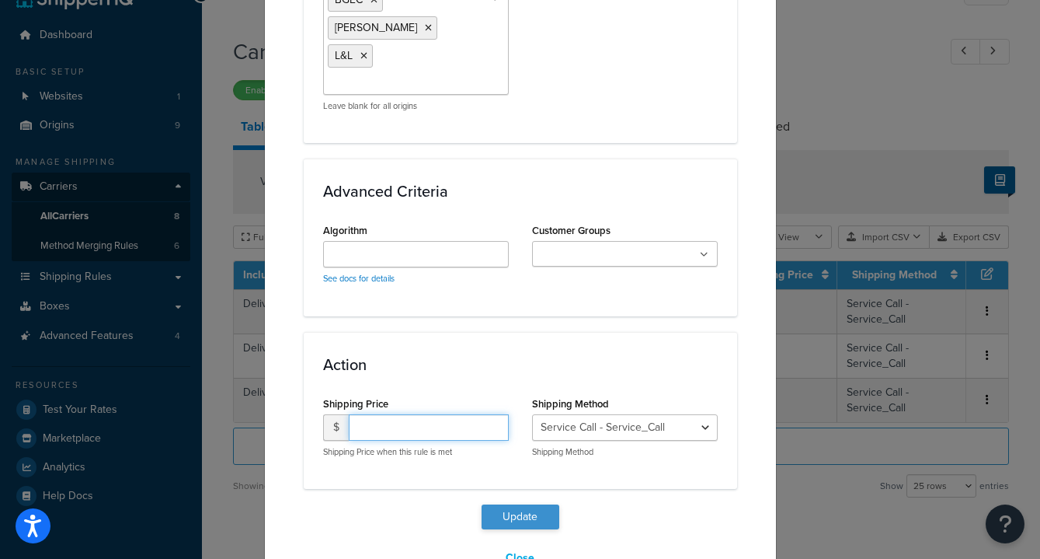
scroll to position [1442, 0]
click at [527, 505] on button "Update" at bounding box center [521, 517] width 78 height 25
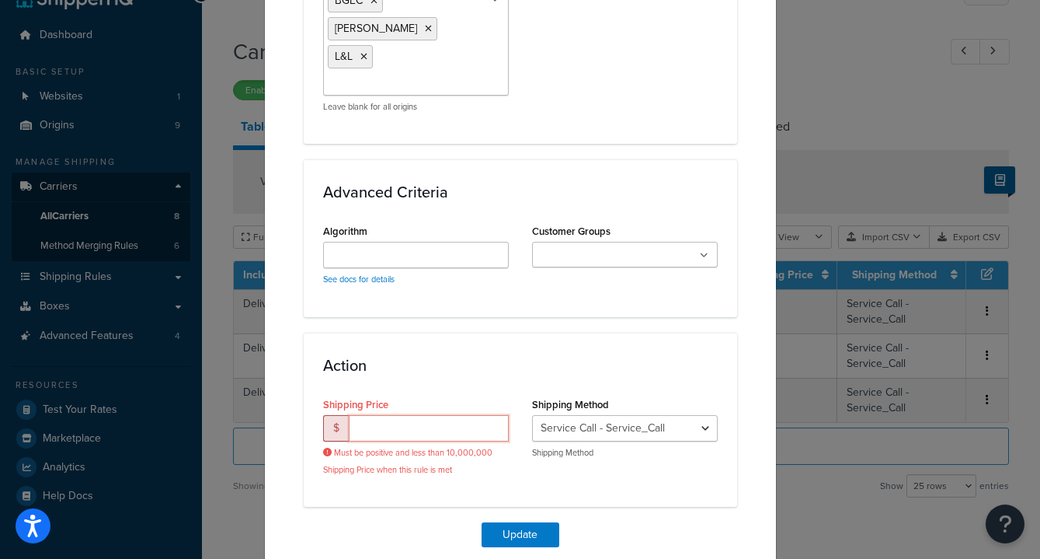
click at [437, 415] on input "number" at bounding box center [429, 428] width 160 height 26
click at [455, 415] on input "0" at bounding box center [429, 428] width 160 height 26
type input "0"
click at [445, 450] on div "Action Shipping Price $ 0 Must be positive and less than 10,000,000 Shipping Pr…" at bounding box center [521, 420] width 434 height 175
click at [533, 522] on button "Update" at bounding box center [521, 534] width 78 height 25
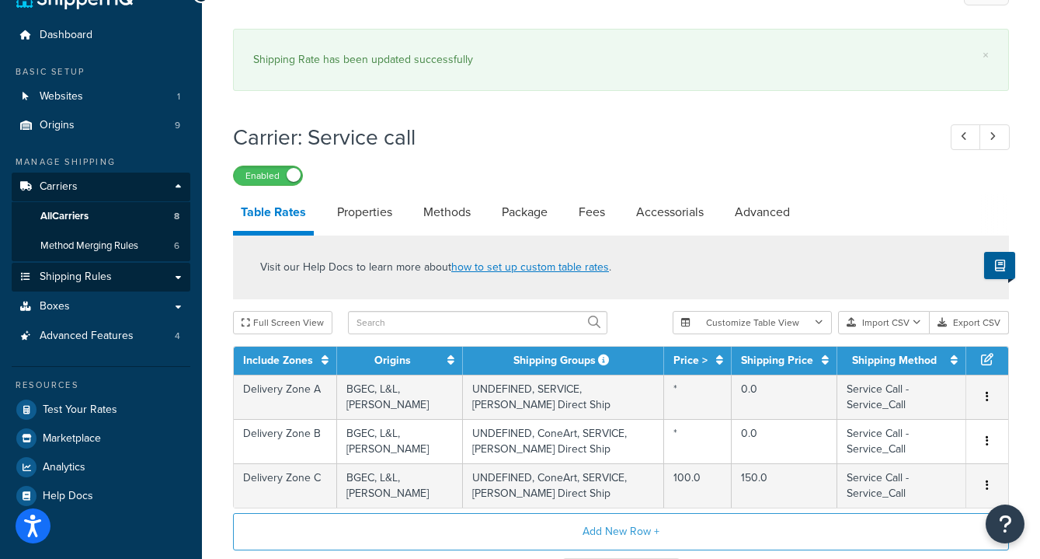
click at [169, 273] on link "Shipping Rules" at bounding box center [101, 277] width 179 height 29
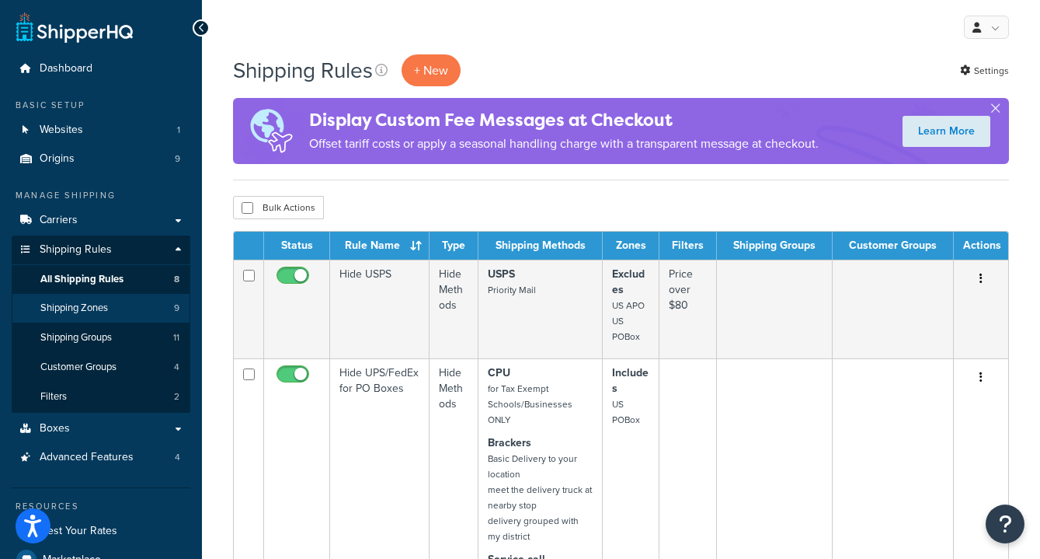
click at [107, 303] on span "Shipping Zones" at bounding box center [74, 307] width 68 height 13
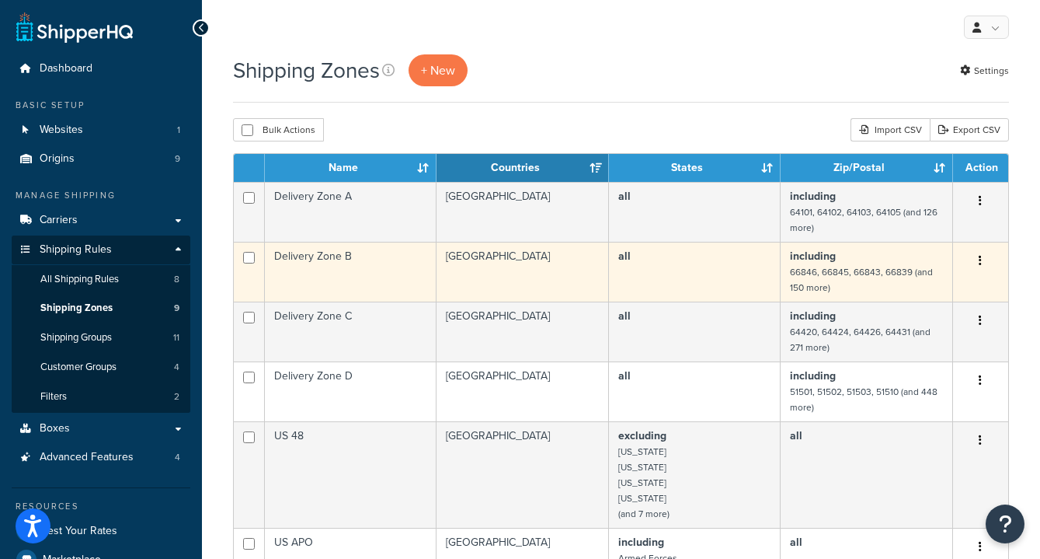
click at [390, 270] on td "Delivery Zone B" at bounding box center [351, 272] width 172 height 60
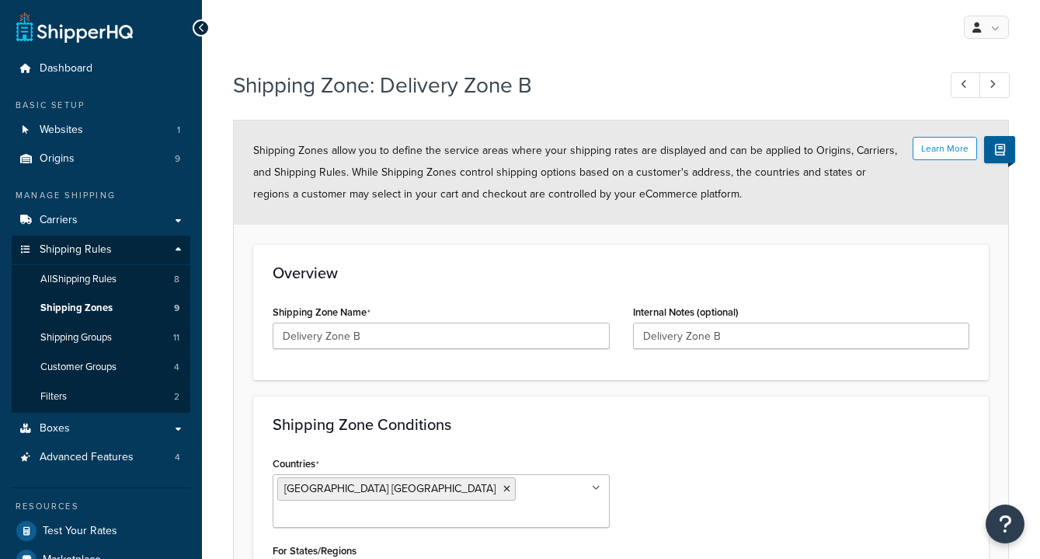
select select "including"
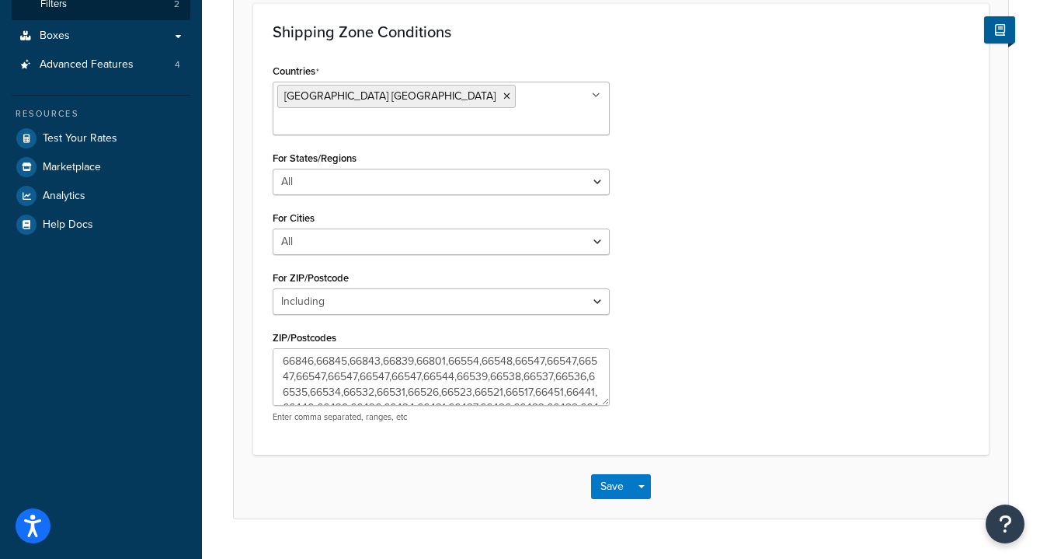
scroll to position [393, 0]
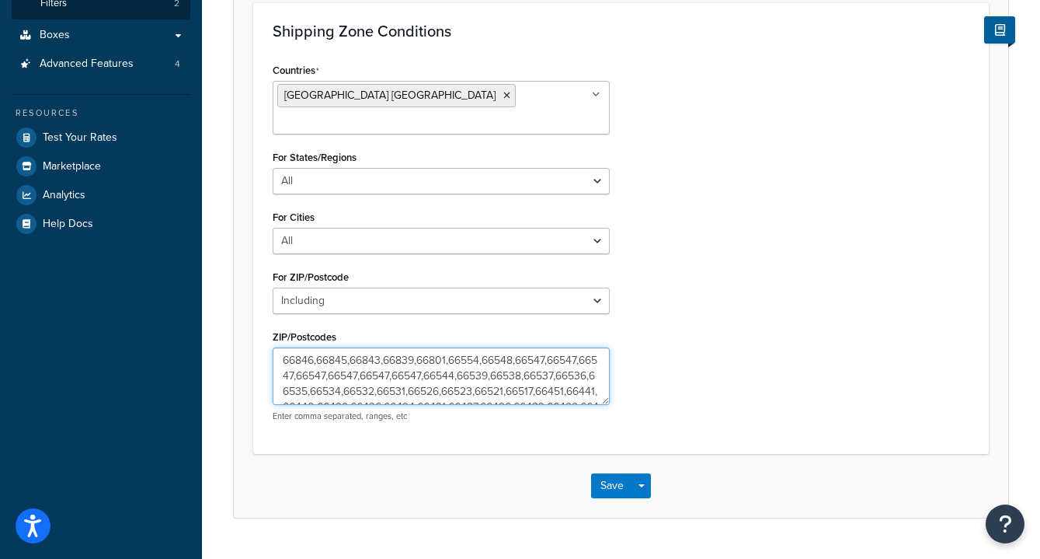
drag, startPoint x: 313, startPoint y: 337, endPoint x: 277, endPoint y: 336, distance: 36.5
click at [277, 347] on textarea "66846,66845,66843,66839,66801,66554,66548,66547,66547,66547,66547,66547,66547,6…" at bounding box center [441, 375] width 337 height 57
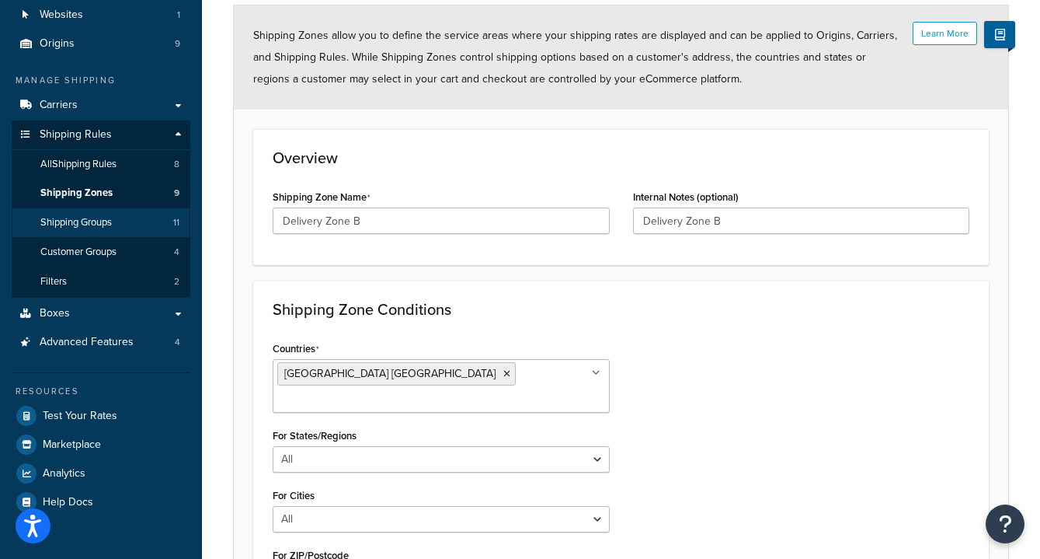
scroll to position [85, 0]
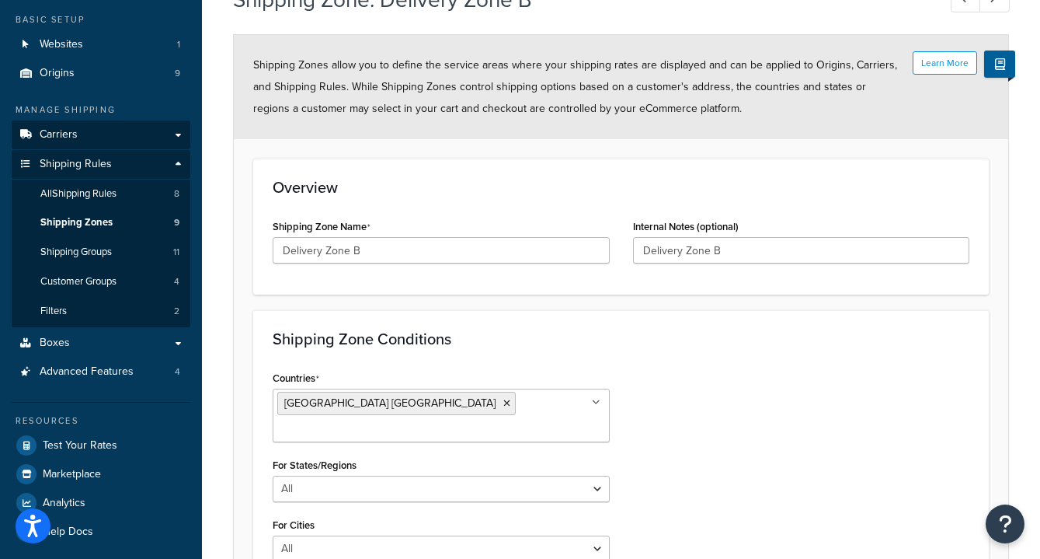
click at [82, 138] on link "Carriers" at bounding box center [101, 134] width 179 height 29
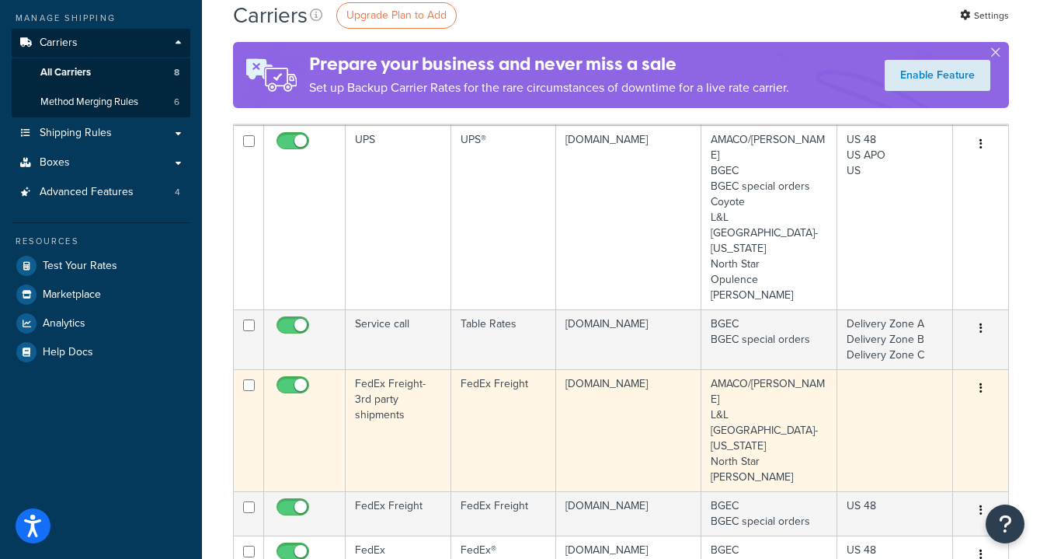
scroll to position [174, 0]
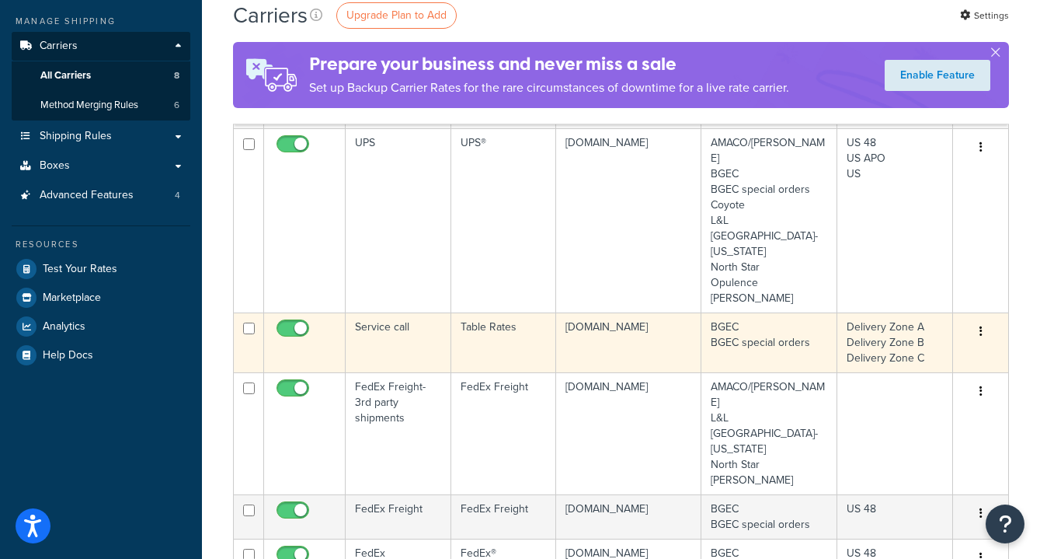
click at [374, 312] on td "Service call" at bounding box center [399, 342] width 106 height 60
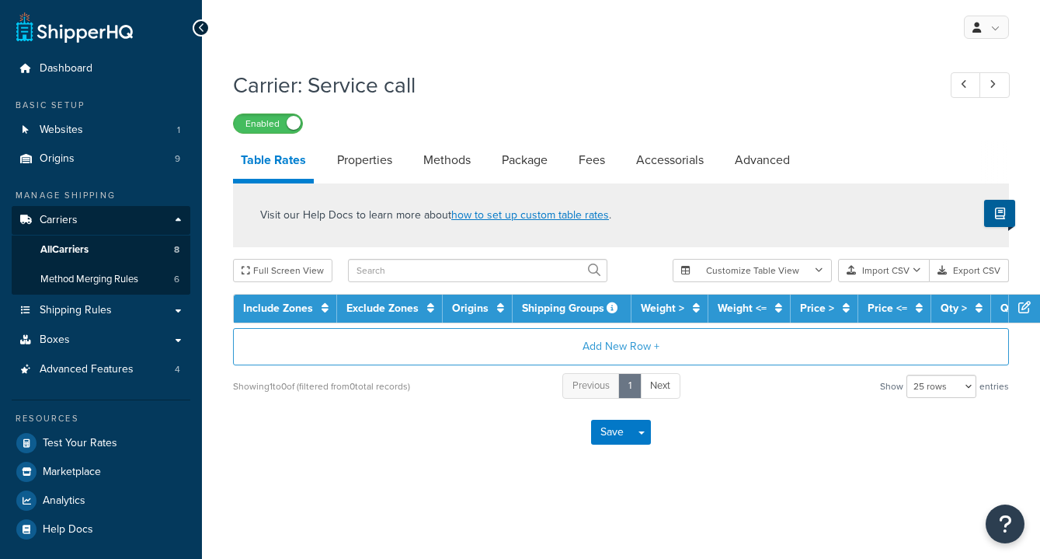
select select "25"
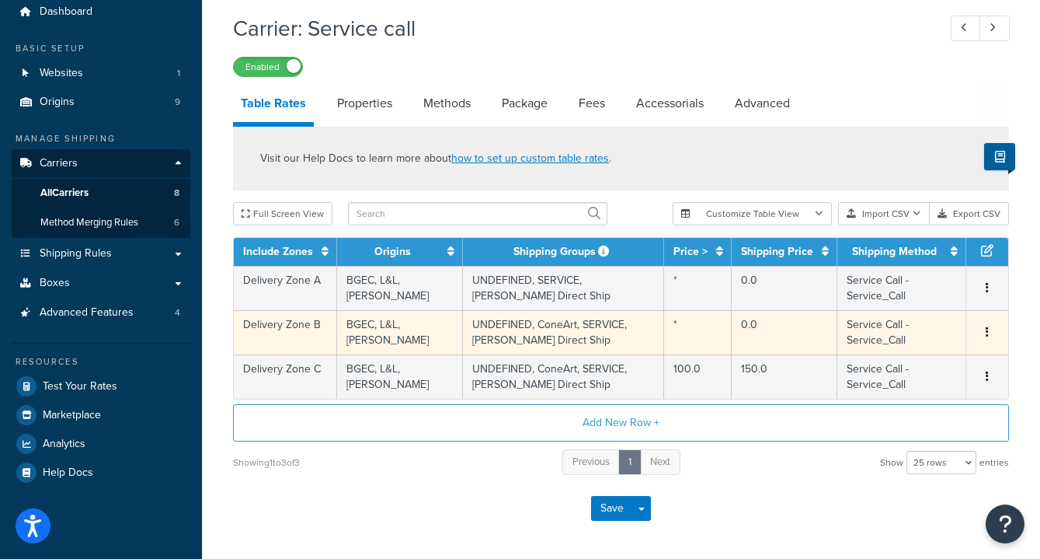
scroll to position [67, 0]
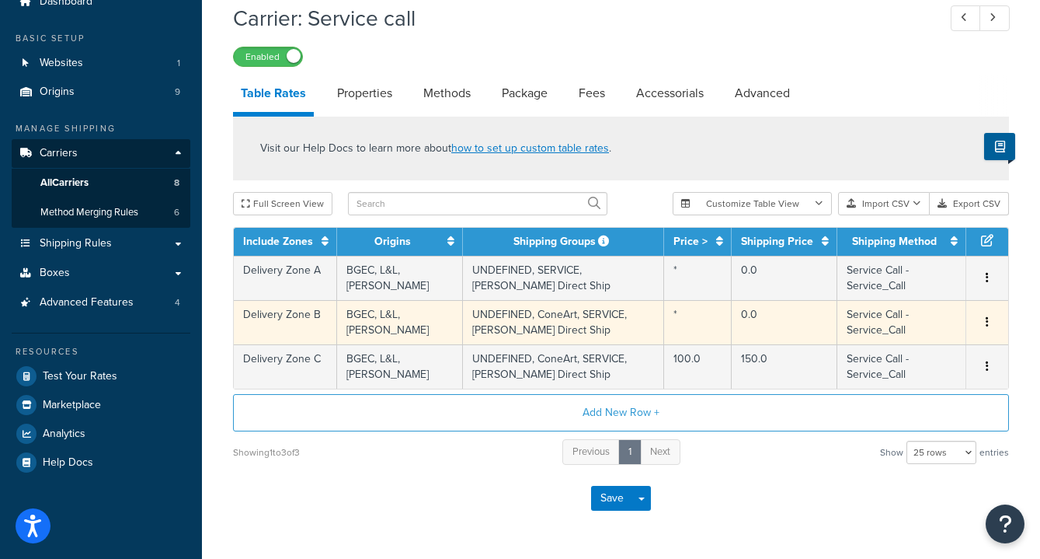
click at [625, 318] on td "UNDEFINED, ConeArt, SERVICE, [PERSON_NAME] Direct Ship" at bounding box center [563, 322] width 201 height 44
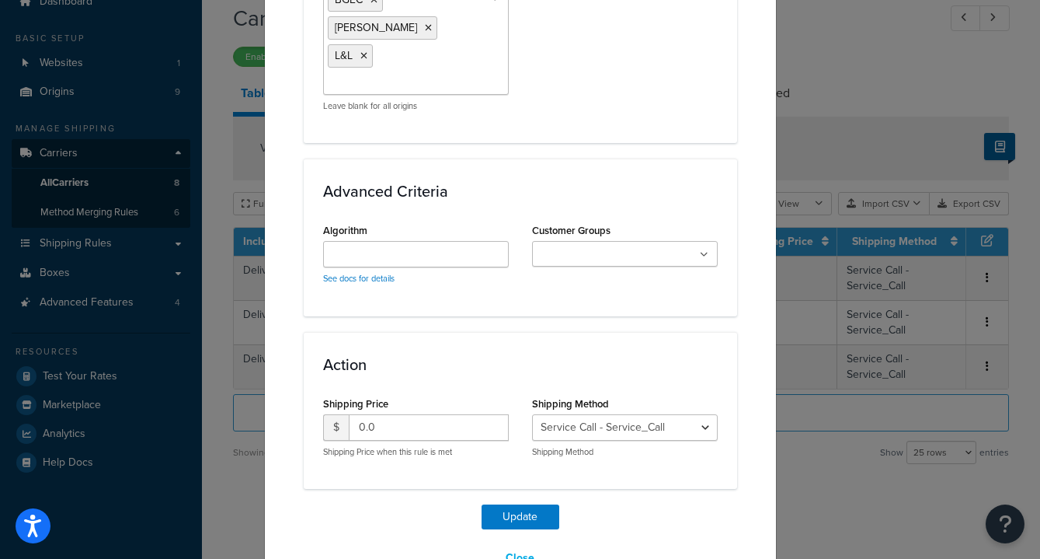
scroll to position [1442, 0]
click at [368, 415] on input "0.0" at bounding box center [429, 428] width 160 height 26
drag, startPoint x: 389, startPoint y: 381, endPoint x: 326, endPoint y: 378, distance: 63.1
click at [326, 415] on div "$ 0.0" at bounding box center [416, 428] width 186 height 26
type input "50"
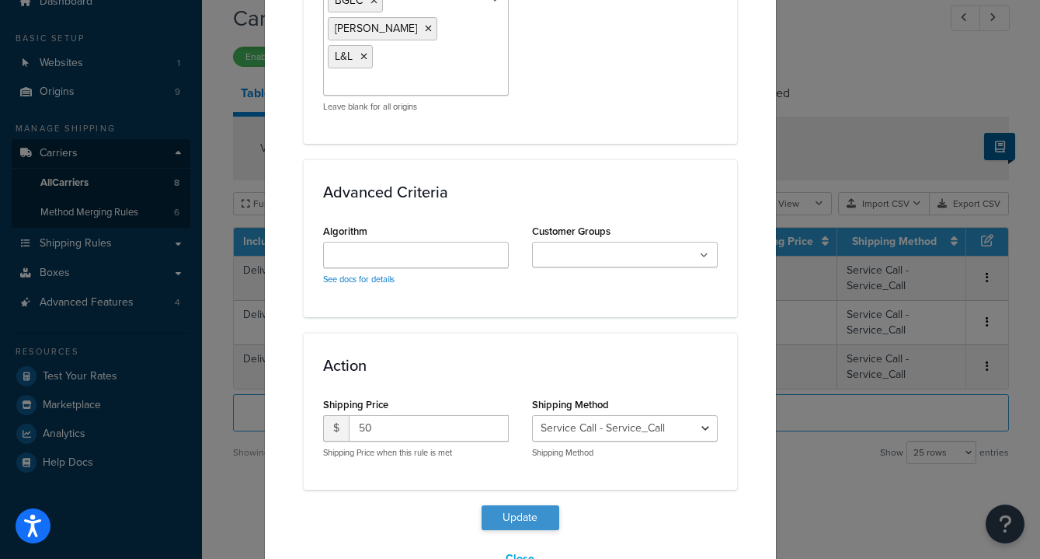
click at [513, 505] on button "Update" at bounding box center [521, 517] width 78 height 25
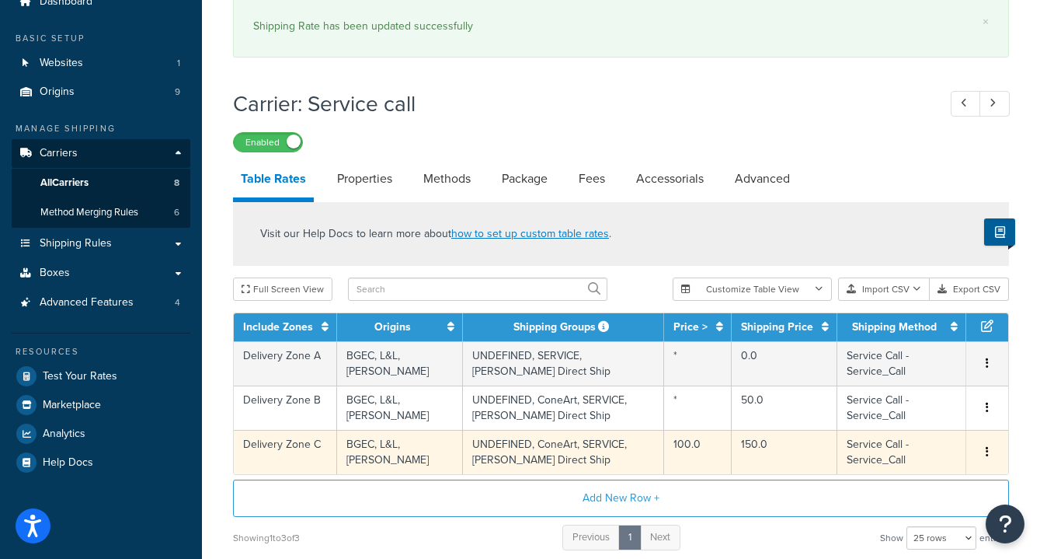
click at [423, 455] on td "BGEC, L&L, Skutt" at bounding box center [400, 452] width 126 height 44
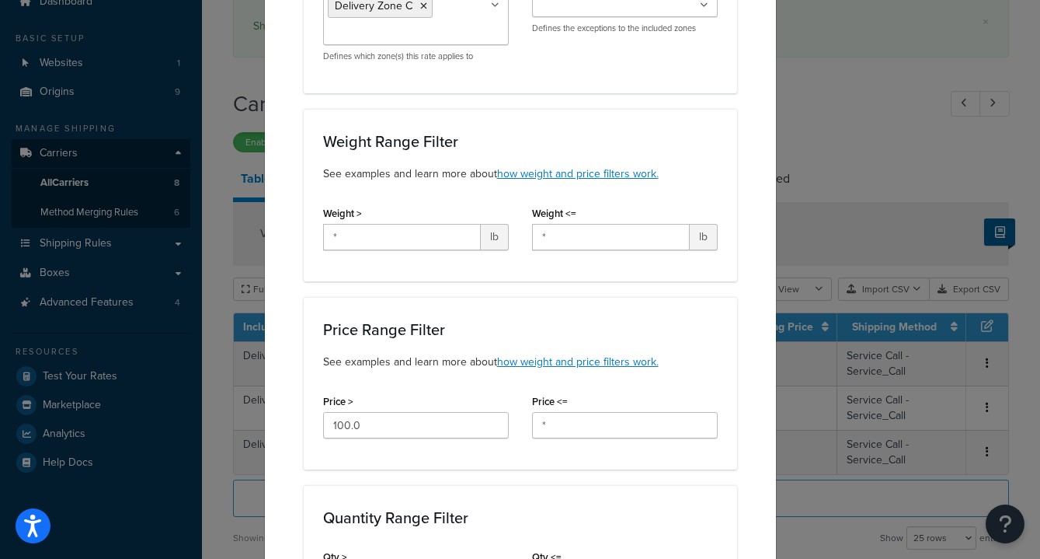
scroll to position [279, 0]
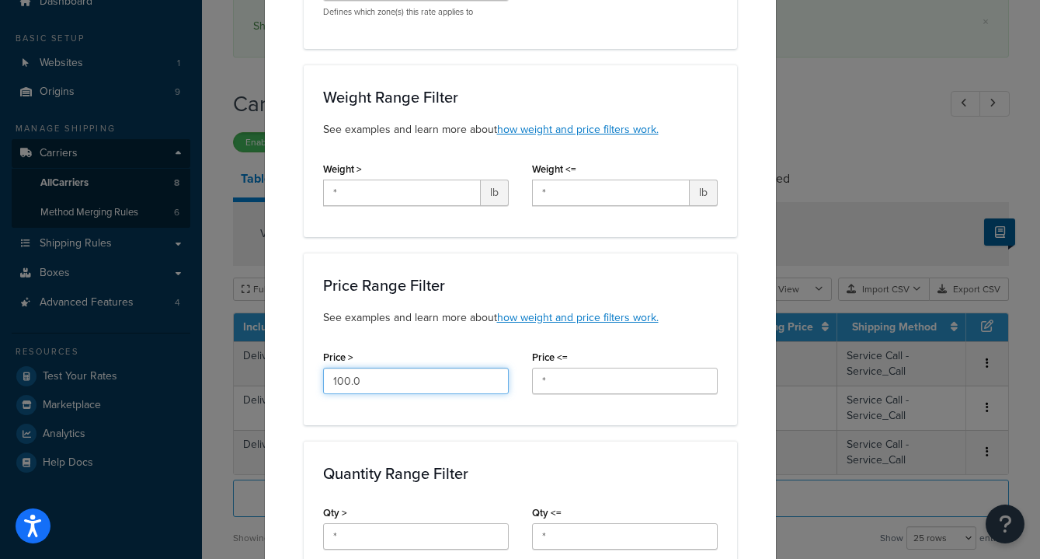
drag, startPoint x: 381, startPoint y: 388, endPoint x: 265, endPoint y: 364, distance: 119.0
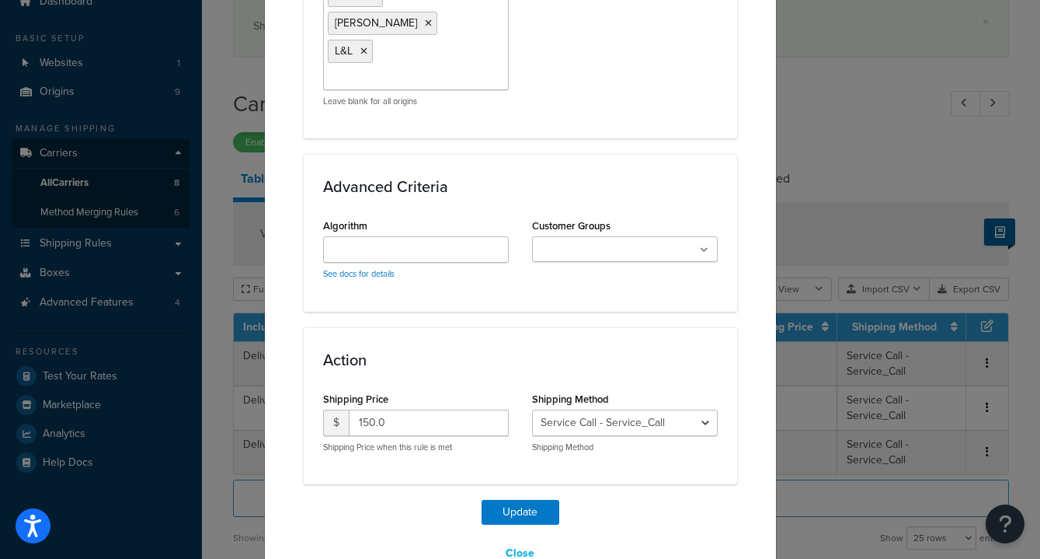
scroll to position [1442, 0]
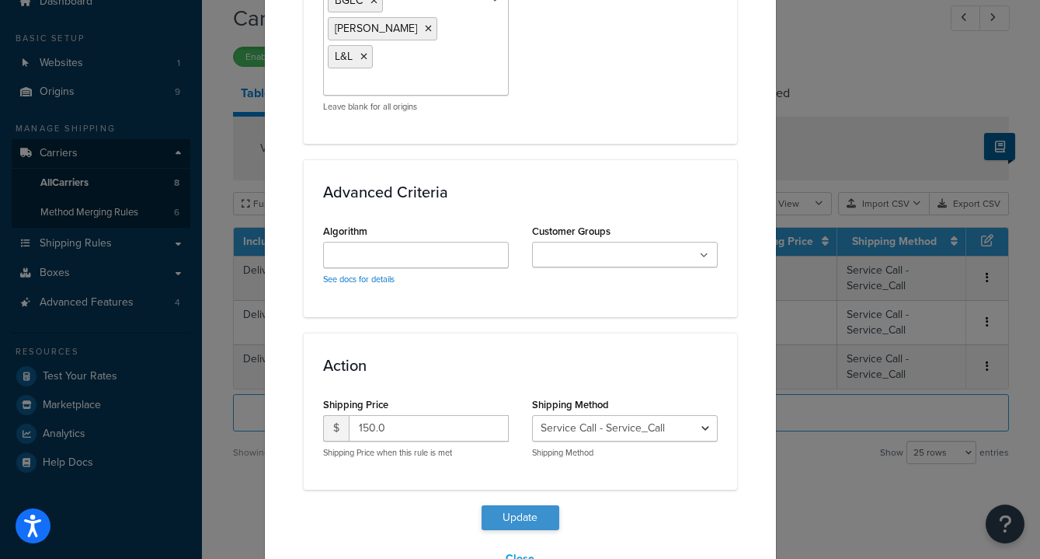
type input "*"
click at [515, 505] on button "Update" at bounding box center [521, 517] width 78 height 25
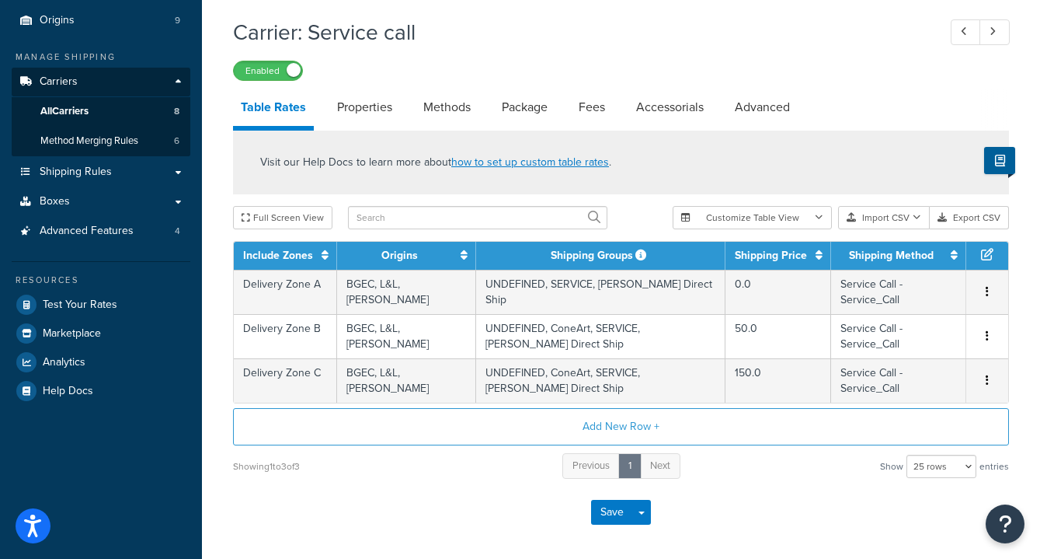
scroll to position [148, 0]
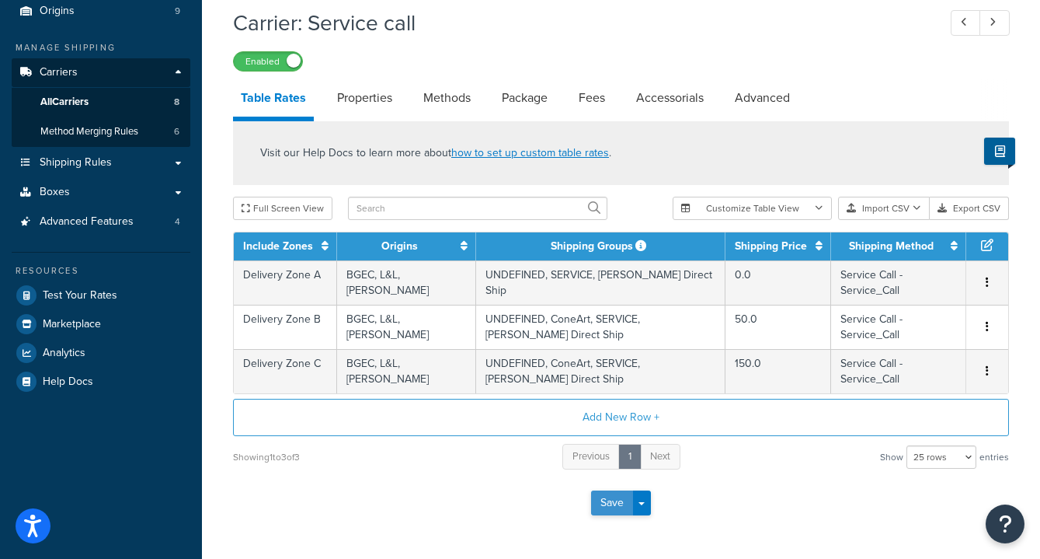
click at [611, 490] on button "Save" at bounding box center [612, 502] width 42 height 25
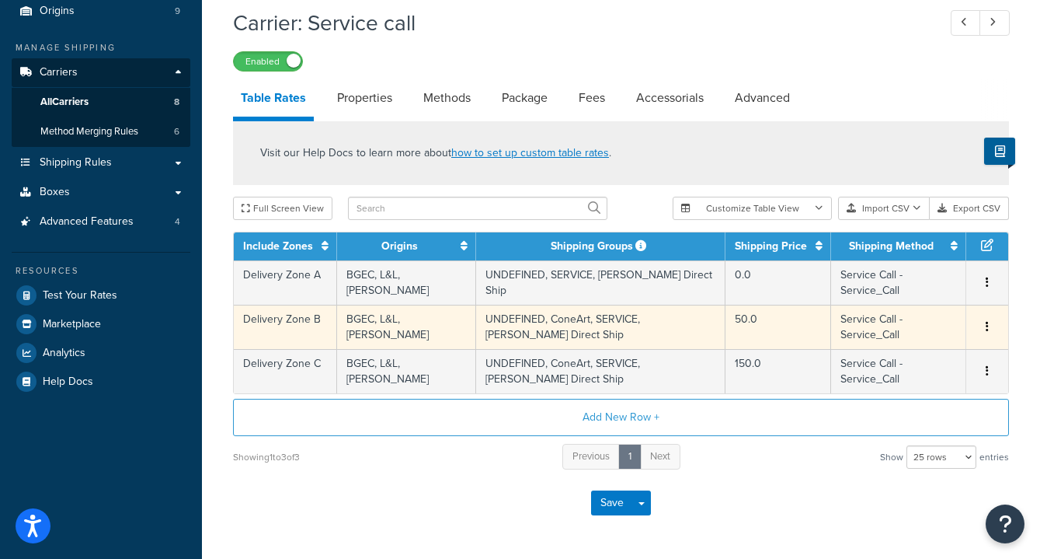
scroll to position [0, 0]
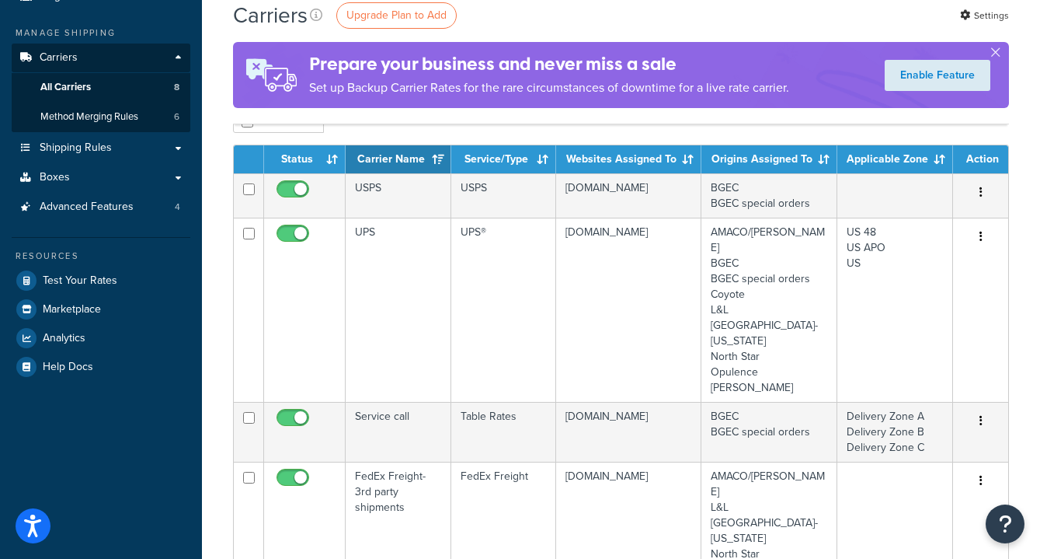
scroll to position [249, 0]
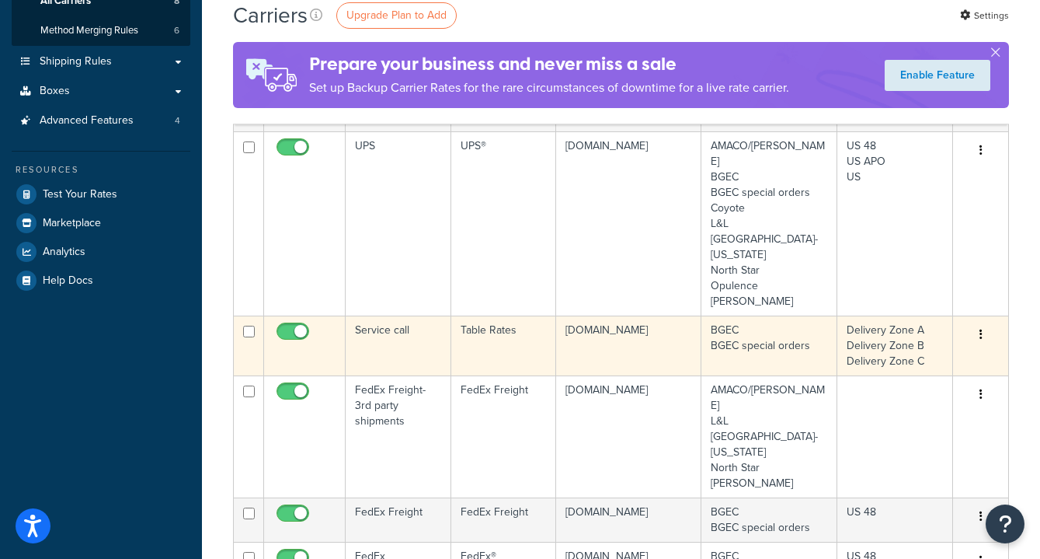
click at [402, 315] on td "Service call" at bounding box center [399, 345] width 106 height 60
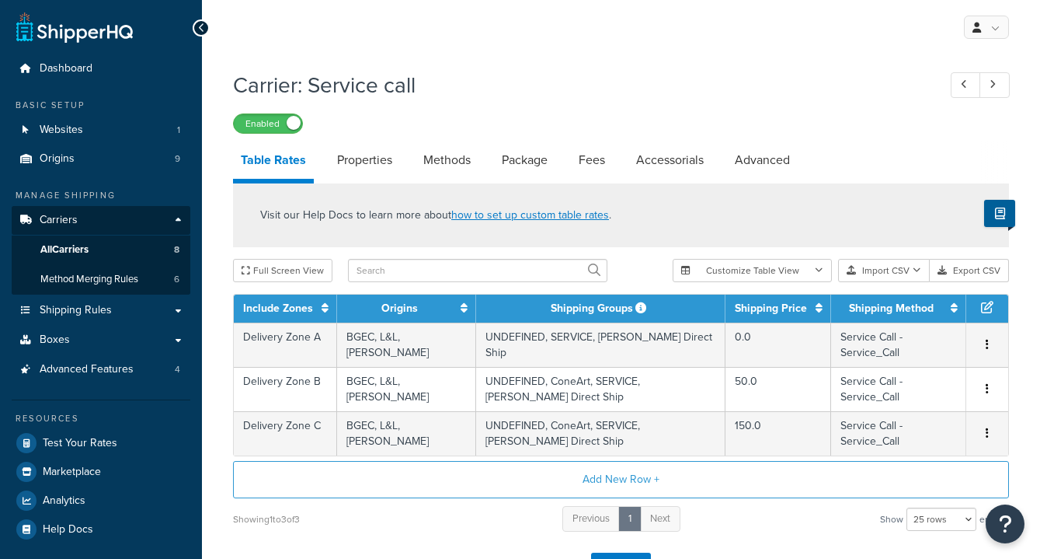
select select "25"
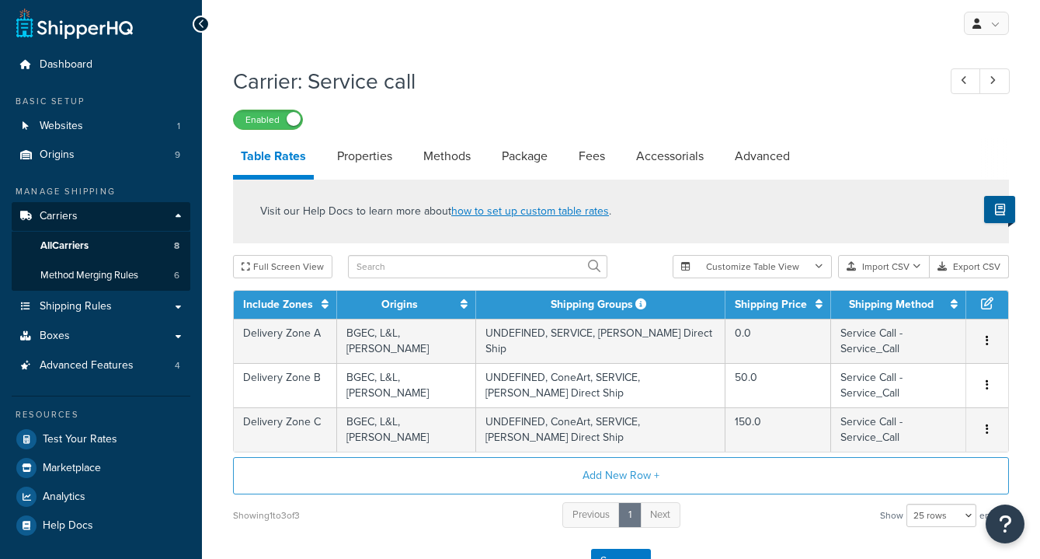
scroll to position [38, 0]
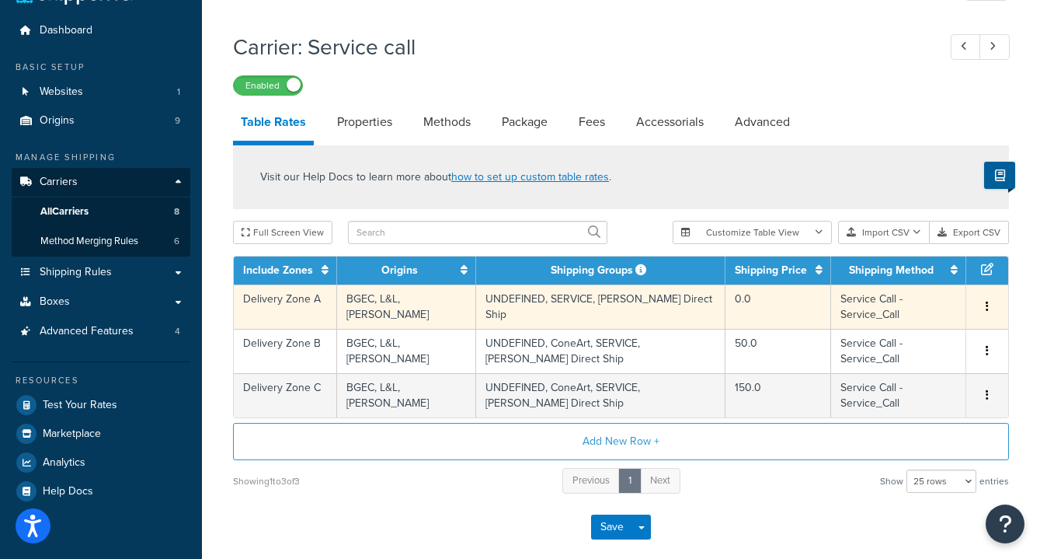
click at [514, 299] on td "UNDEFINED, SERVICE, Skutt Direct Ship" at bounding box center [600, 306] width 249 height 44
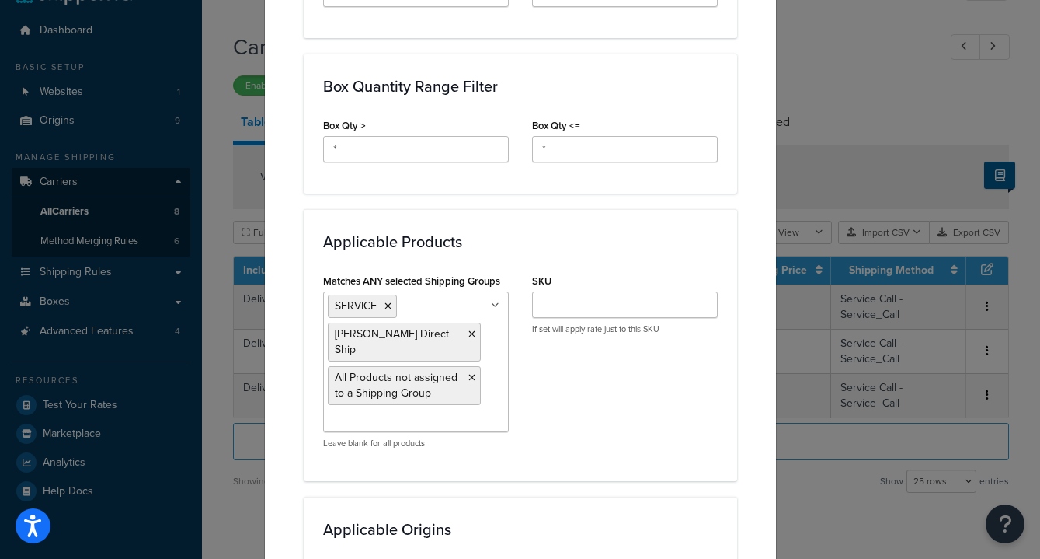
scroll to position [820, 0]
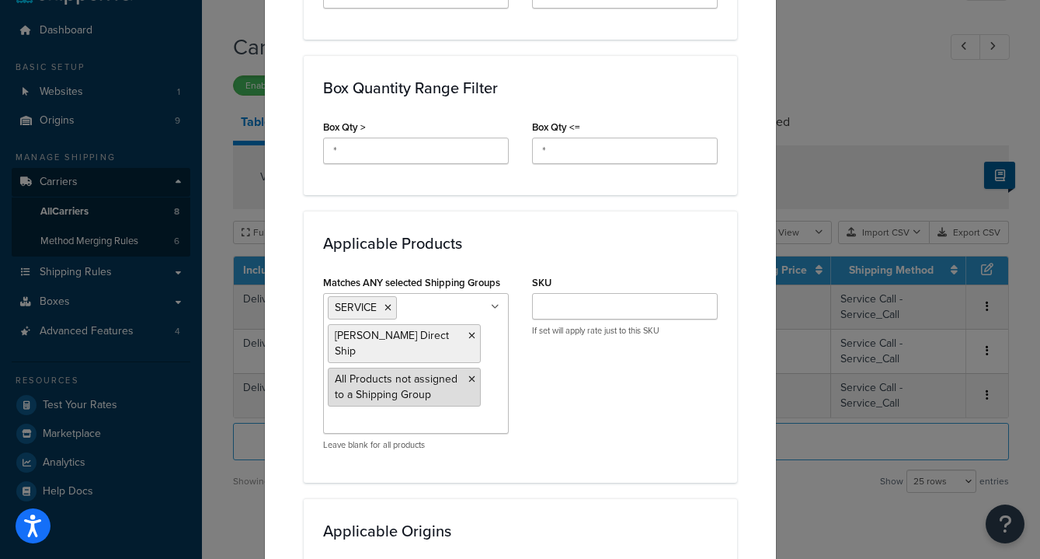
click at [472, 374] on icon at bounding box center [472, 378] width 7 height 9
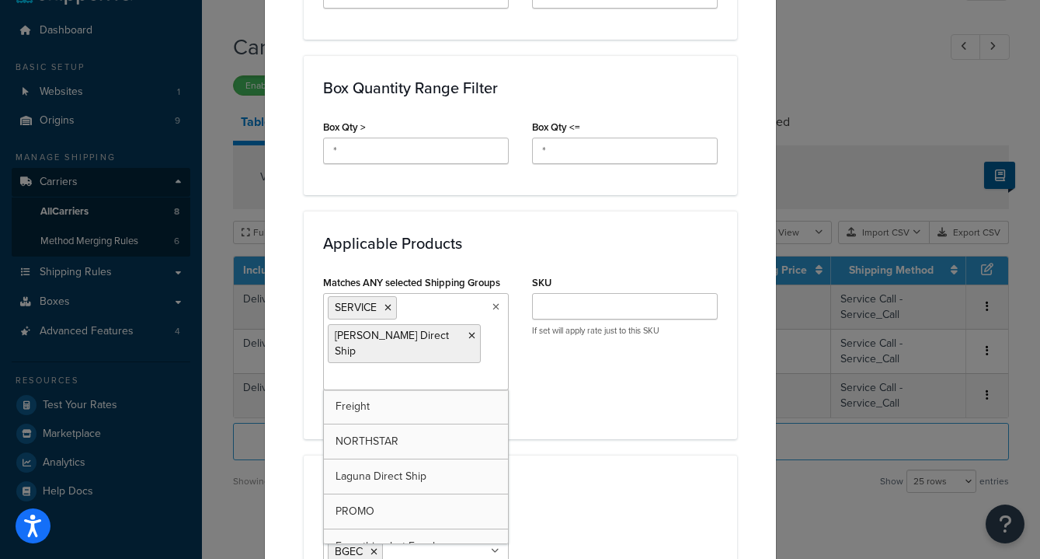
click at [551, 378] on div "Matches ANY selected Shipping Groups SERVICE Skutt Direct Ship Freight NORTHSTA…" at bounding box center [521, 345] width 418 height 148
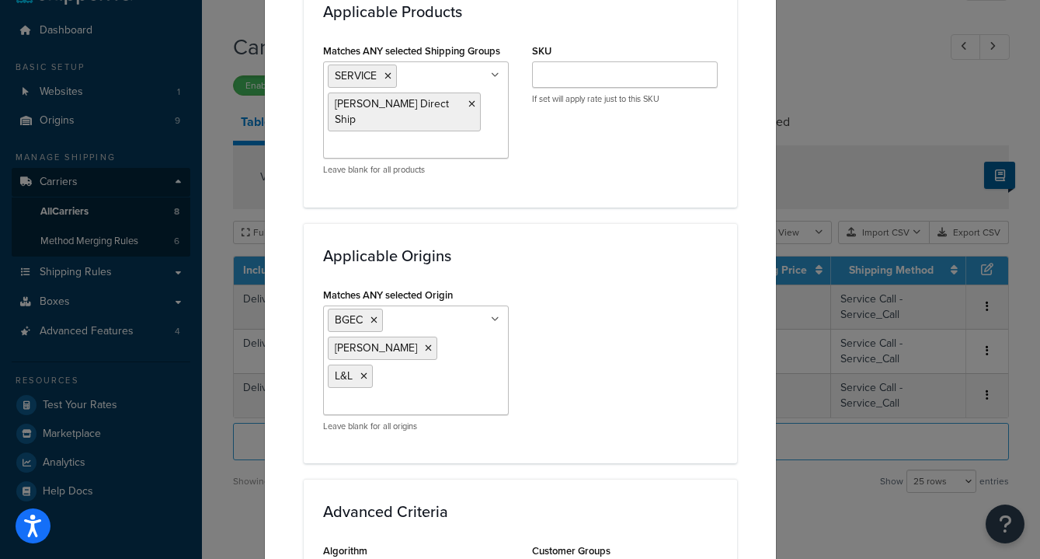
scroll to position [1044, 0]
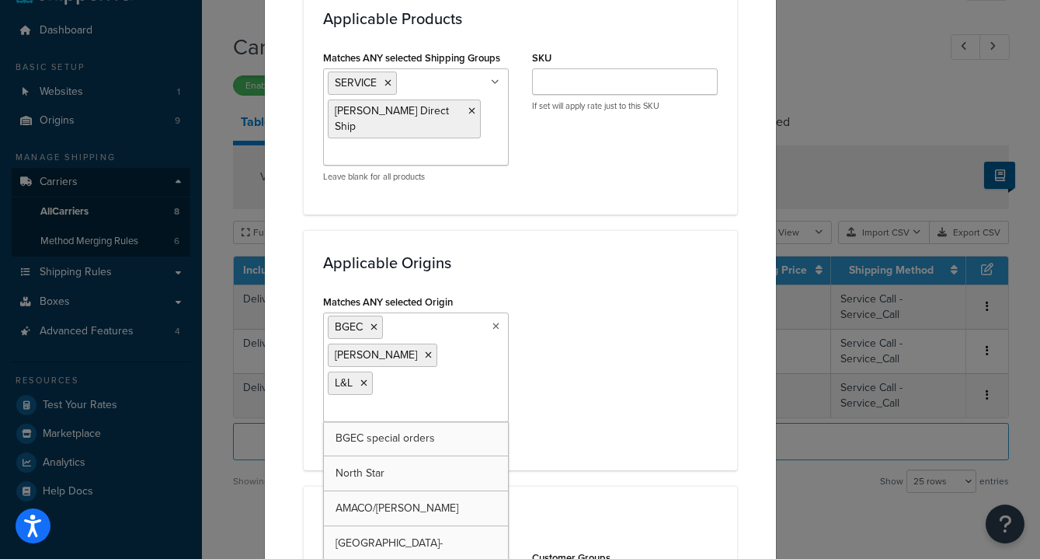
click at [428, 329] on ul "BGEC Skutt L&L" at bounding box center [416, 367] width 186 height 110
click at [537, 230] on div "Applicable Origins Matches ANY selected Origin BGEC Skutt L&L BGEC special orde…" at bounding box center [521, 350] width 434 height 240
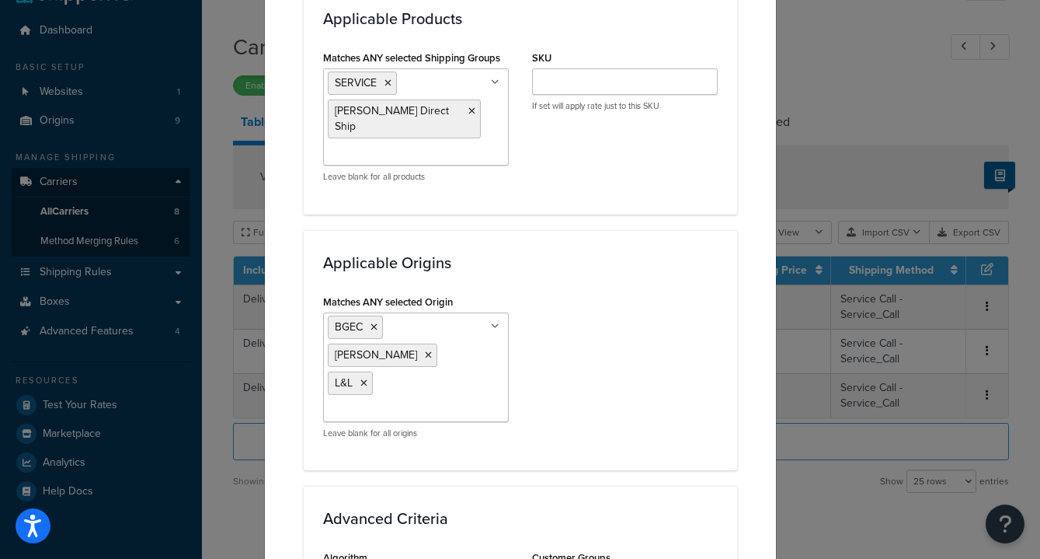
click at [469, 135] on ul "SERVICE Skutt Direct Ship" at bounding box center [416, 116] width 186 height 97
type input "con"
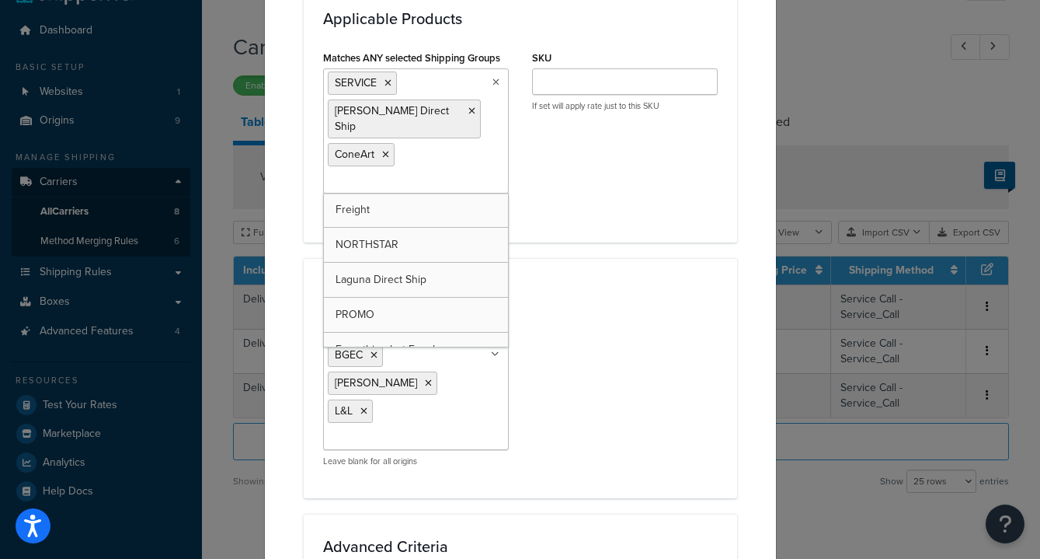
click at [565, 162] on div "Matches ANY selected Shipping Groups SERVICE Skutt Direct Ship ConeArt Freight …" at bounding box center [521, 135] width 418 height 176
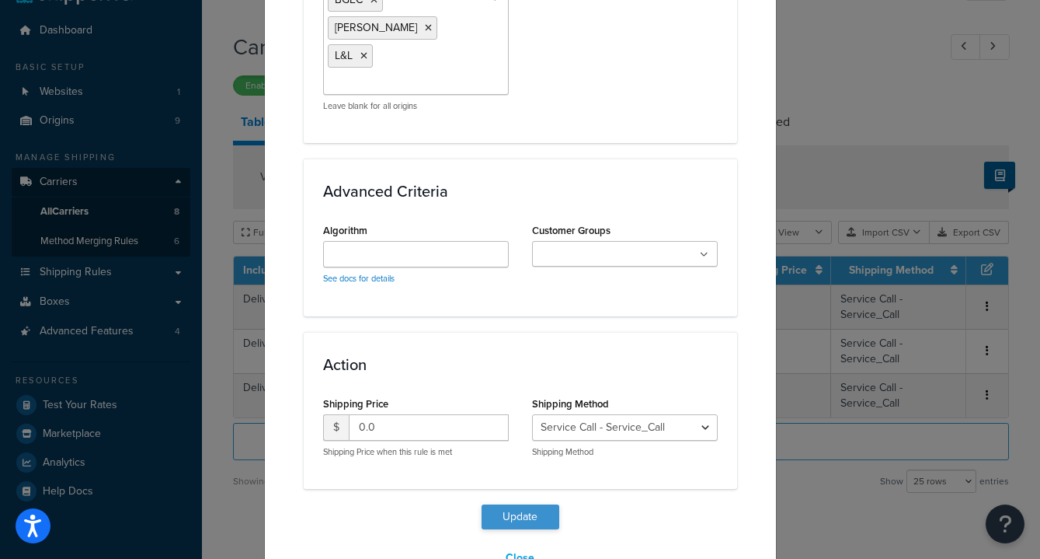
click at [510, 504] on button "Update" at bounding box center [521, 516] width 78 height 25
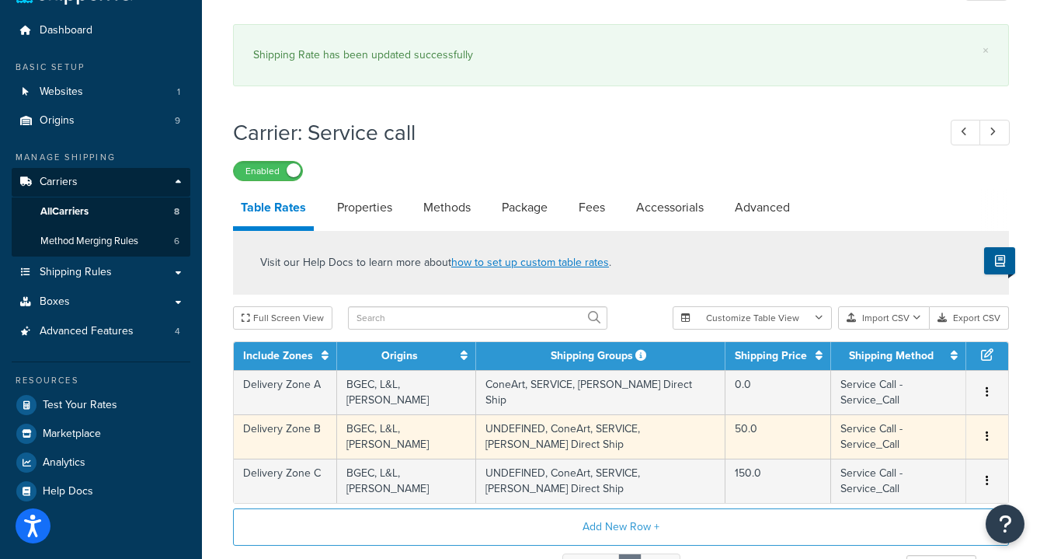
click at [528, 417] on td "UNDEFINED, ConeArt, SERVICE, Skutt Direct Ship" at bounding box center [600, 436] width 249 height 44
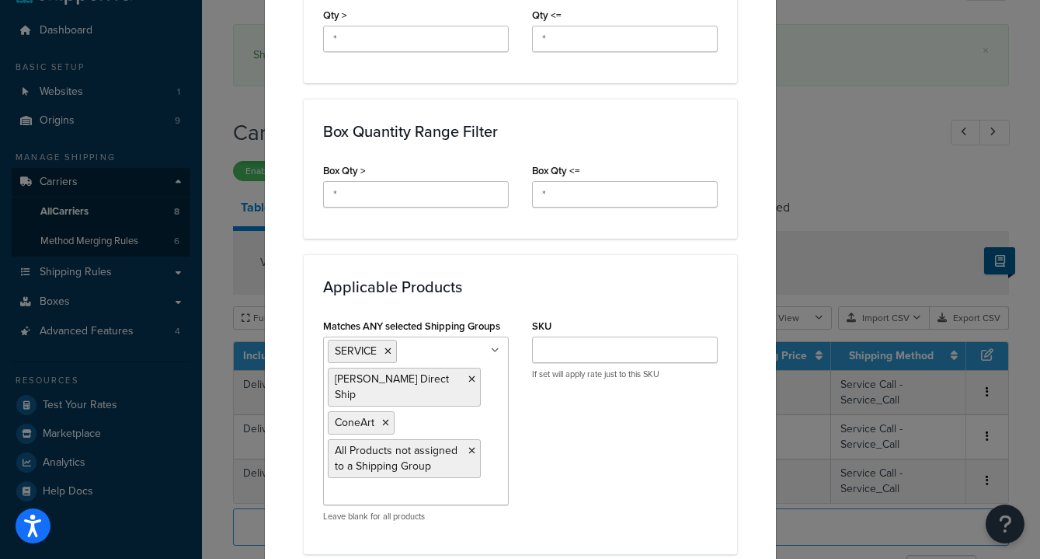
scroll to position [792, 0]
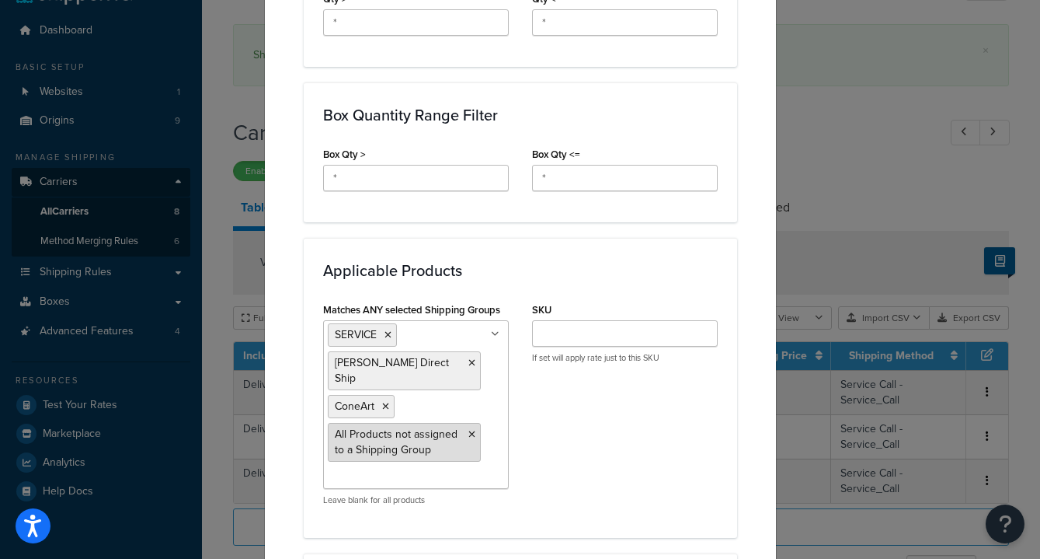
click at [472, 430] on icon at bounding box center [472, 434] width 7 height 9
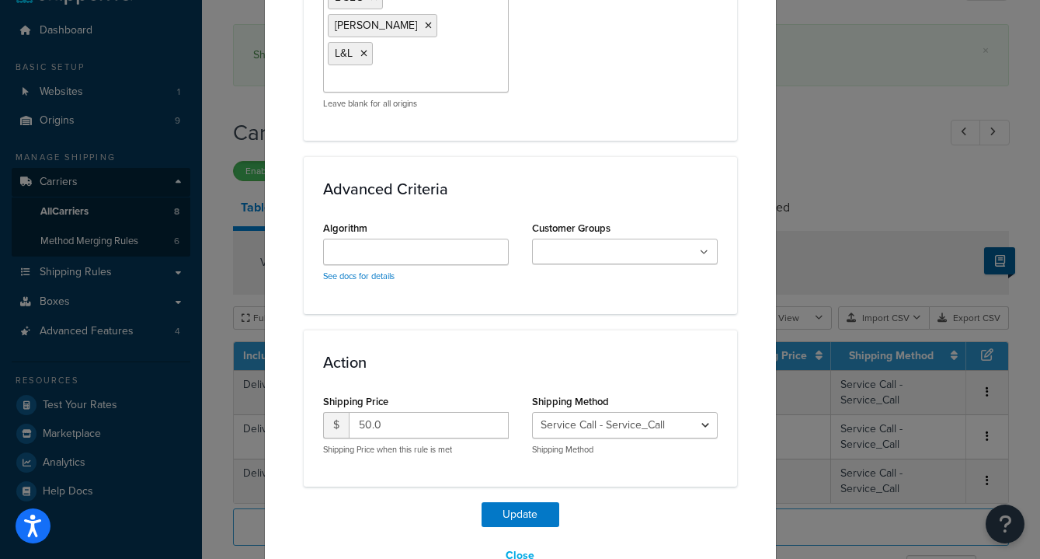
scroll to position [1399, 0]
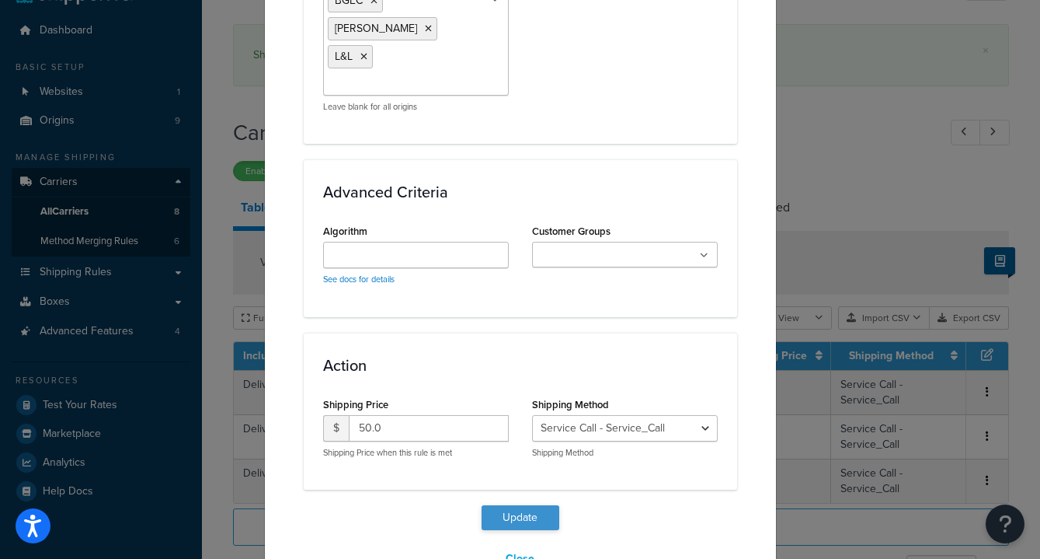
click at [517, 505] on button "Update" at bounding box center [521, 517] width 78 height 25
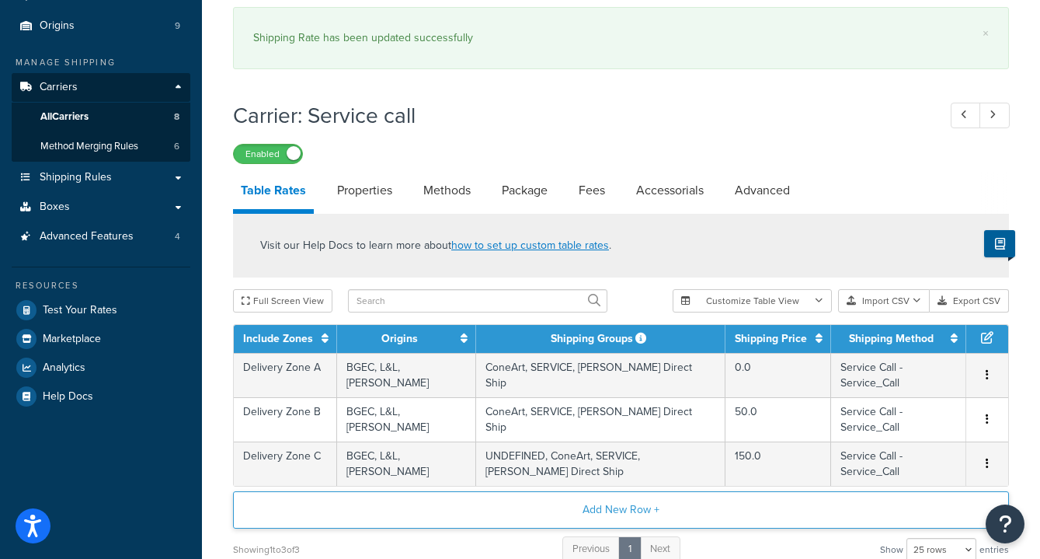
scroll to position [193, 0]
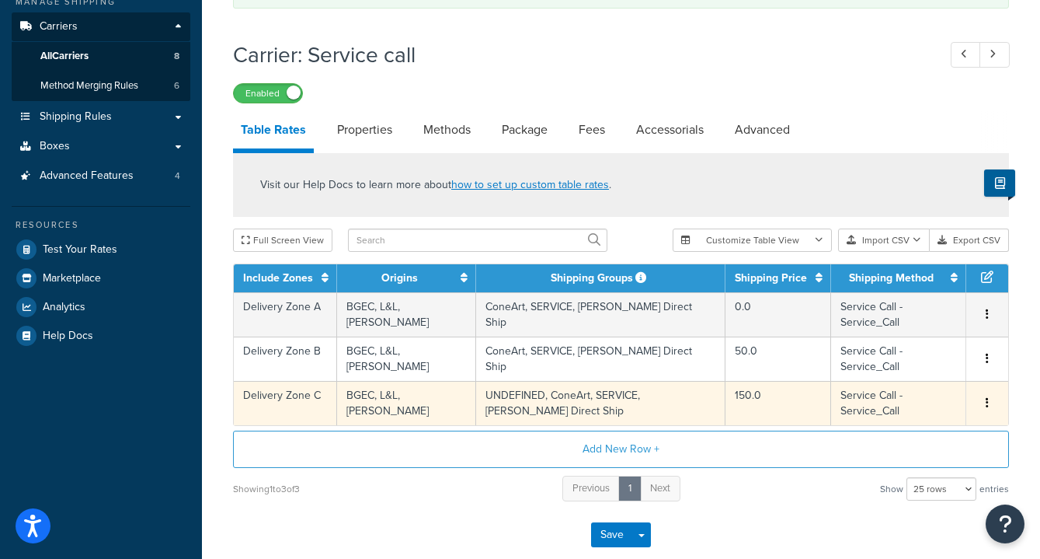
click at [552, 381] on td "UNDEFINED, ConeArt, SERVICE, Skutt Direct Ship" at bounding box center [600, 403] width 249 height 44
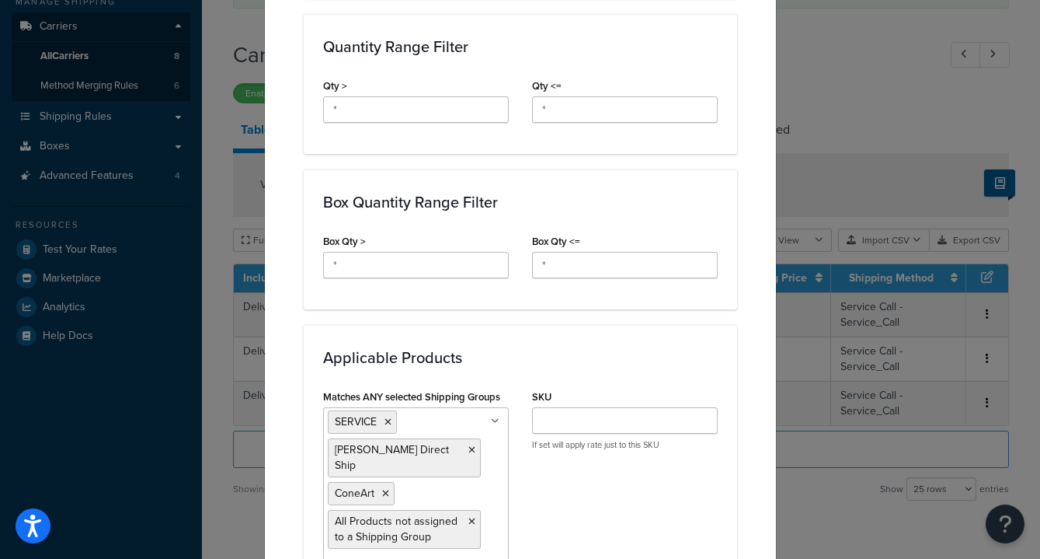
scroll to position [855, 0]
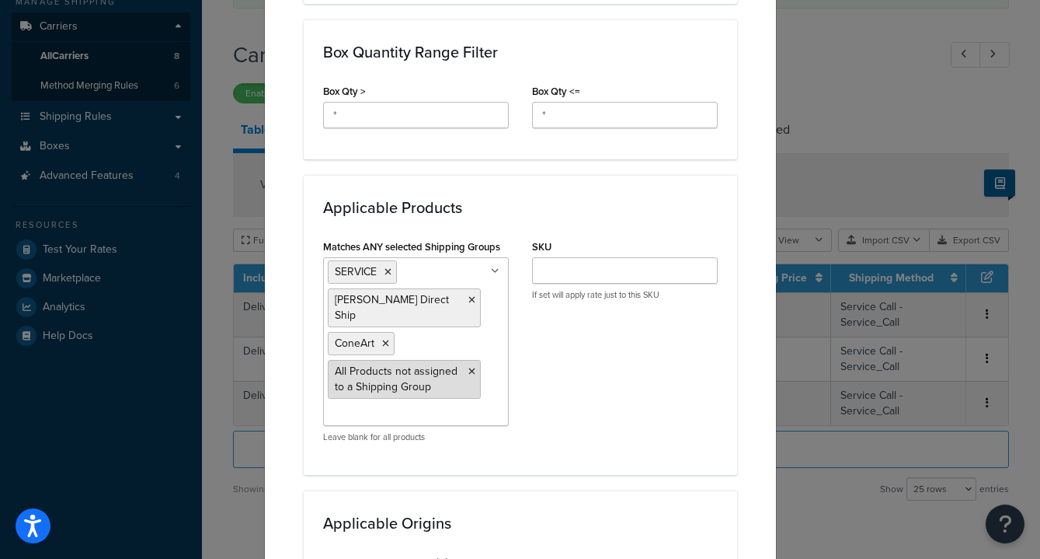
click at [472, 367] on icon at bounding box center [472, 371] width 7 height 9
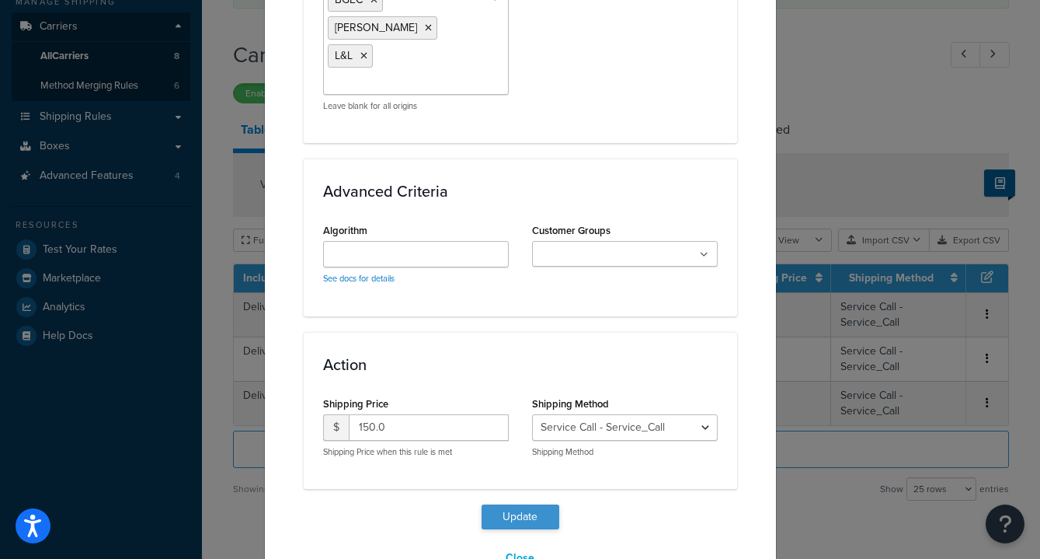
scroll to position [1399, 0]
click at [524, 505] on button "Update" at bounding box center [521, 517] width 78 height 25
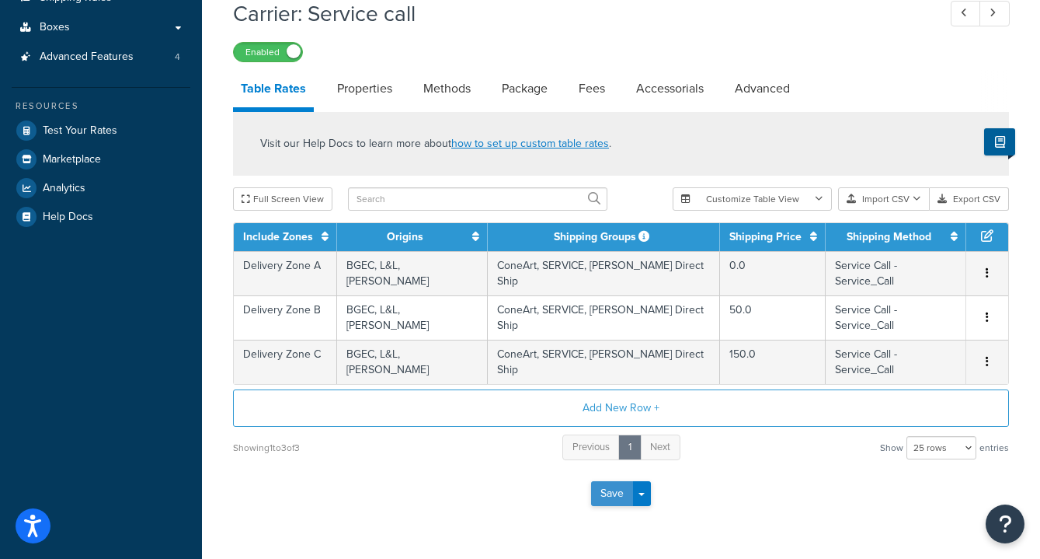
scroll to position [312, 0]
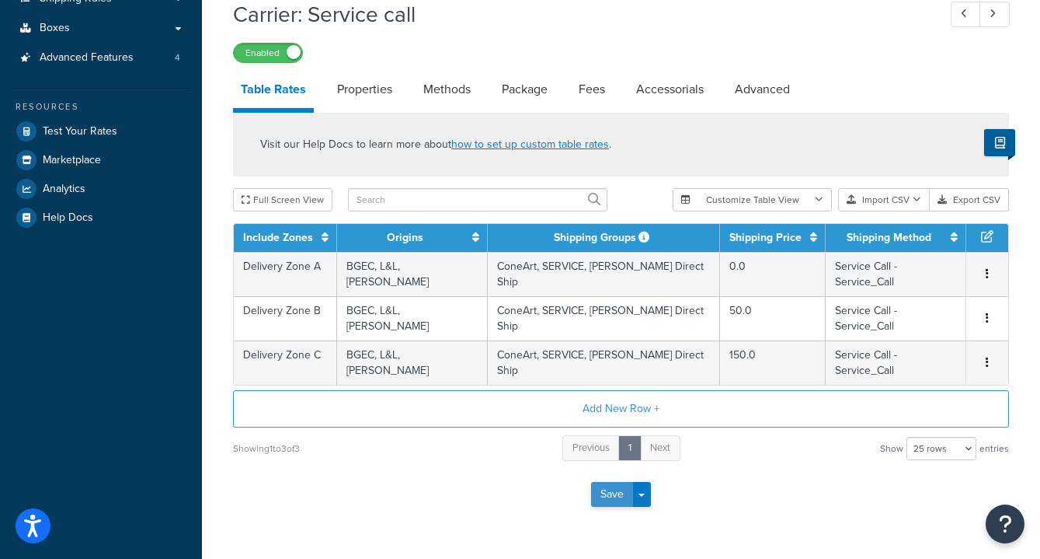
click at [616, 482] on button "Save" at bounding box center [612, 494] width 42 height 25
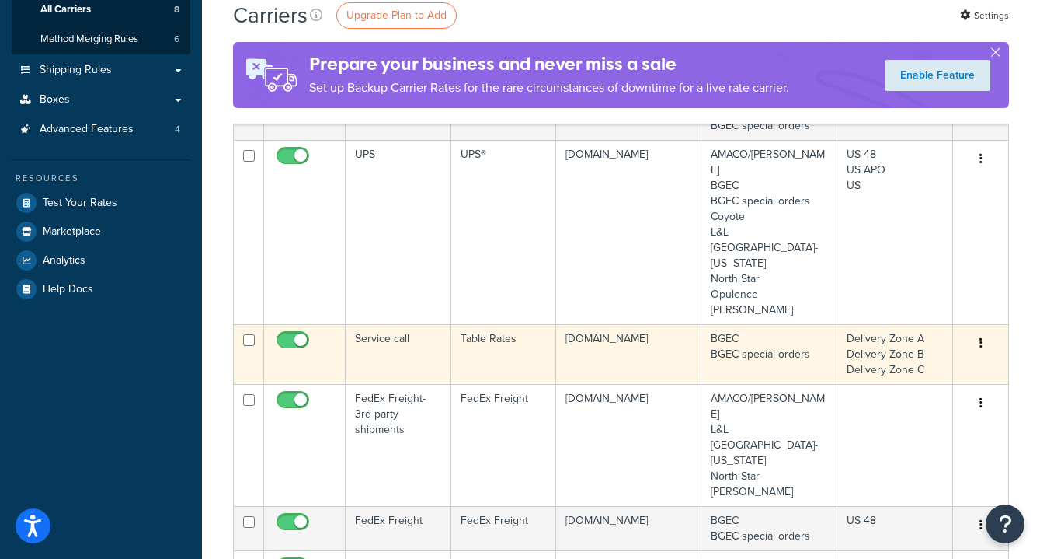
scroll to position [237, 0]
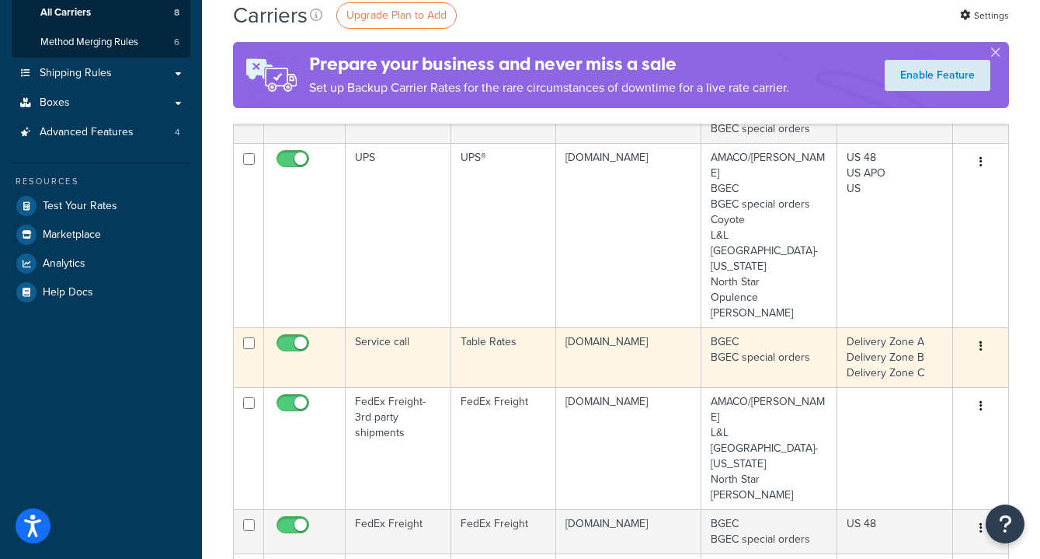
click at [447, 327] on td "Service call" at bounding box center [399, 357] width 106 height 60
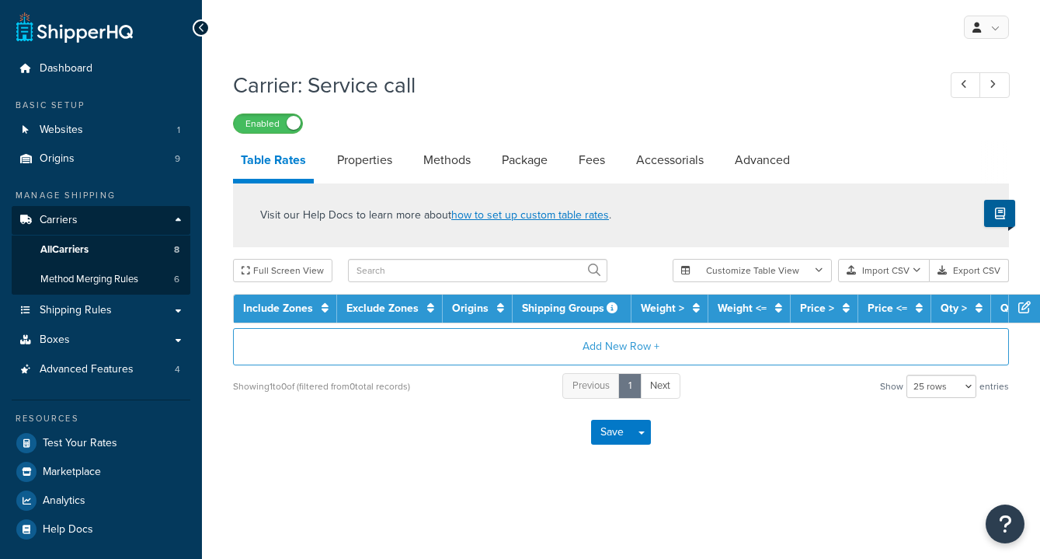
select select "25"
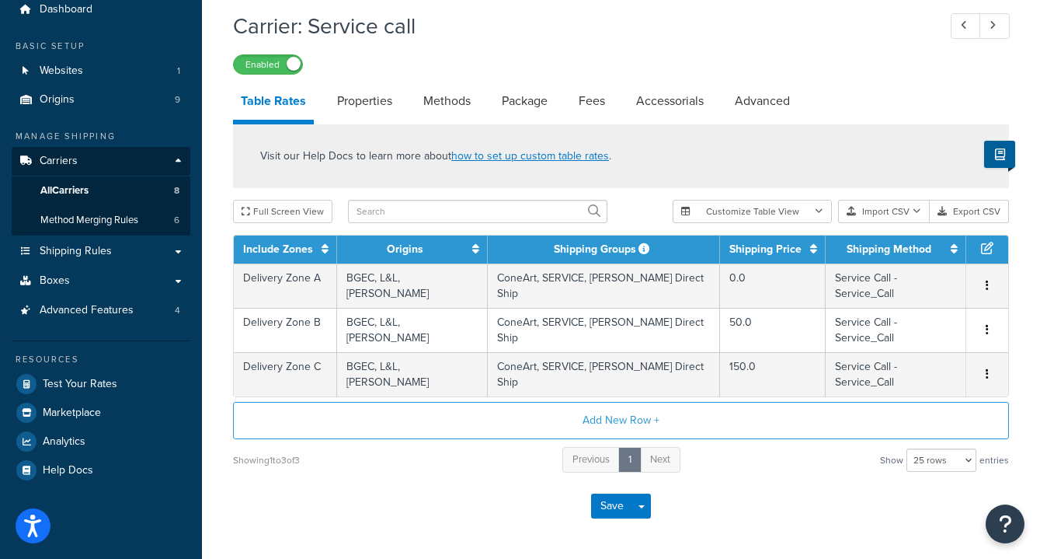
scroll to position [59, 0]
click at [363, 111] on link "Properties" at bounding box center [364, 100] width 71 height 37
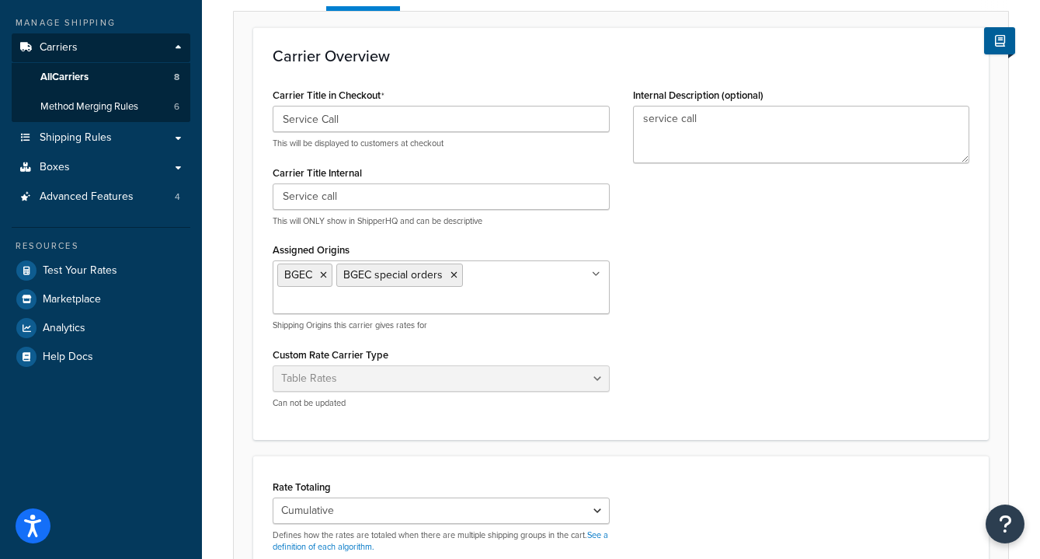
scroll to position [173, 0]
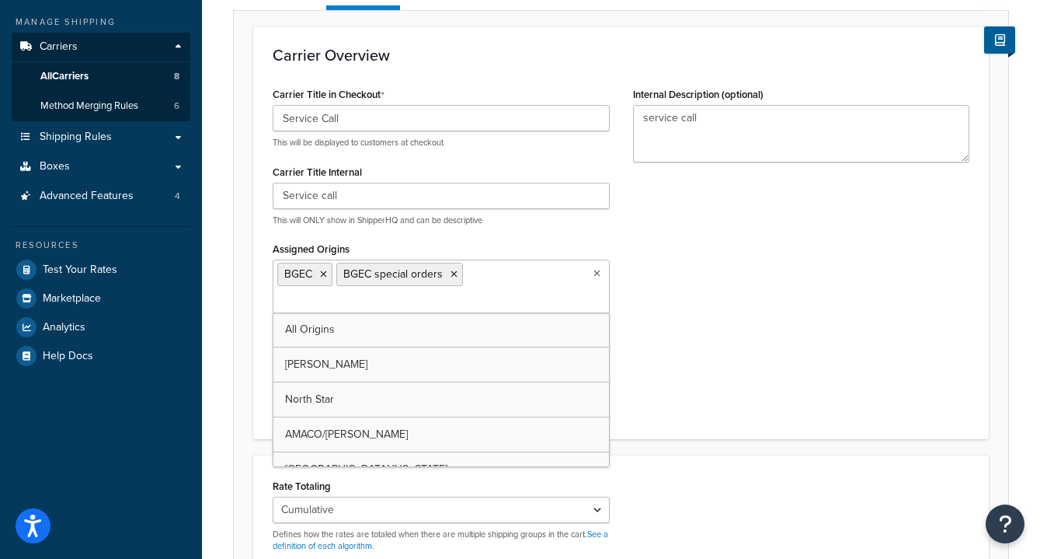
click at [490, 285] on ul "BGEC BGEC special orders" at bounding box center [441, 287] width 337 height 54
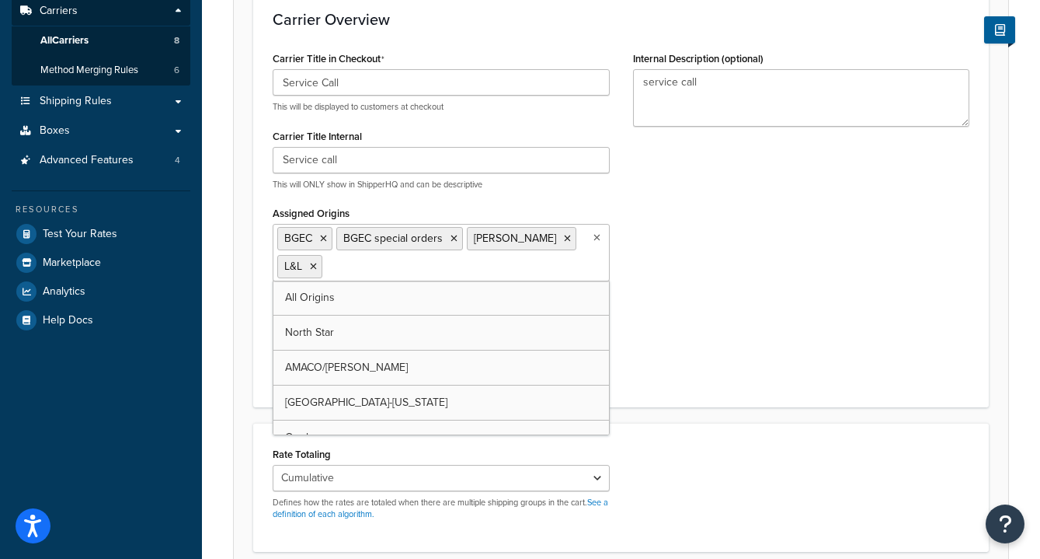
scroll to position [0, 0]
click at [679, 322] on div "Carrier Title in Checkout Service Call This will be displayed to customers at c…" at bounding box center [621, 217] width 720 height 340
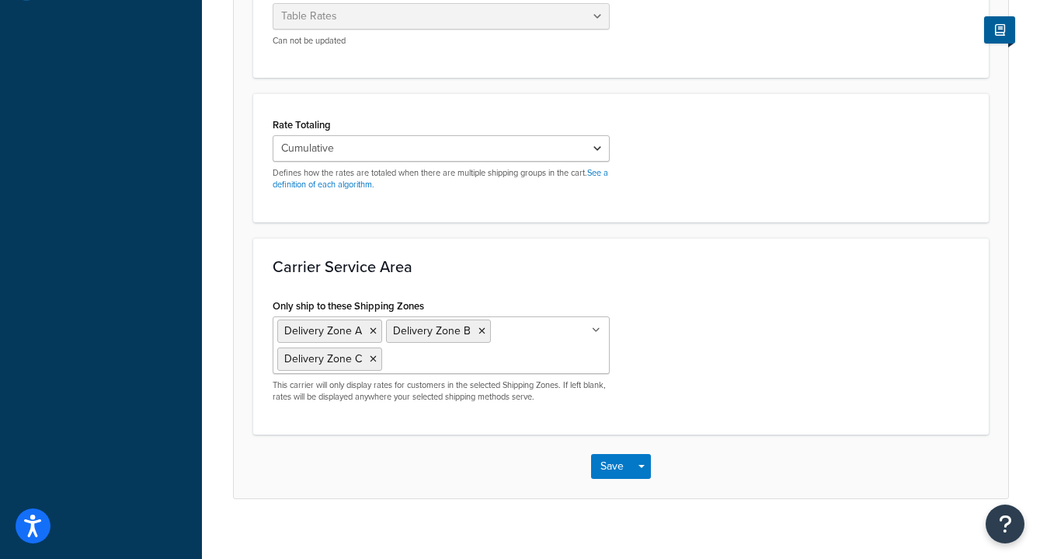
scroll to position [538, 0]
click at [614, 463] on button "Save" at bounding box center [612, 467] width 42 height 25
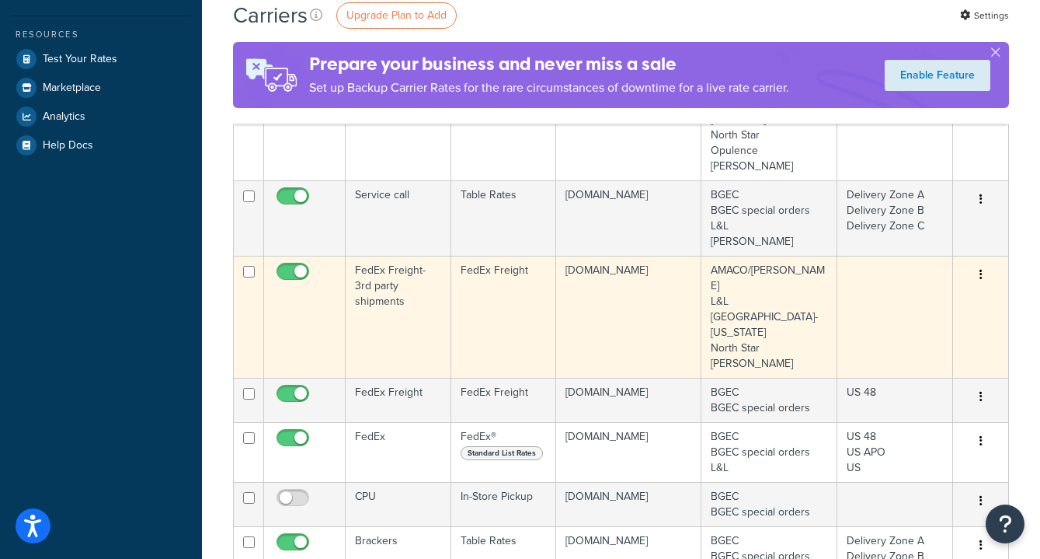
scroll to position [305, 0]
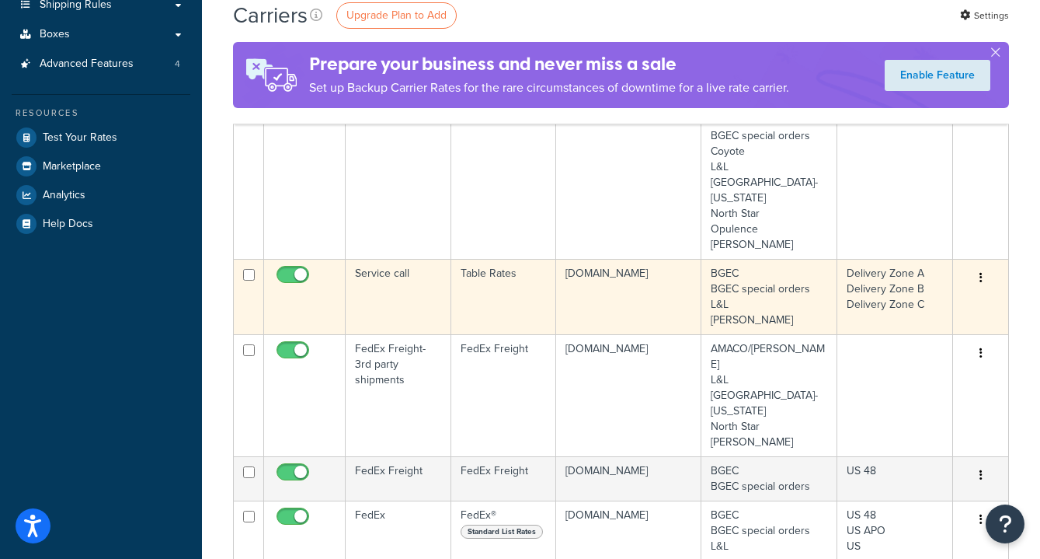
click at [404, 266] on td "Service call" at bounding box center [399, 296] width 106 height 75
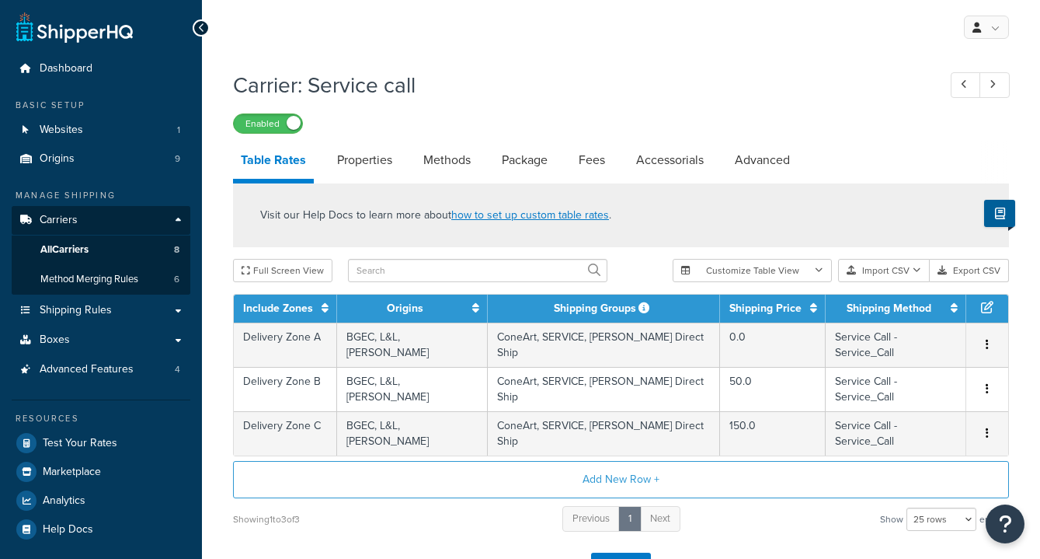
select select "25"
click at [372, 164] on link "Properties" at bounding box center [364, 159] width 71 height 37
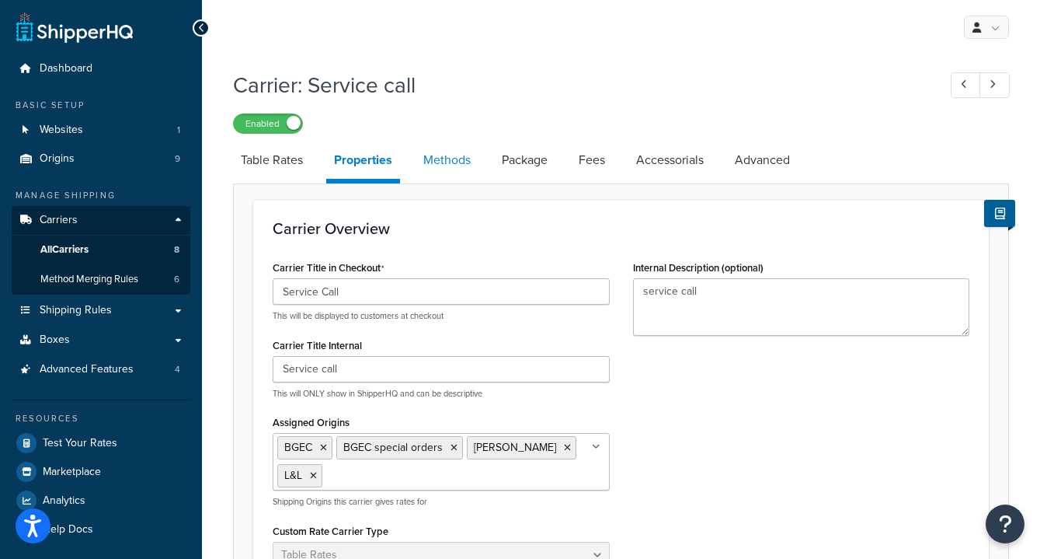
click at [459, 165] on link "Methods" at bounding box center [447, 159] width 63 height 37
select select "25"
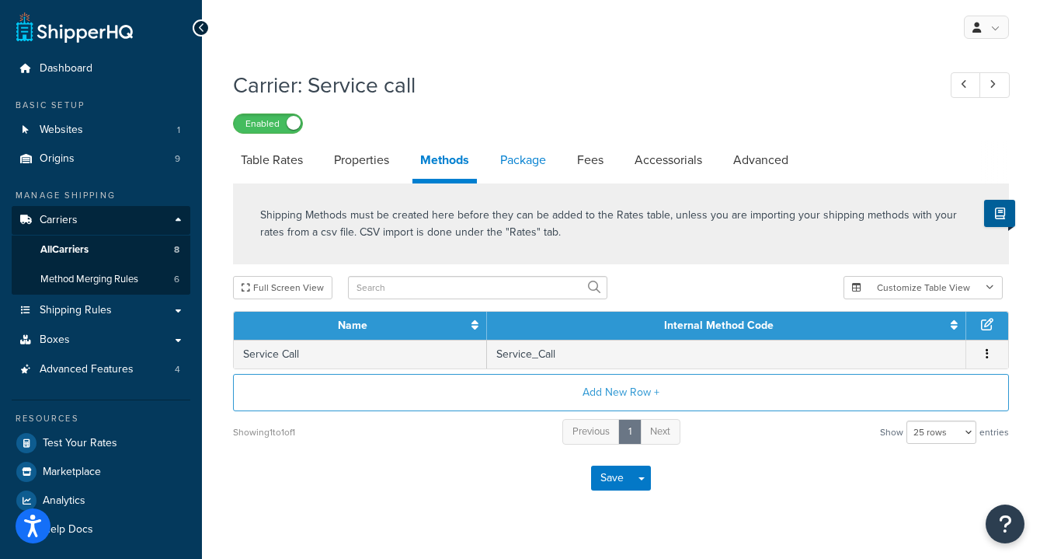
click at [542, 166] on link "Package" at bounding box center [523, 159] width 61 height 37
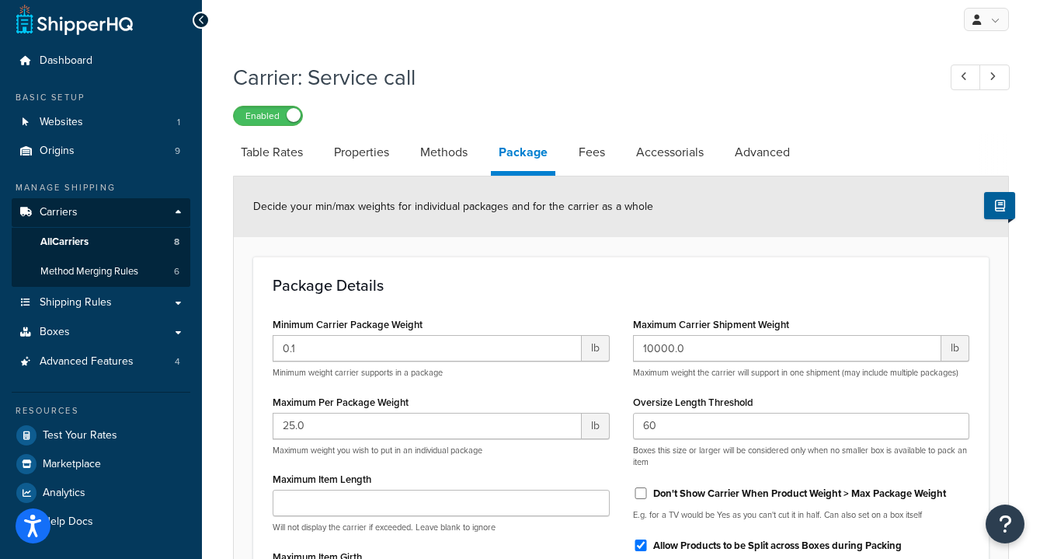
scroll to position [5, 0]
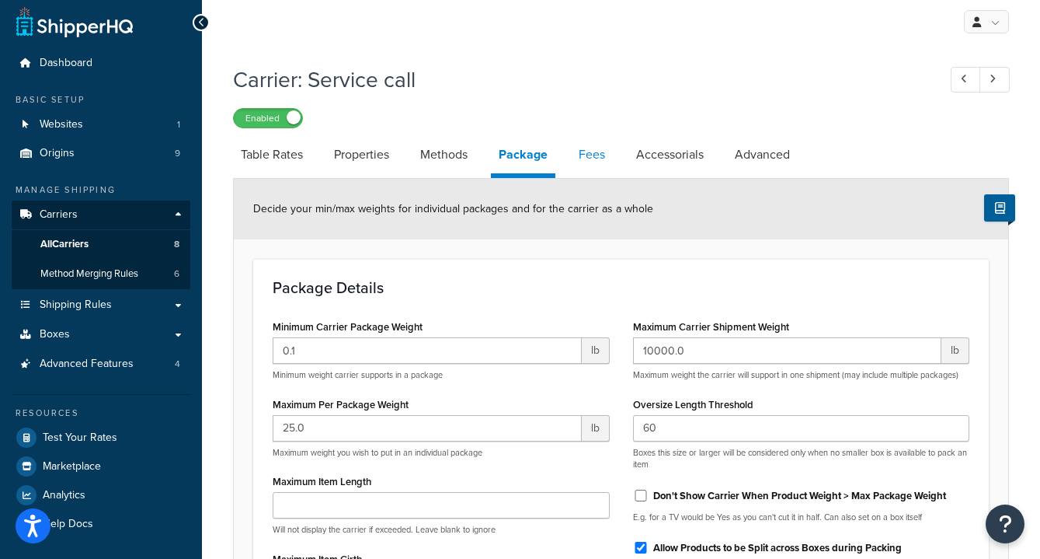
click at [601, 151] on link "Fees" at bounding box center [592, 154] width 42 height 37
select select "AFTER"
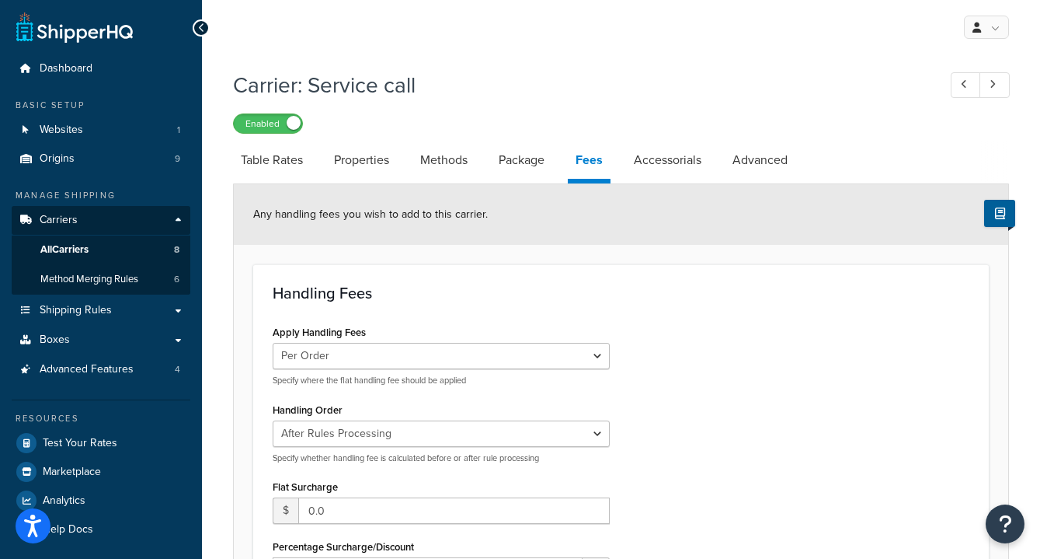
scroll to position [1, 0]
click at [668, 165] on link "Accessorials" at bounding box center [667, 159] width 83 height 37
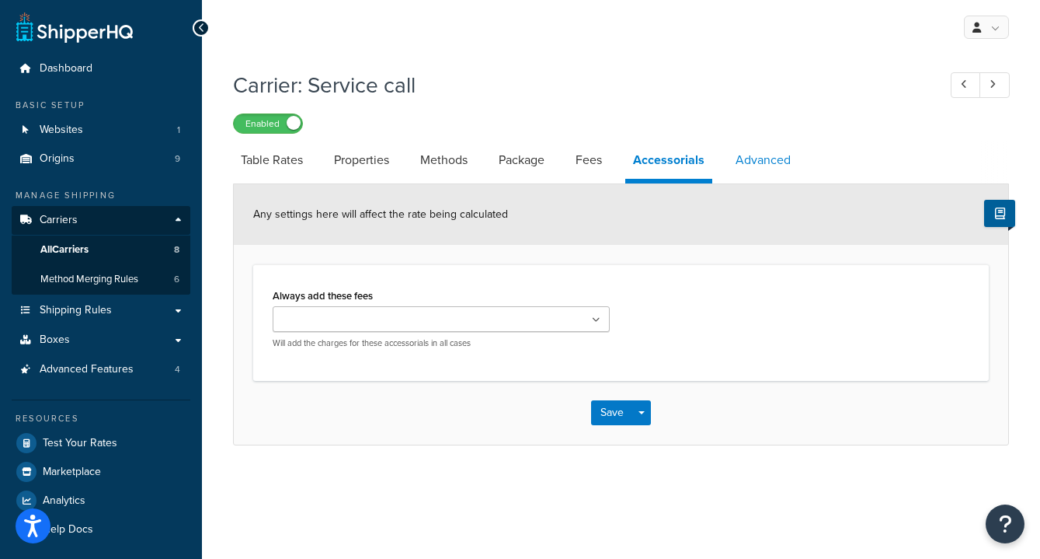
click at [767, 164] on link "Advanced" at bounding box center [763, 159] width 71 height 37
select select "false"
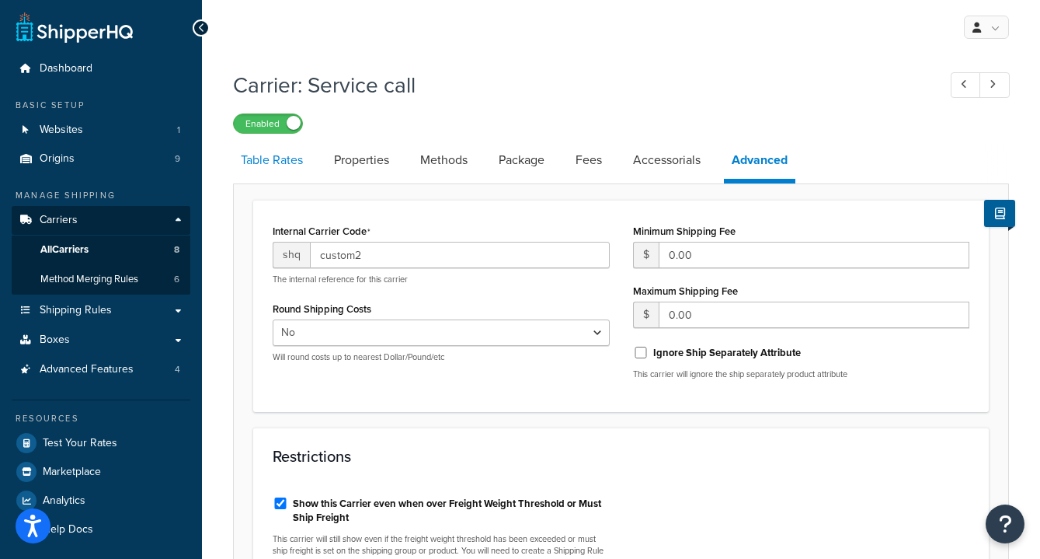
click at [276, 167] on link "Table Rates" at bounding box center [272, 159] width 78 height 37
select select "25"
